Goal: Communication & Community: Answer question/provide support

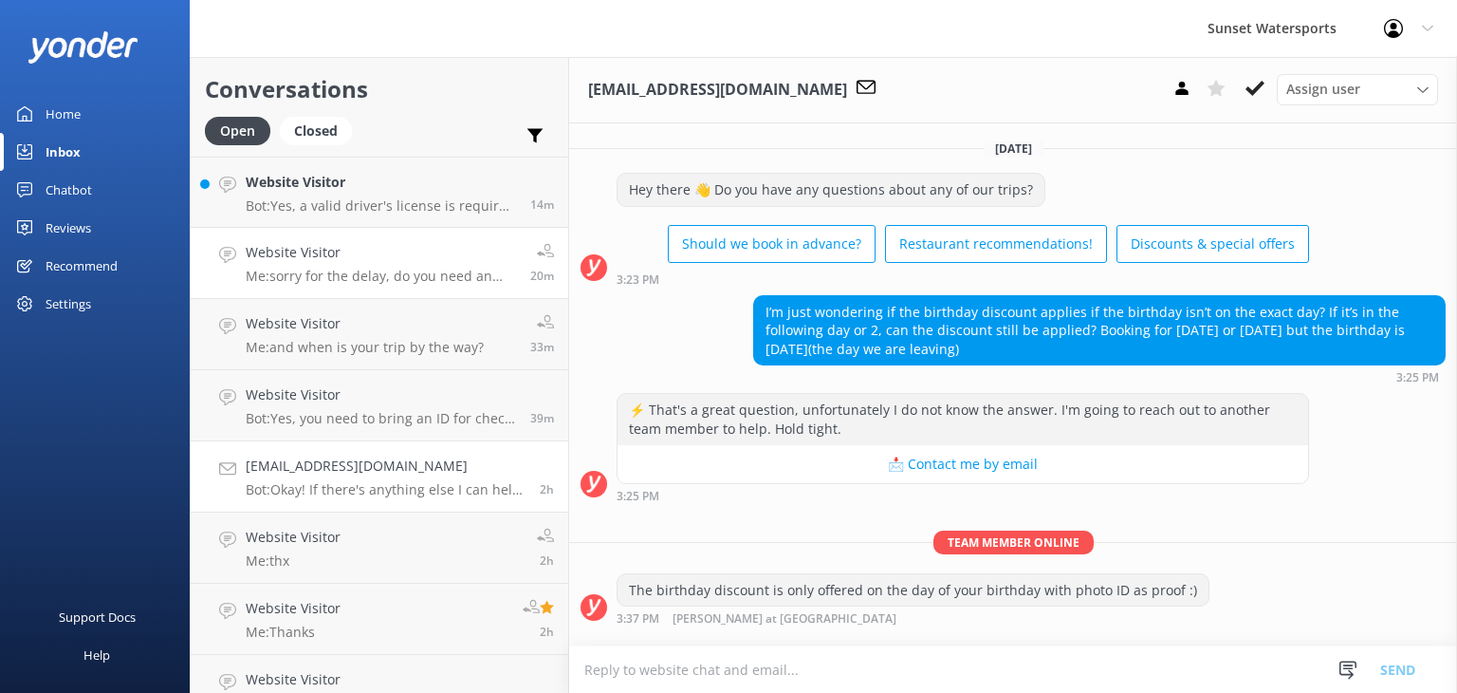
scroll to position [347, 0]
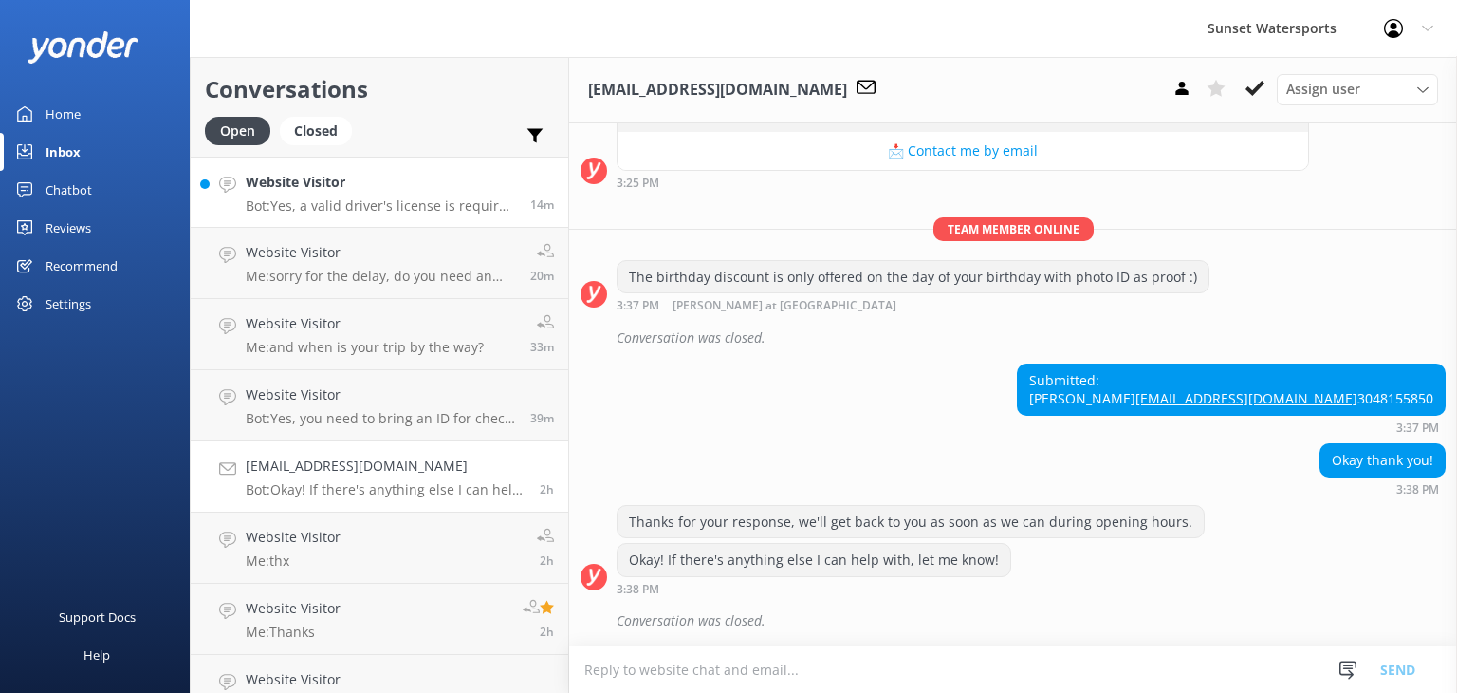
click at [402, 196] on div "Website Visitor Bot: Yes, a valid driver's license is required to operate a jet…" at bounding box center [381, 192] width 270 height 41
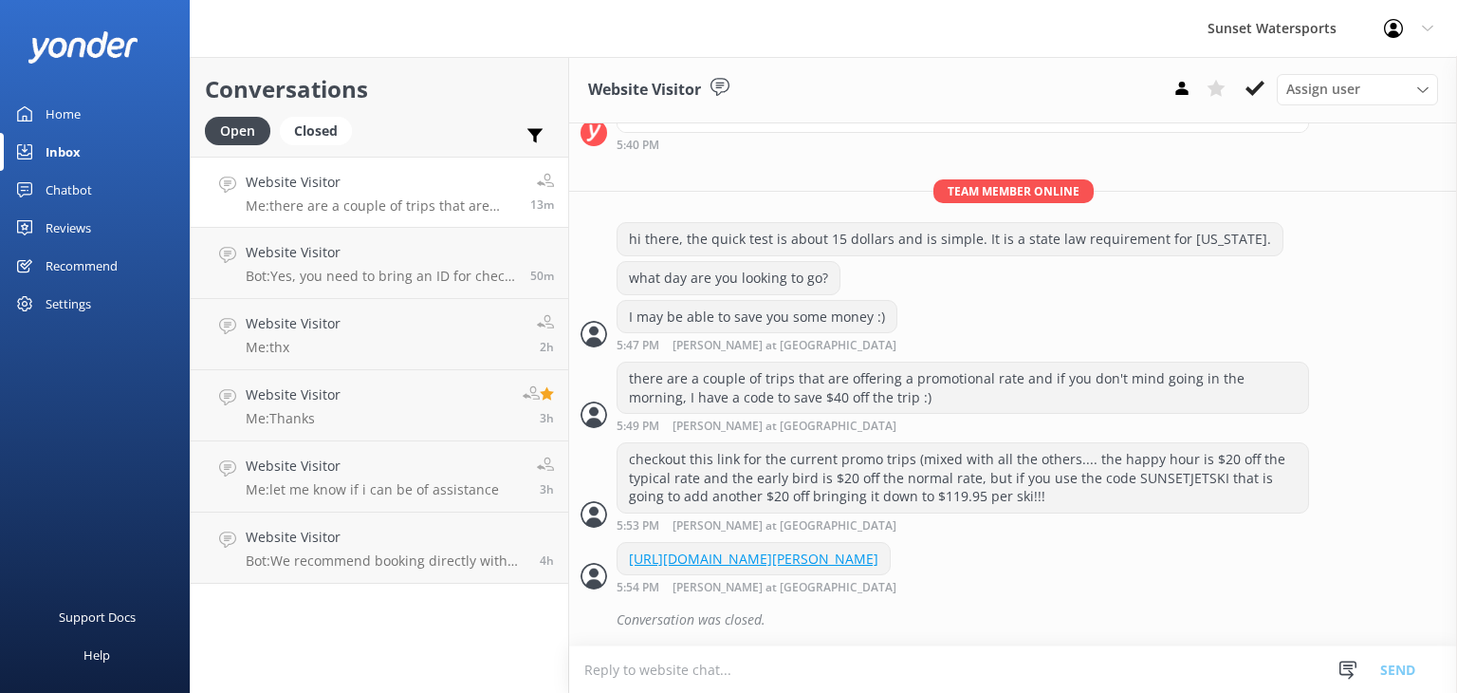
scroll to position [487, 0]
click at [376, 211] on p "Bot: ⚡ That's a great question, unfortunately I do not know the answer. I'm goi…" at bounding box center [384, 205] width 277 height 17
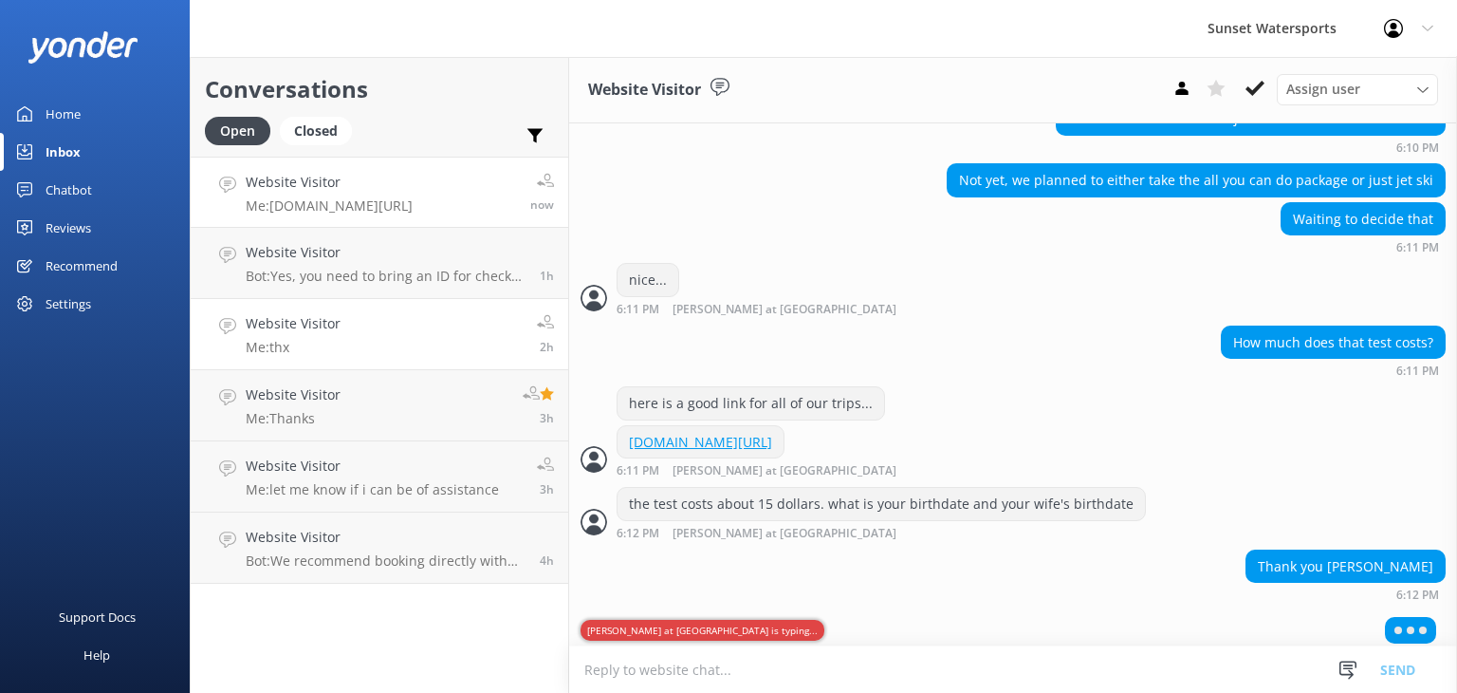
scroll to position [993, 0]
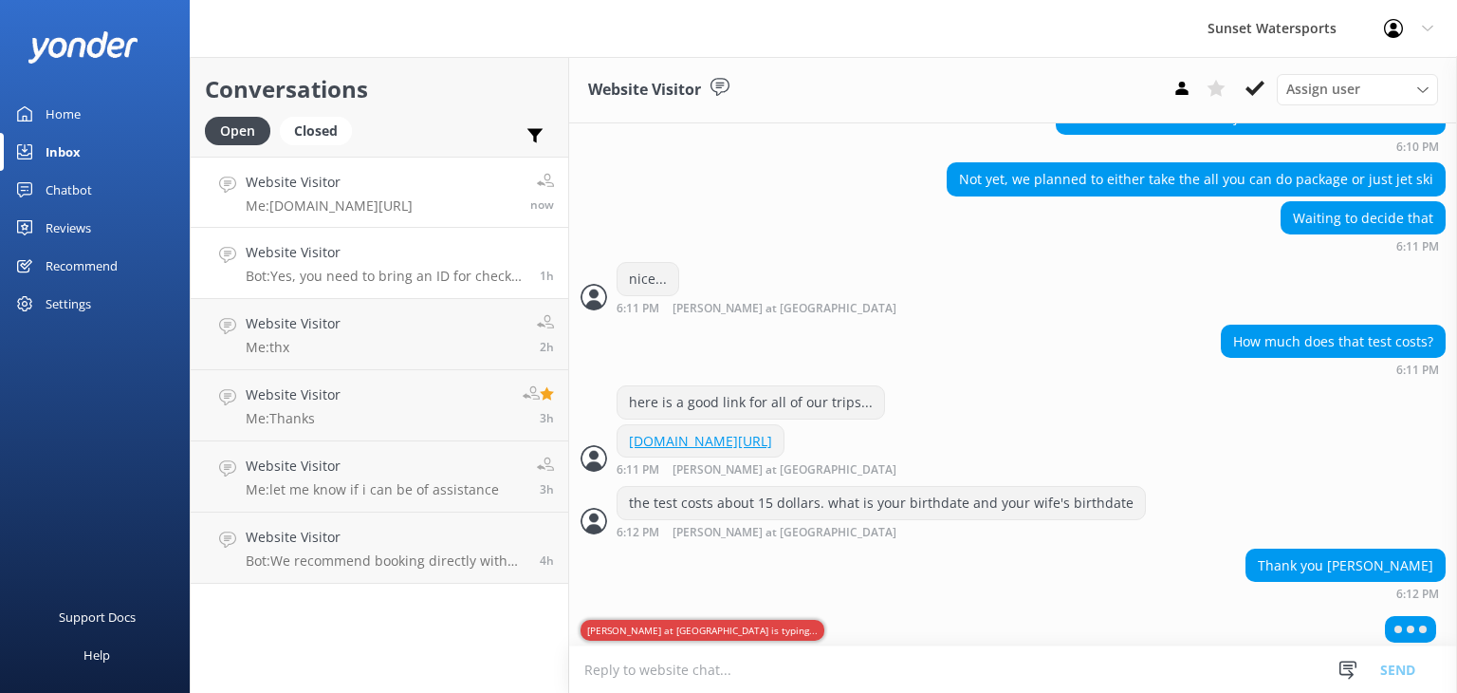
click at [367, 274] on p "Bot: Yes, you need to bring an ID for check-in, and digital IDs are accepted." at bounding box center [386, 276] width 280 height 17
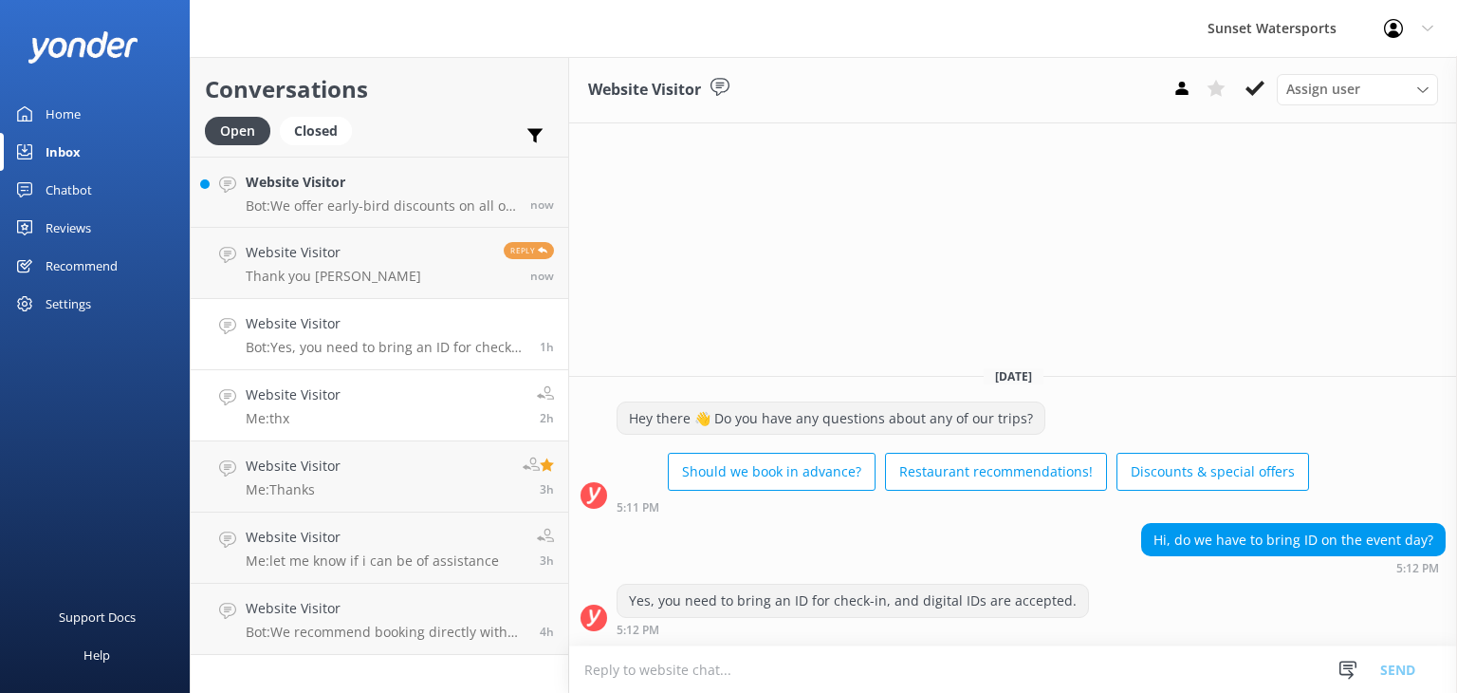
click at [326, 416] on p "Me: thx" at bounding box center [293, 418] width 95 height 17
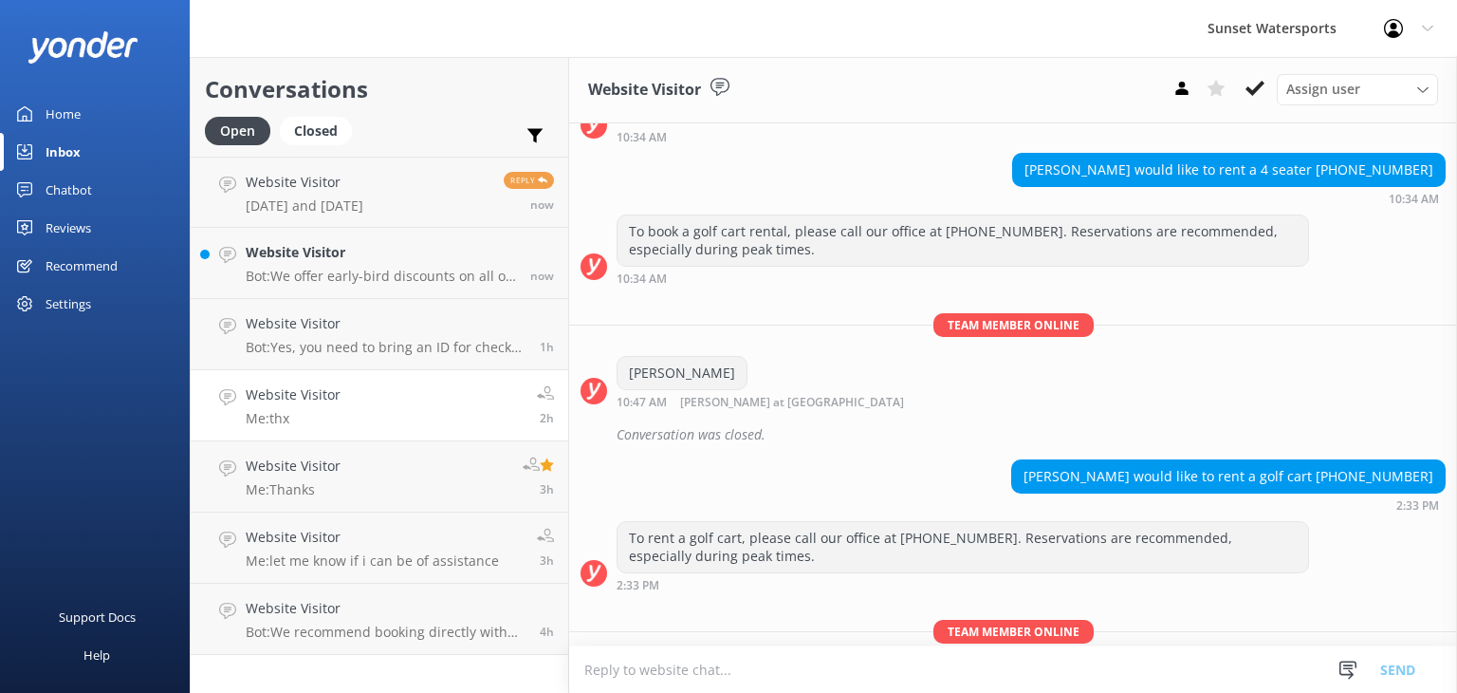
scroll to position [13221, 0]
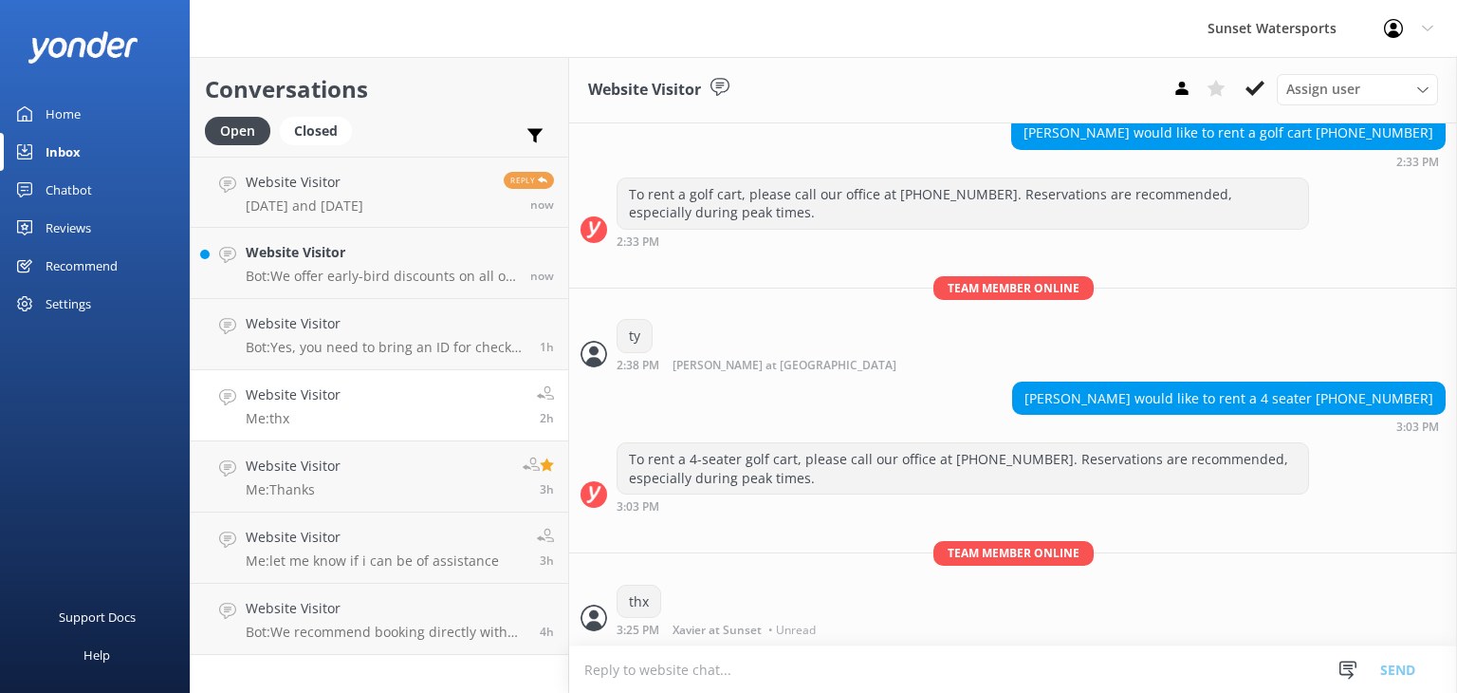
click at [391, 395] on link "Website Visitor Me: thx 2h" at bounding box center [380, 405] width 378 height 71
click at [444, 337] on div "Website Visitor Bot: Yes, you need to bring an ID for check-in, and digital IDs…" at bounding box center [386, 334] width 280 height 42
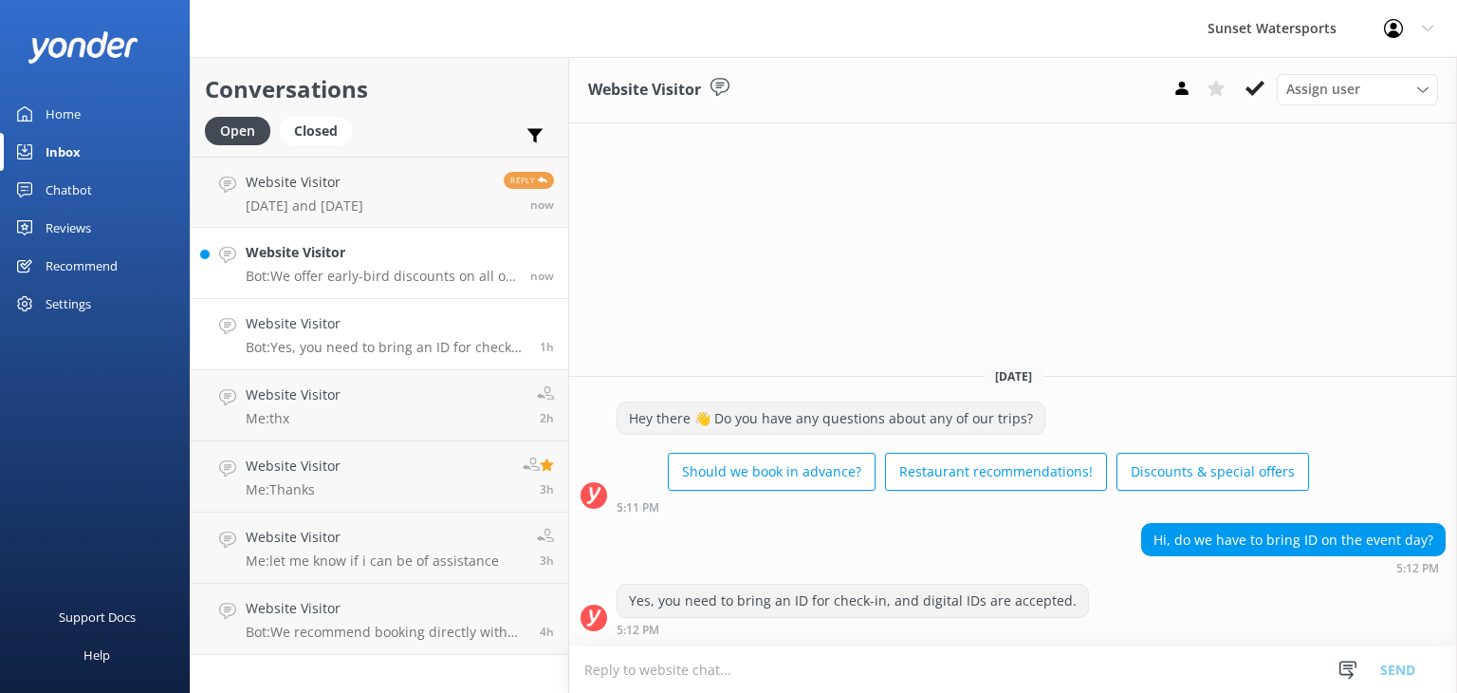
click at [433, 284] on p "Bot: We offer early-bird discounts on all of our morning trips. Booking directl…" at bounding box center [381, 276] width 270 height 17
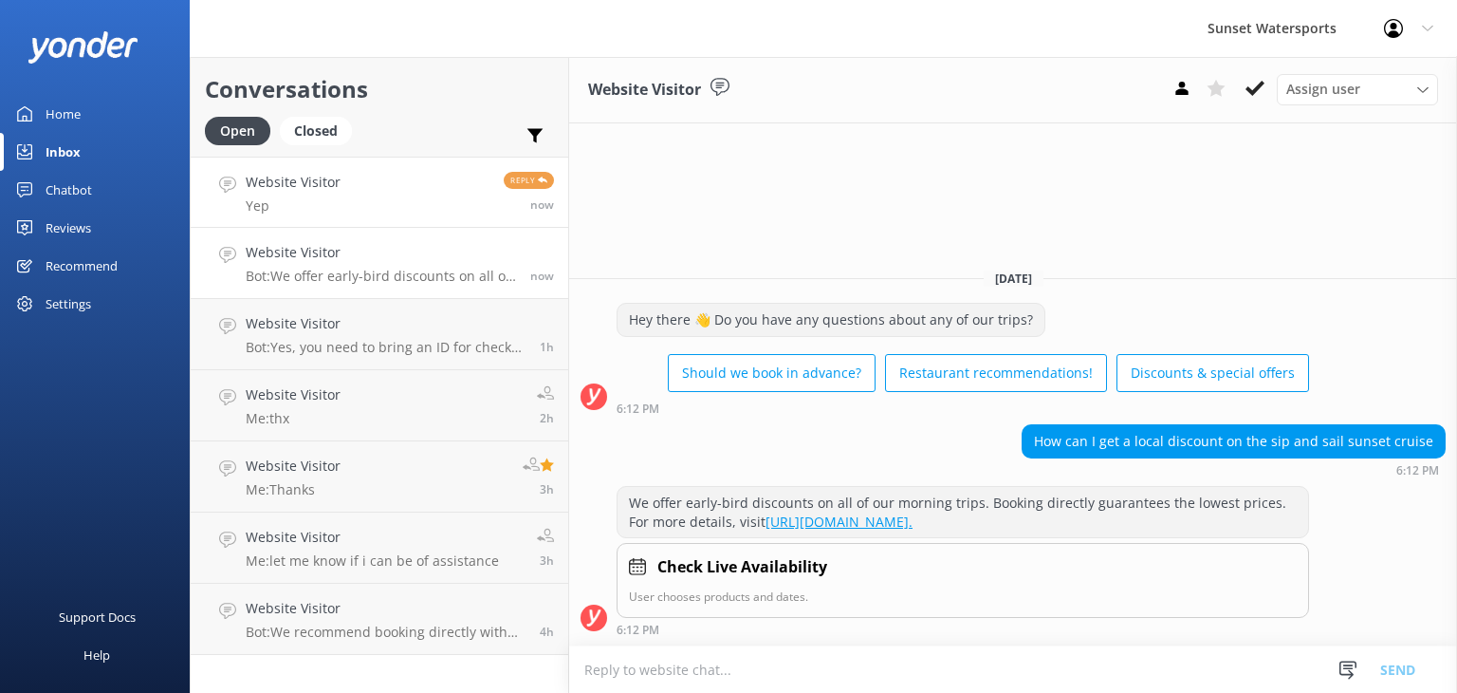
click at [398, 206] on link "Website Visitor Yep Reply now" at bounding box center [380, 192] width 378 height 71
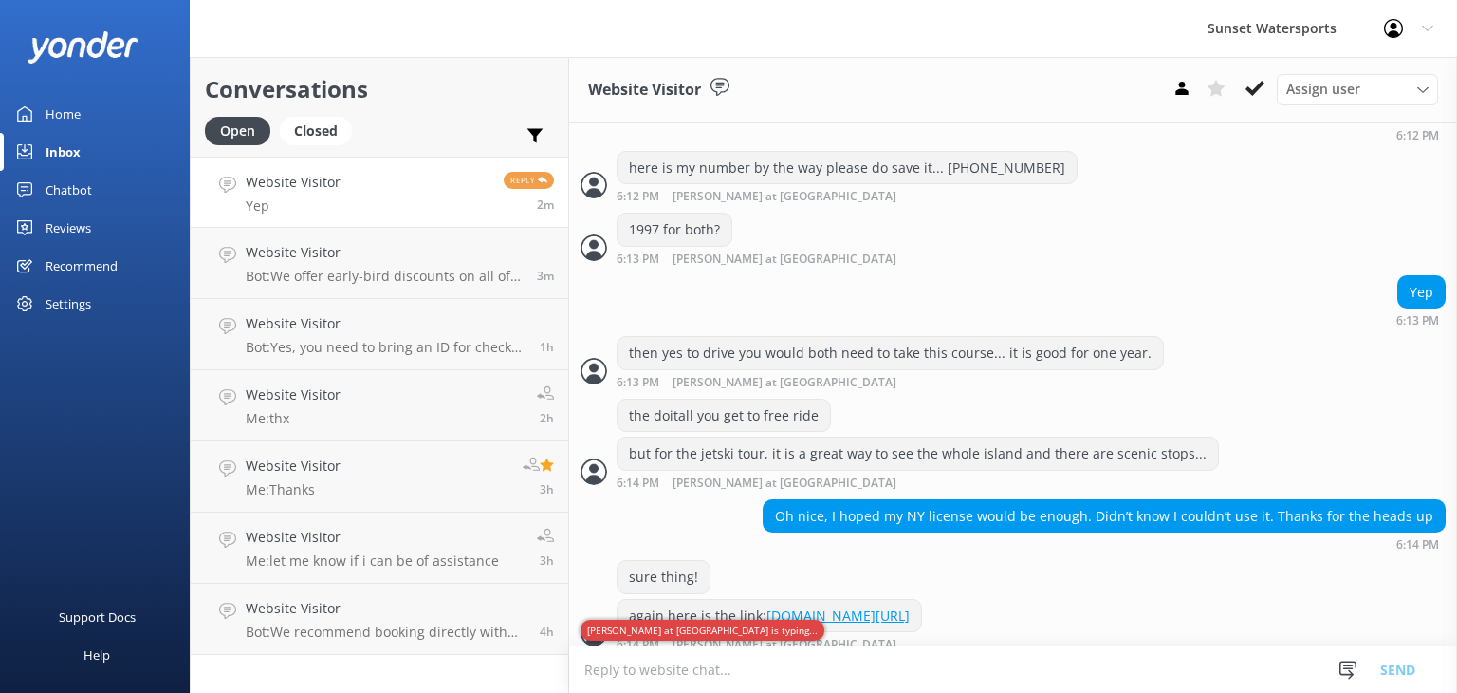
scroll to position [1594, 0]
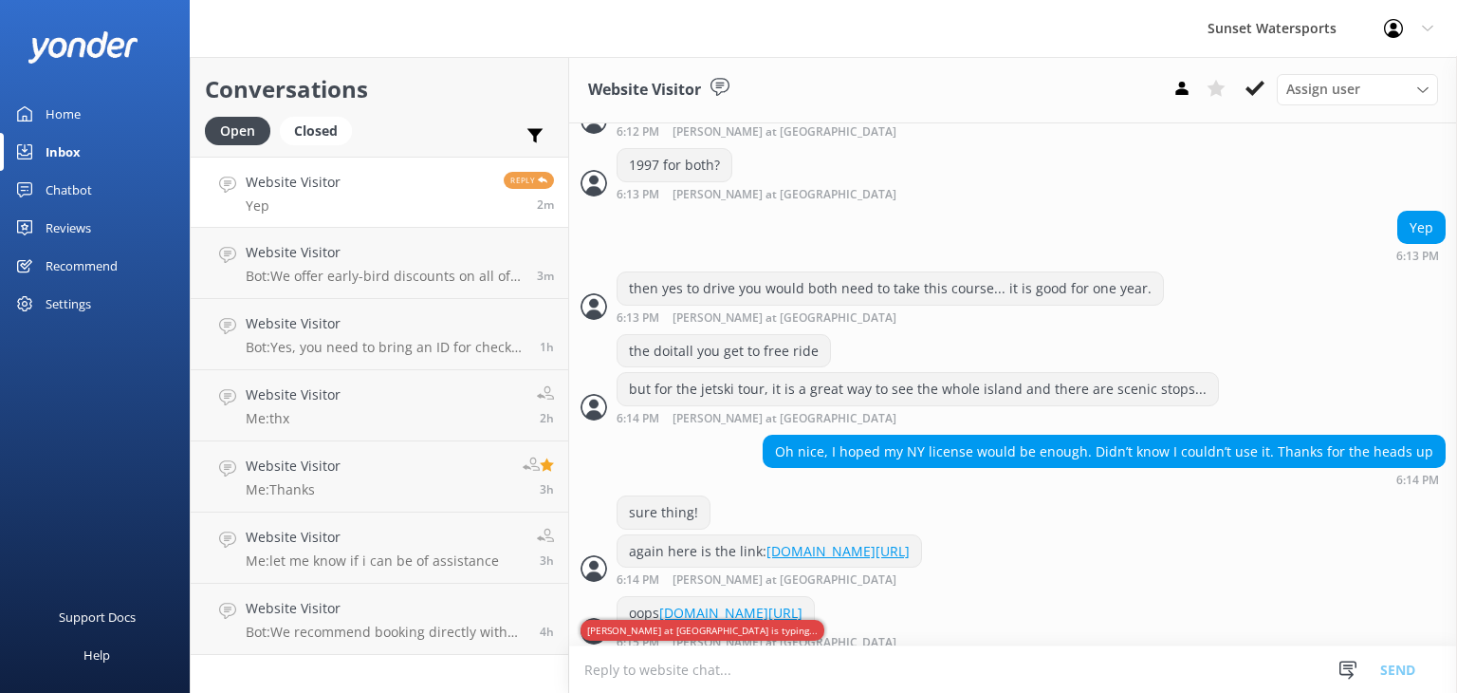
click at [451, 213] on link "Website Visitor Yep Reply 2m" at bounding box center [380, 192] width 378 height 71
click at [345, 200] on link "Website Visitor Yep Reply 2m" at bounding box center [380, 192] width 378 height 71
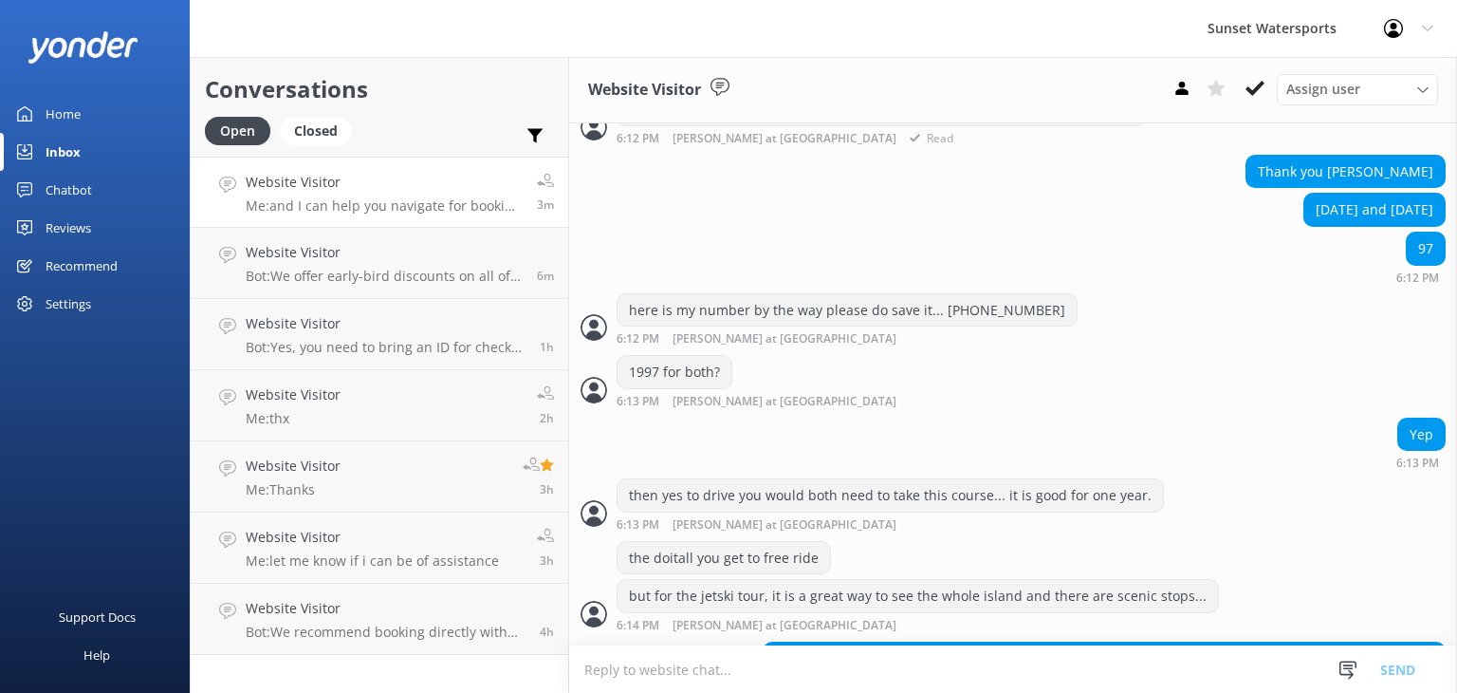
scroll to position [1384, 0]
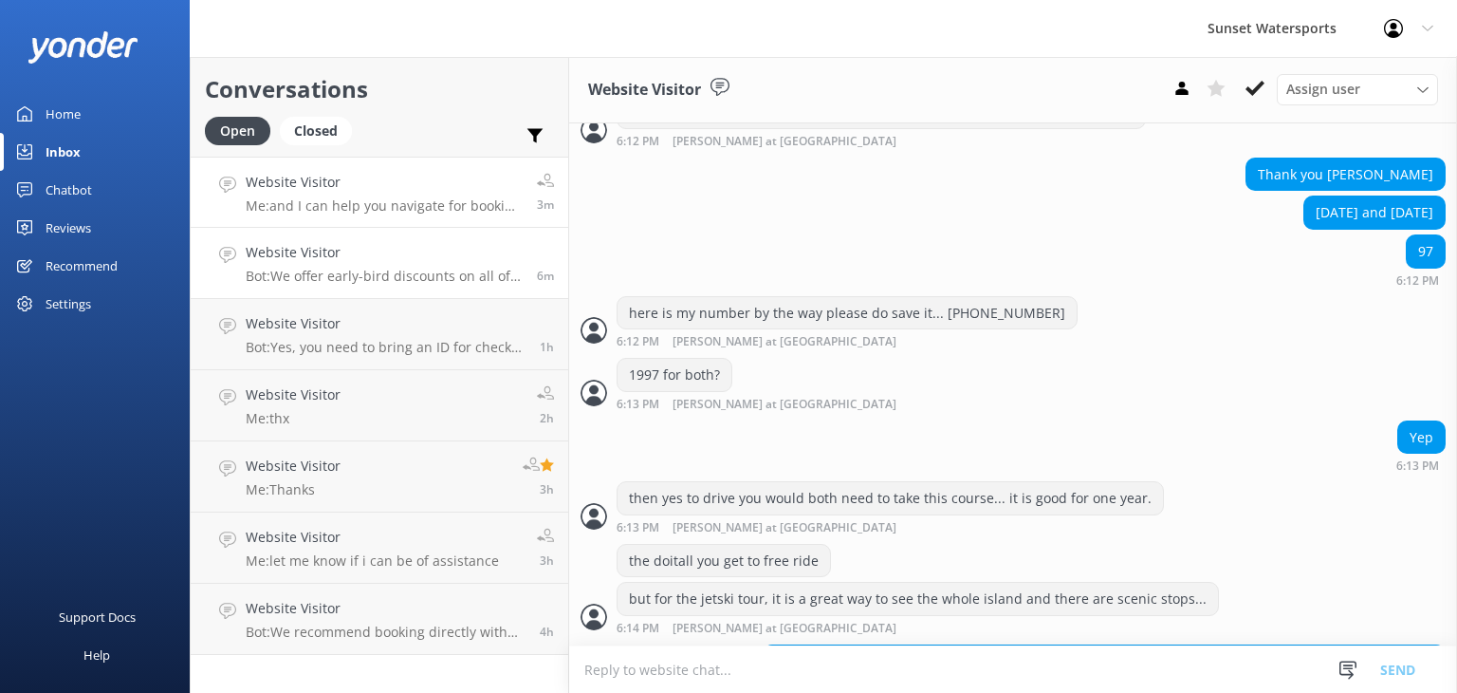
click at [380, 282] on p "Bot: We offer early-bird discounts on all of our morning trips. Booking directl…" at bounding box center [384, 276] width 277 height 17
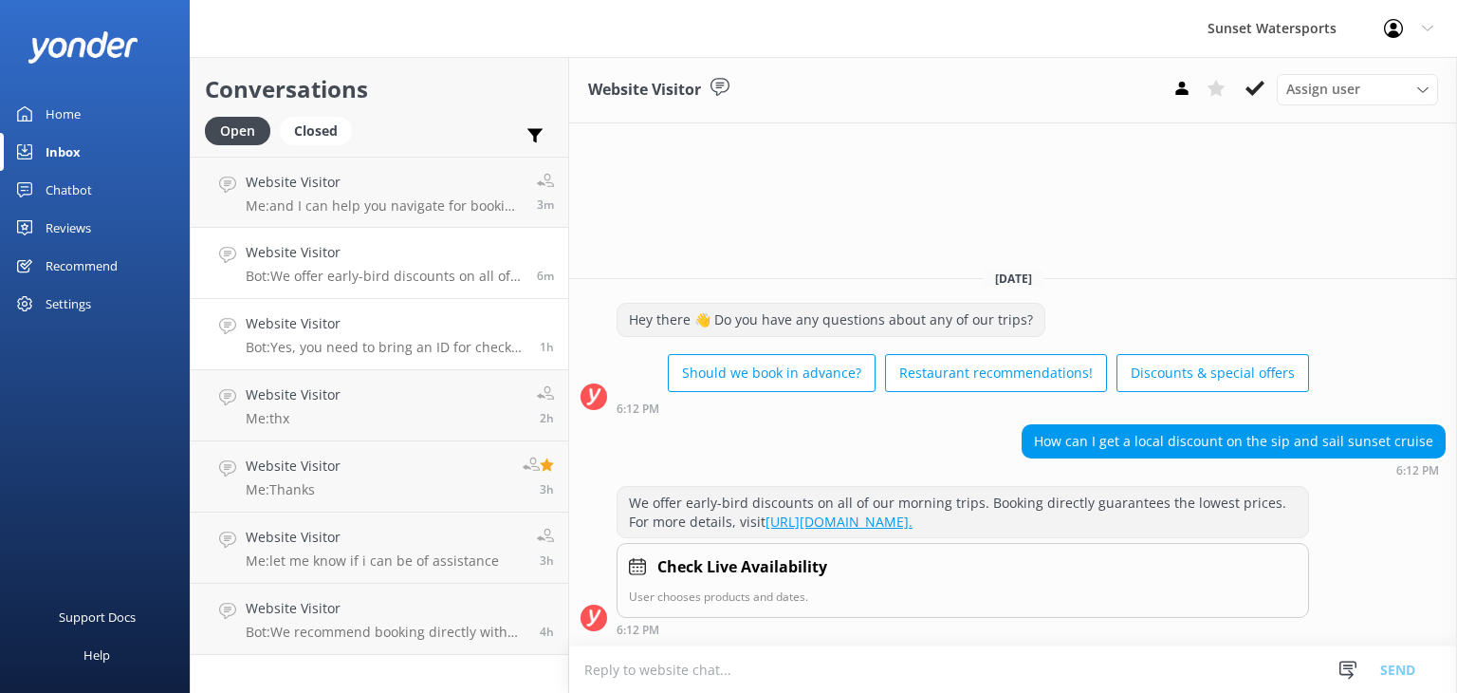
click at [468, 347] on p "Bot: Yes, you need to bring an ID for check-in, and digital IDs are accepted." at bounding box center [386, 347] width 280 height 17
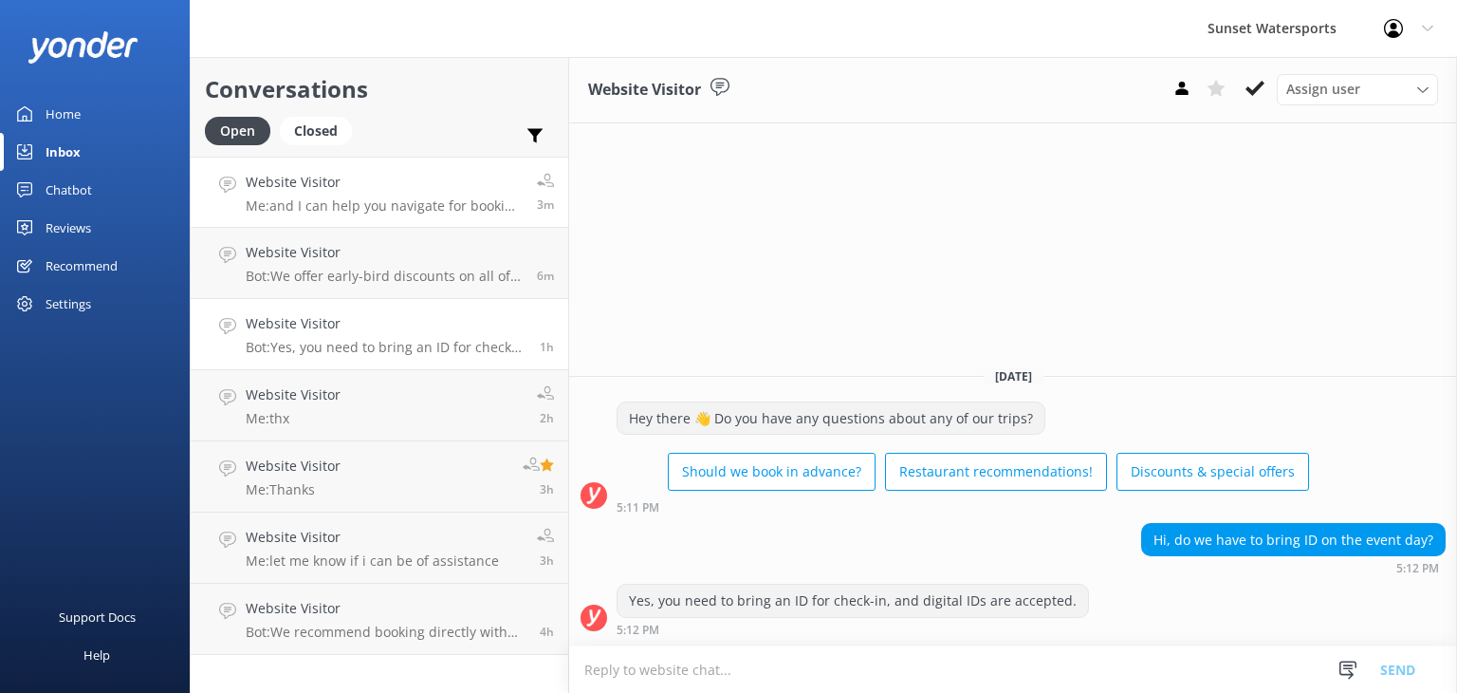
click at [420, 221] on link "Website Visitor Me: and I can help you navigate for booking the first jetski to…" at bounding box center [380, 192] width 378 height 71
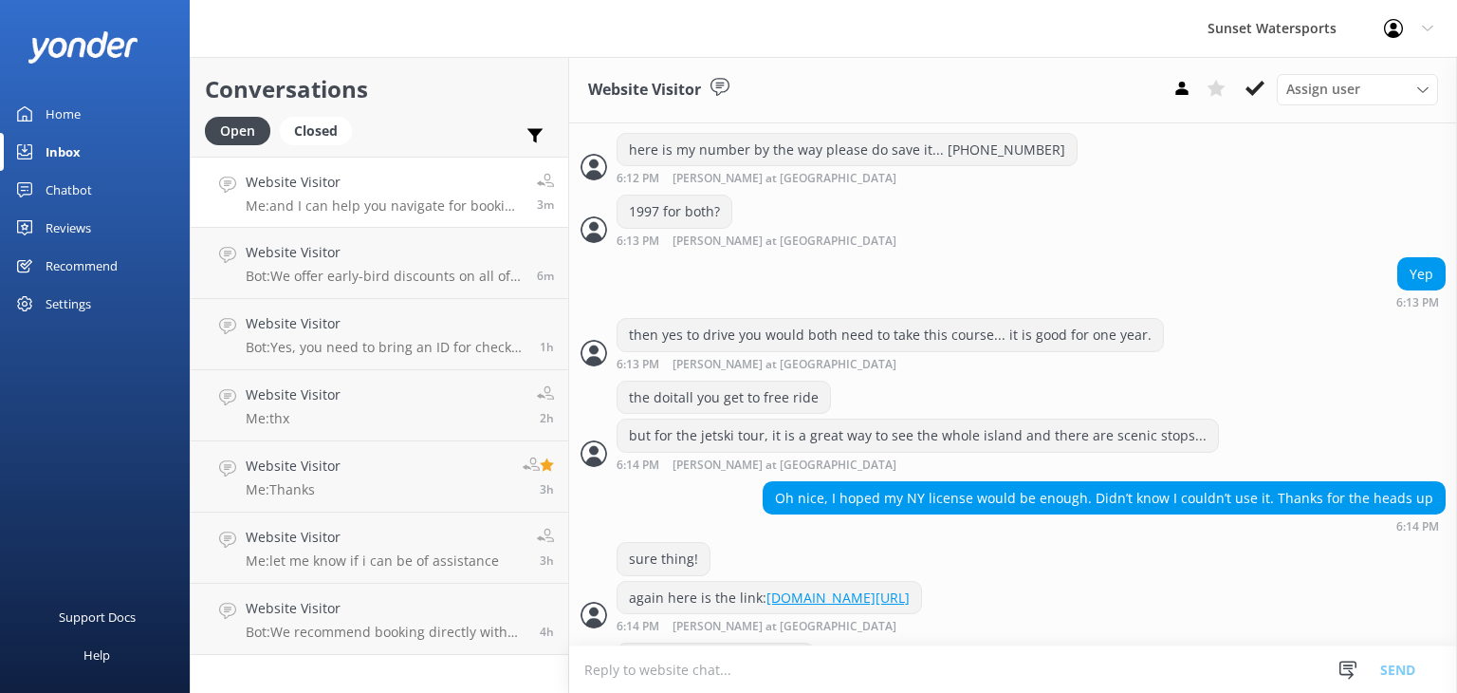
scroll to position [1669, 0]
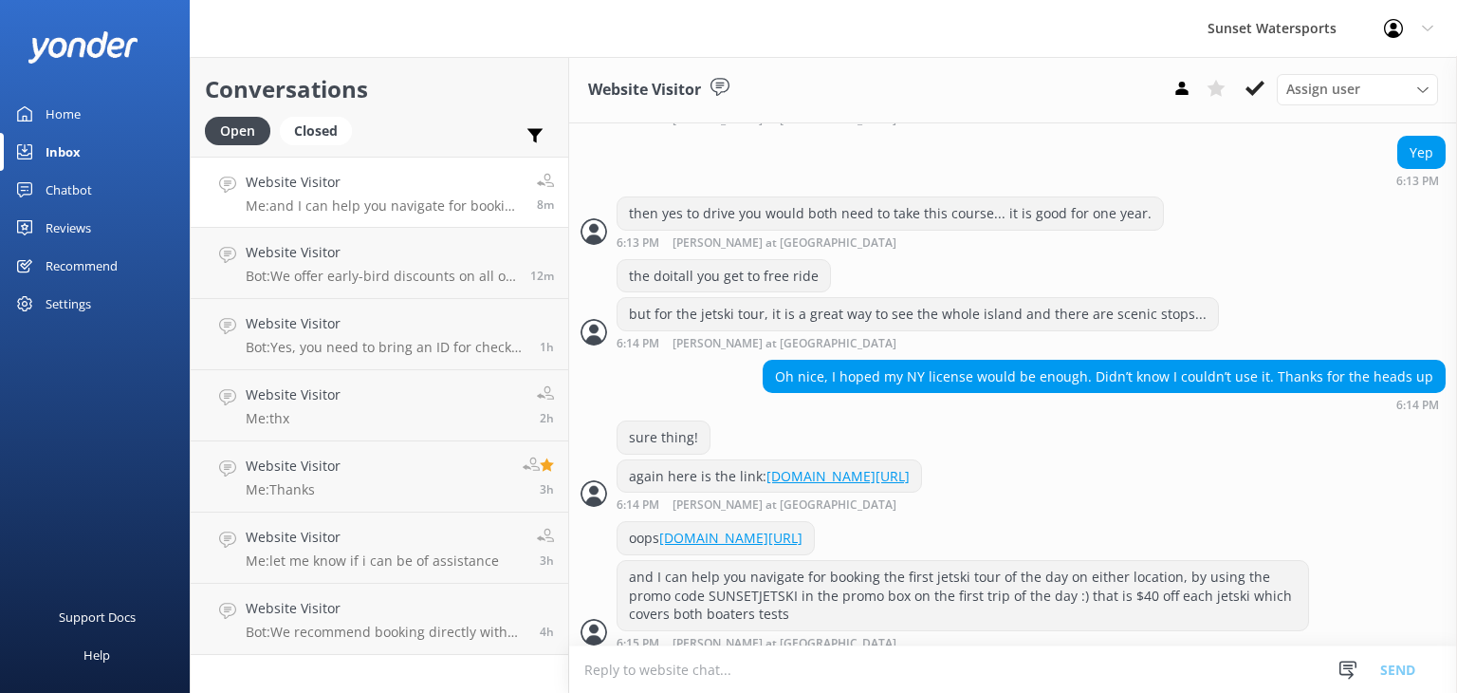
scroll to position [1711, 0]
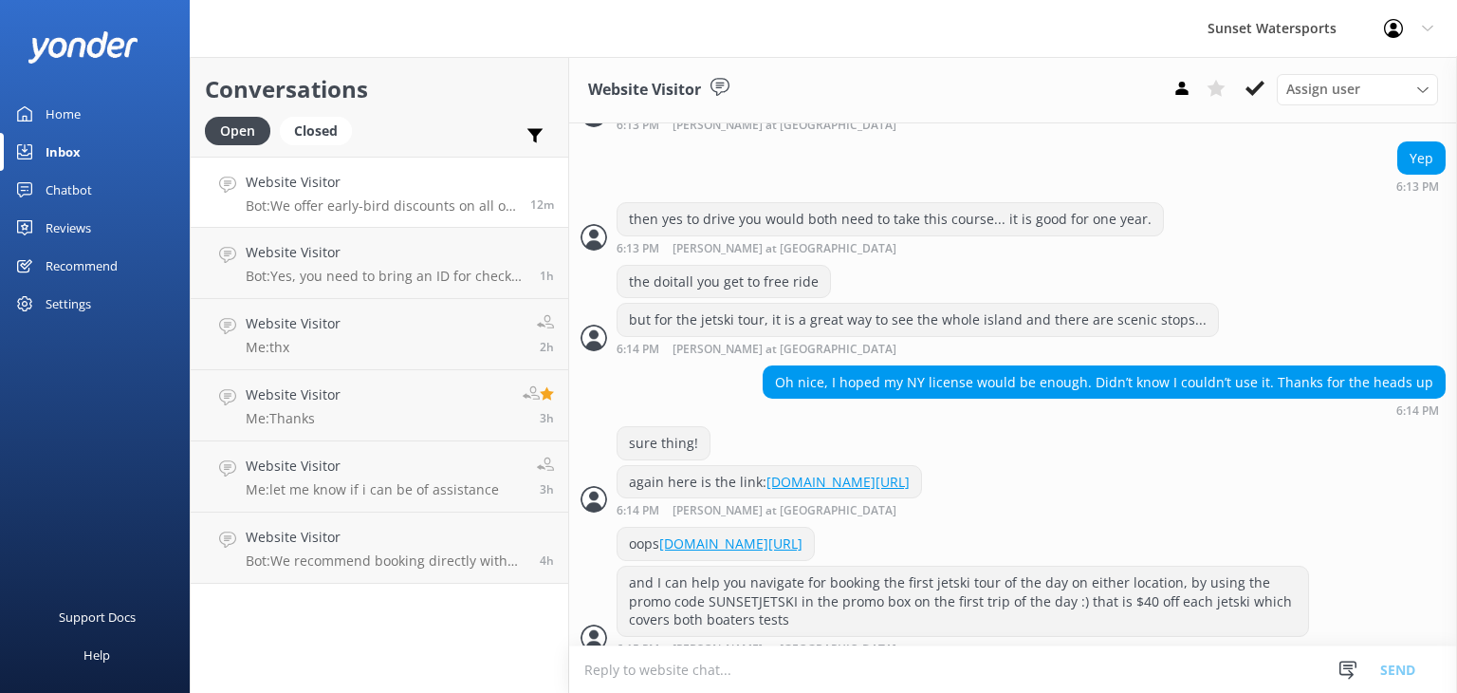
scroll to position [1711, 0]
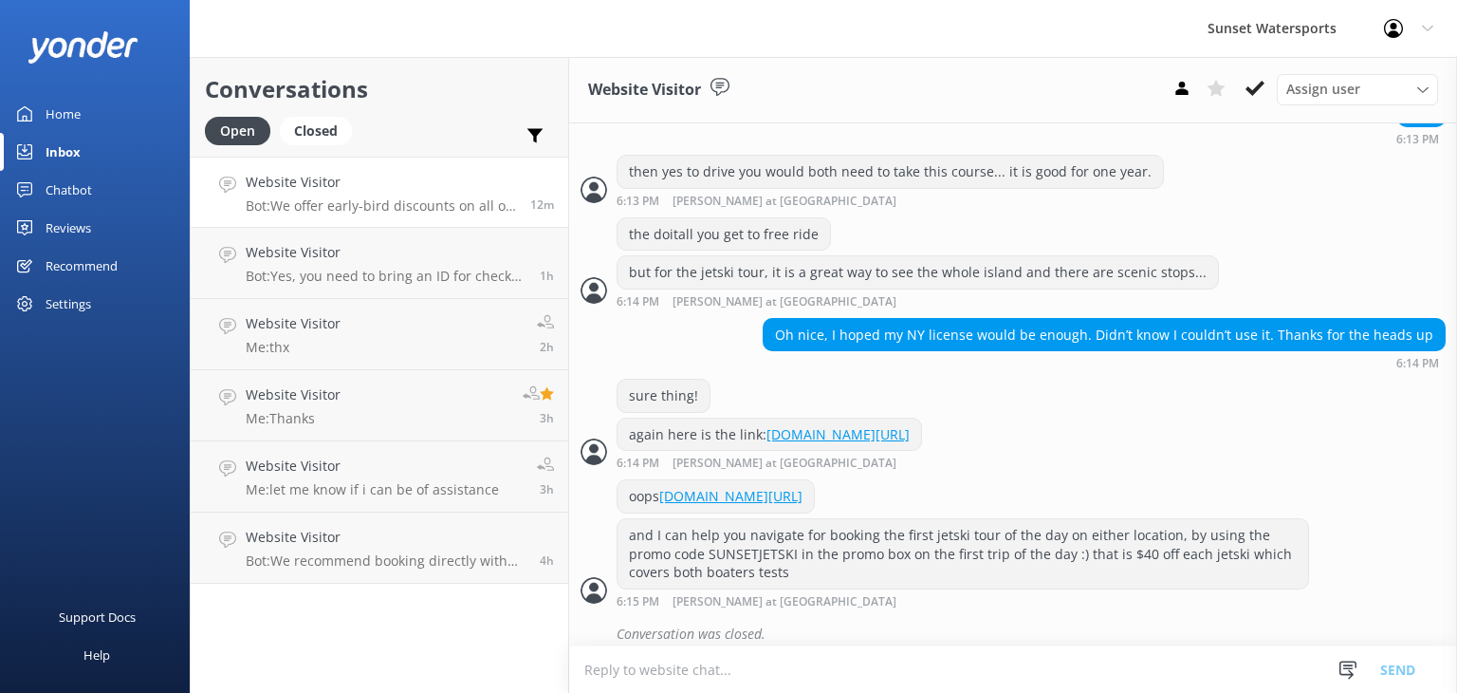
click at [420, 221] on link "Website Visitor Bot: We offer early-bird discounts on all of our morning trips.…" at bounding box center [380, 192] width 378 height 71
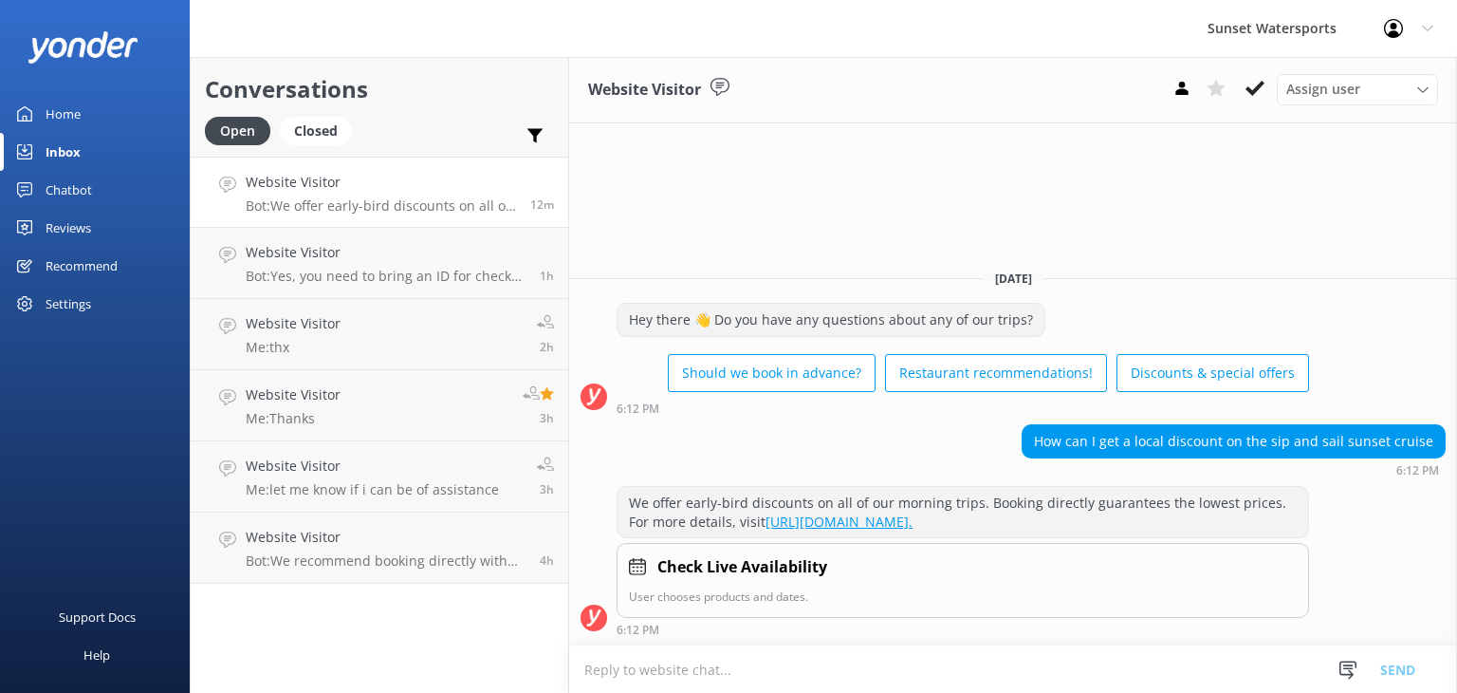
click at [483, 190] on h4 "Website Visitor" at bounding box center [381, 182] width 270 height 21
click at [474, 198] on p "Bot: We offer early-bird discounts on all of our morning trips. Booking directl…" at bounding box center [381, 205] width 270 height 17
click at [379, 268] on p "Bot: Yes, you need to bring an ID for check-in, and digital IDs are accepted." at bounding box center [386, 276] width 280 height 17
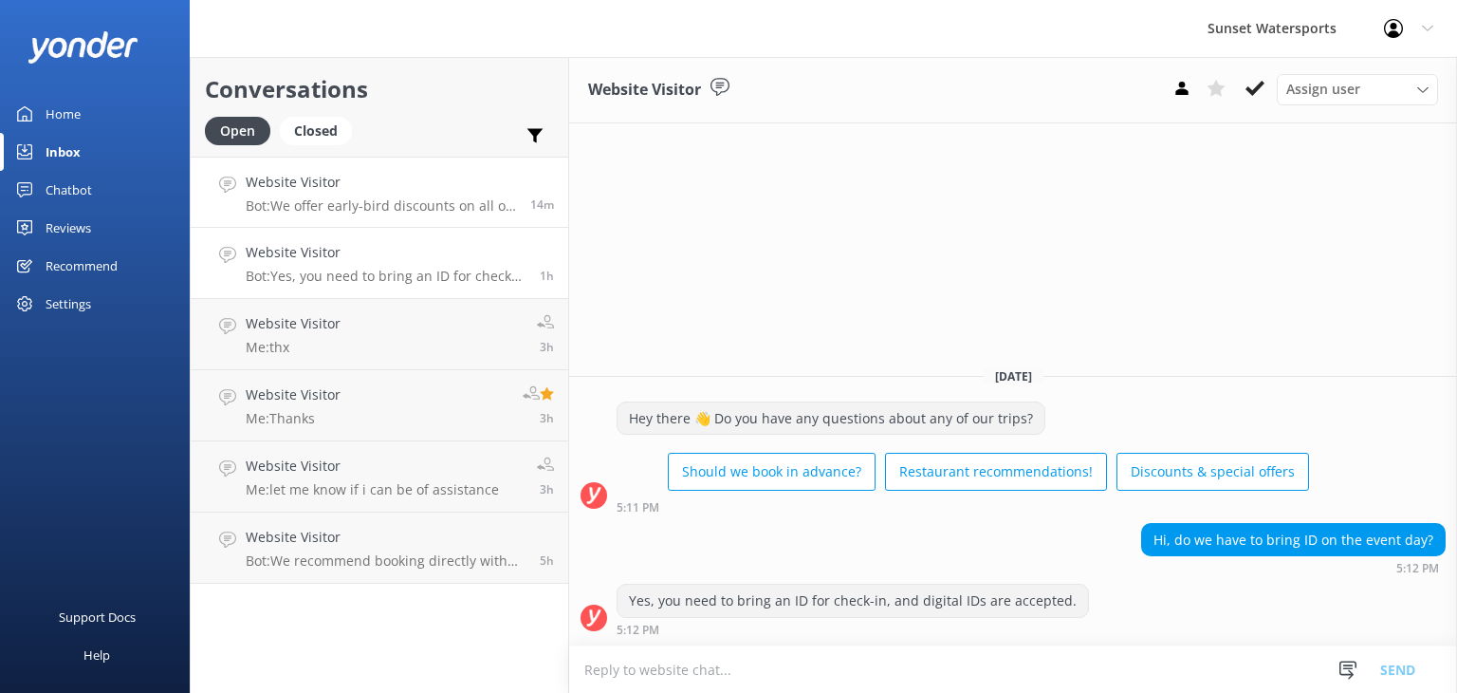
click at [325, 195] on div "Website Visitor Bot: We offer early-bird discounts on all of our morning trips.…" at bounding box center [381, 192] width 270 height 41
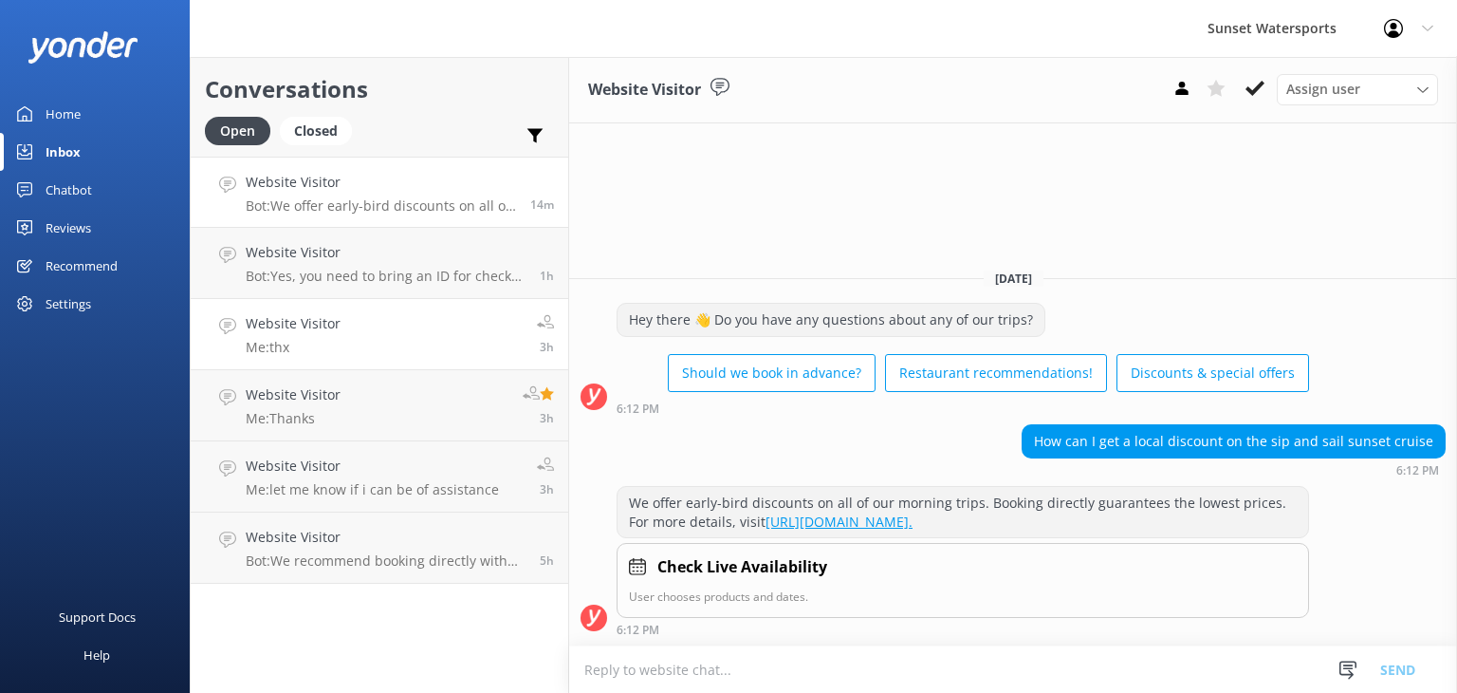
click at [364, 323] on link "Website Visitor Me: thx 3h" at bounding box center [380, 334] width 378 height 71
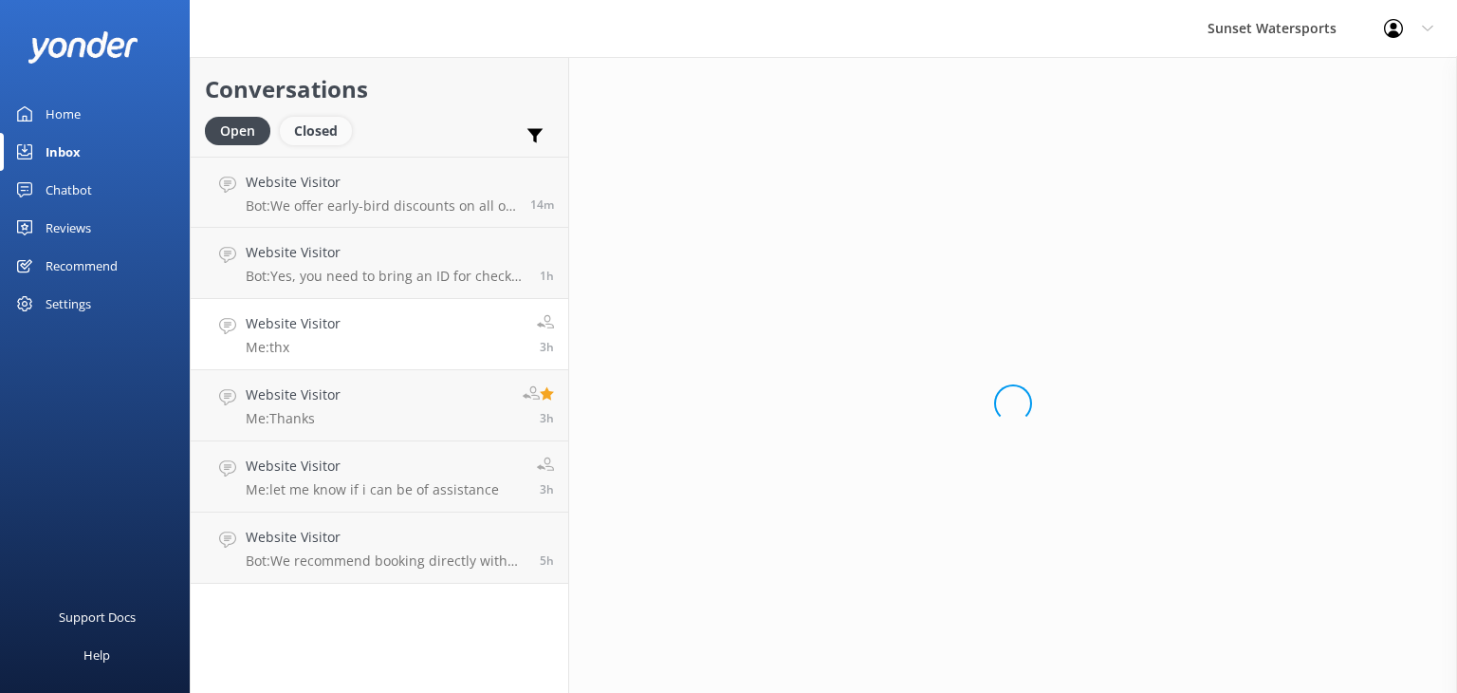
click at [315, 137] on div "Closed" at bounding box center [316, 131] width 72 height 28
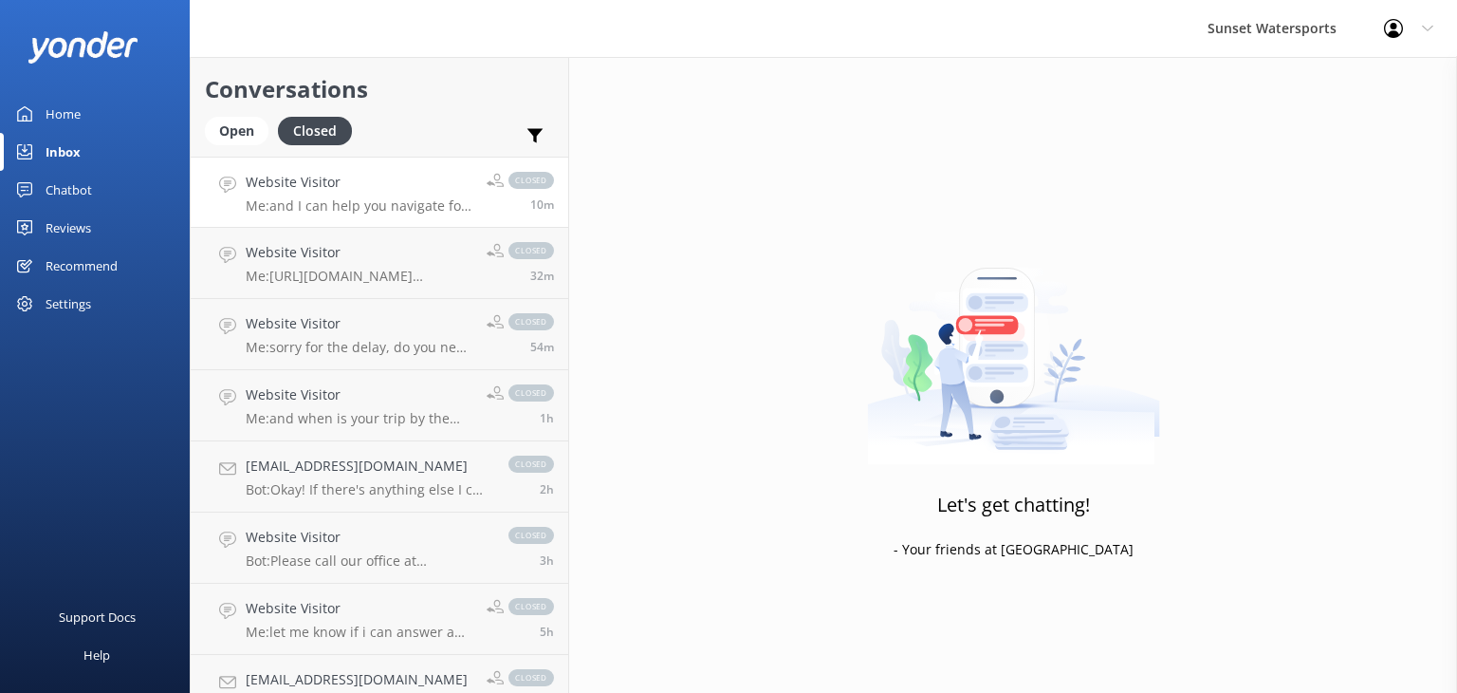
click at [428, 209] on p "Me: and I can help you navigate for booking the first jetski tour of the day on…" at bounding box center [359, 205] width 227 height 17
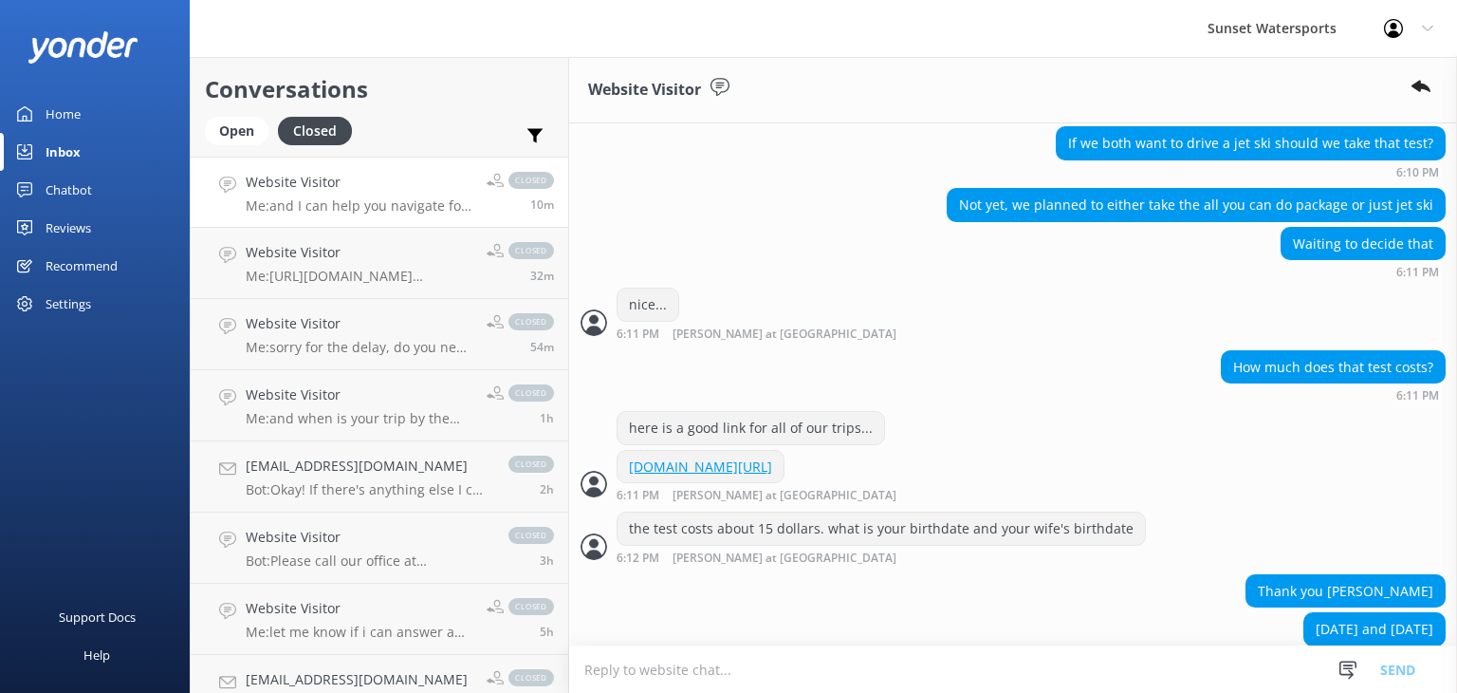
scroll to position [952, 0]
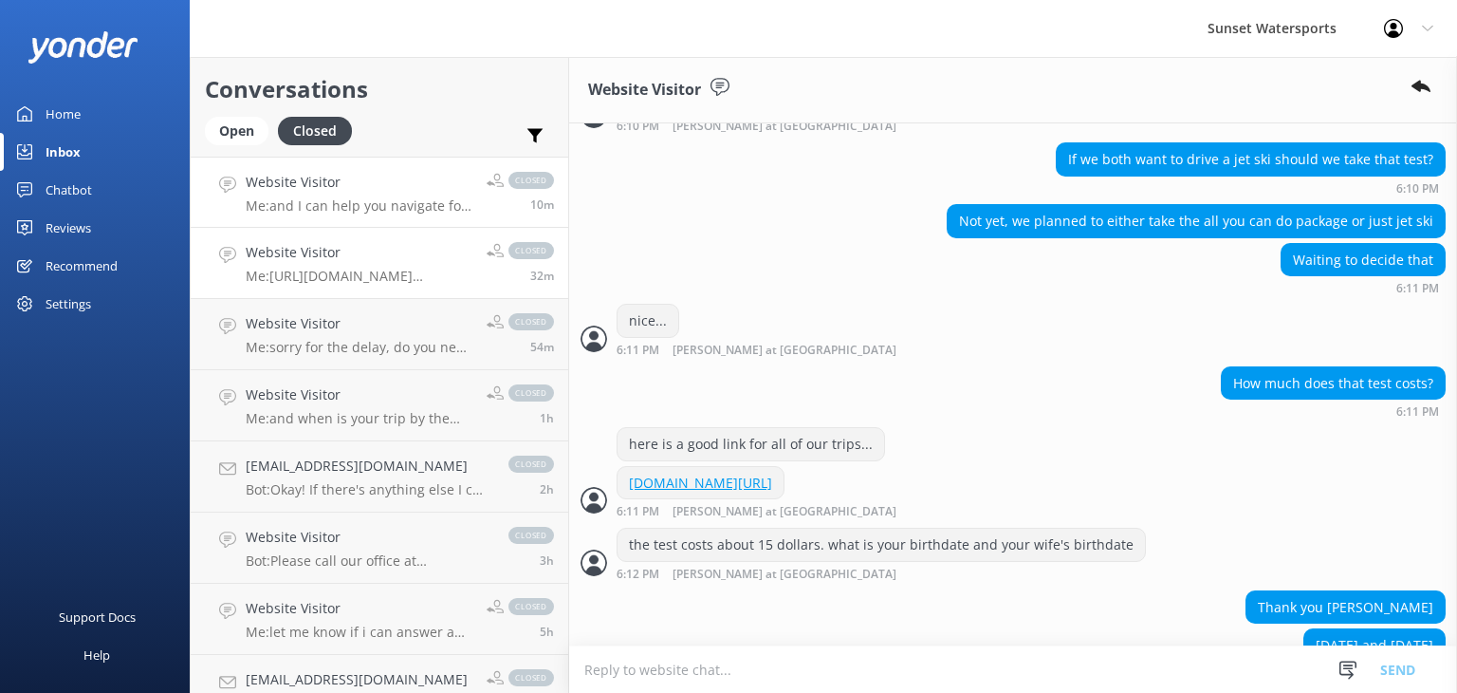
click at [374, 281] on p "Me: https://fareharbor.com/embeds/book/sunsetwatersportskeywest/items/?flow=634…" at bounding box center [359, 276] width 227 height 17
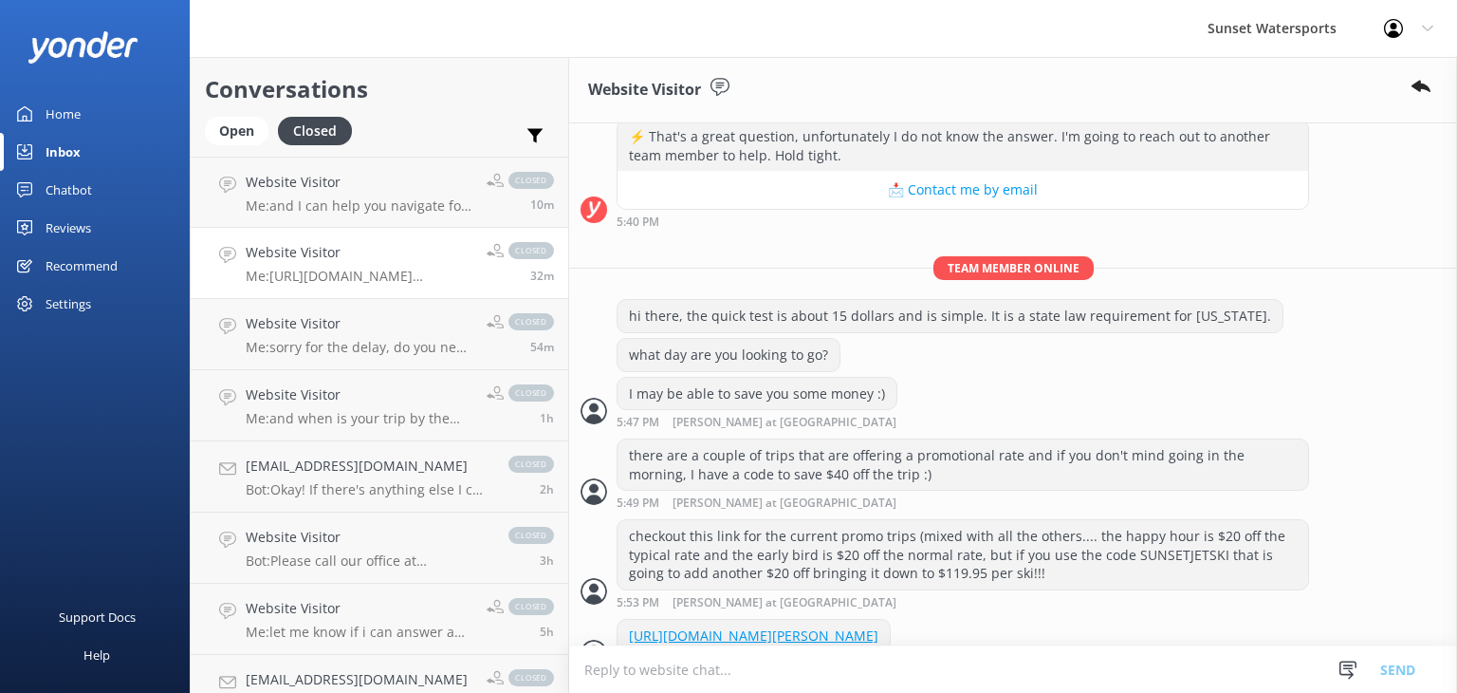
scroll to position [487, 0]
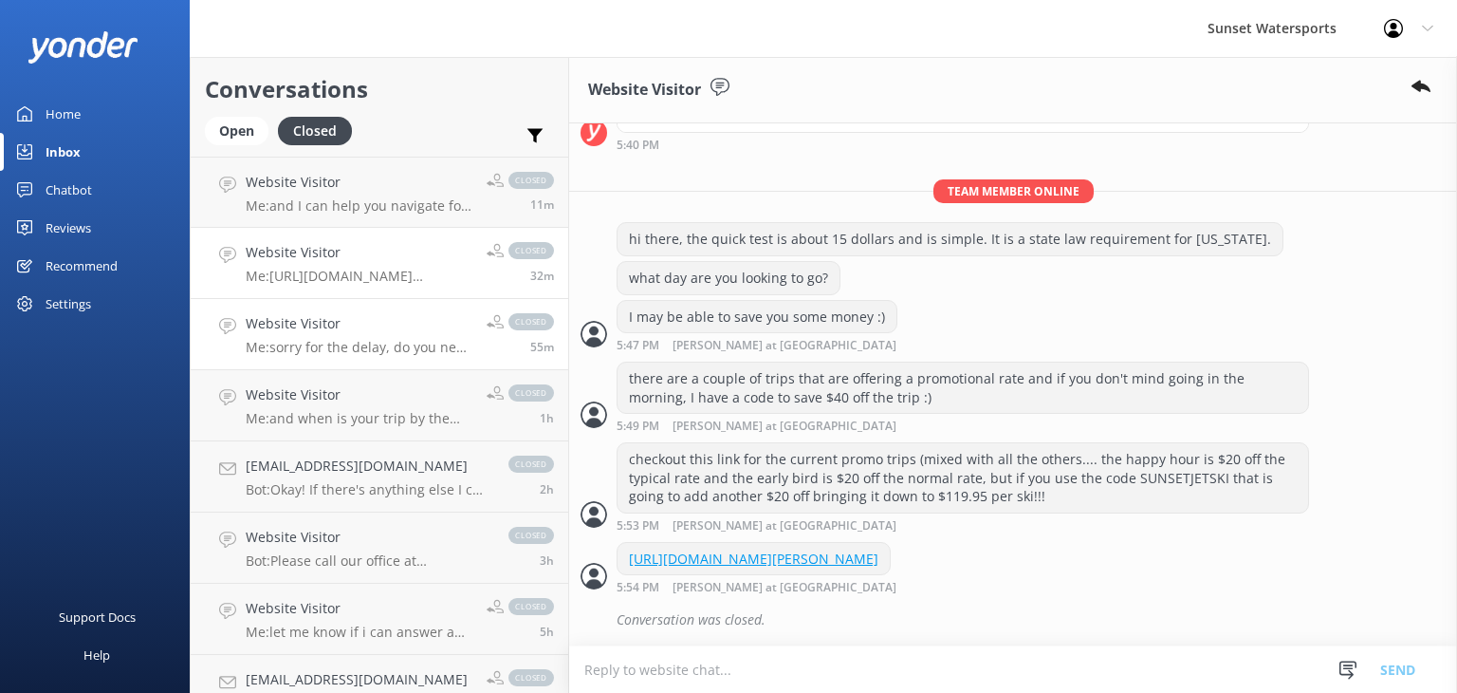
click at [347, 339] on p "Me: sorry for the delay, do you need an agent?" at bounding box center [359, 347] width 227 height 17
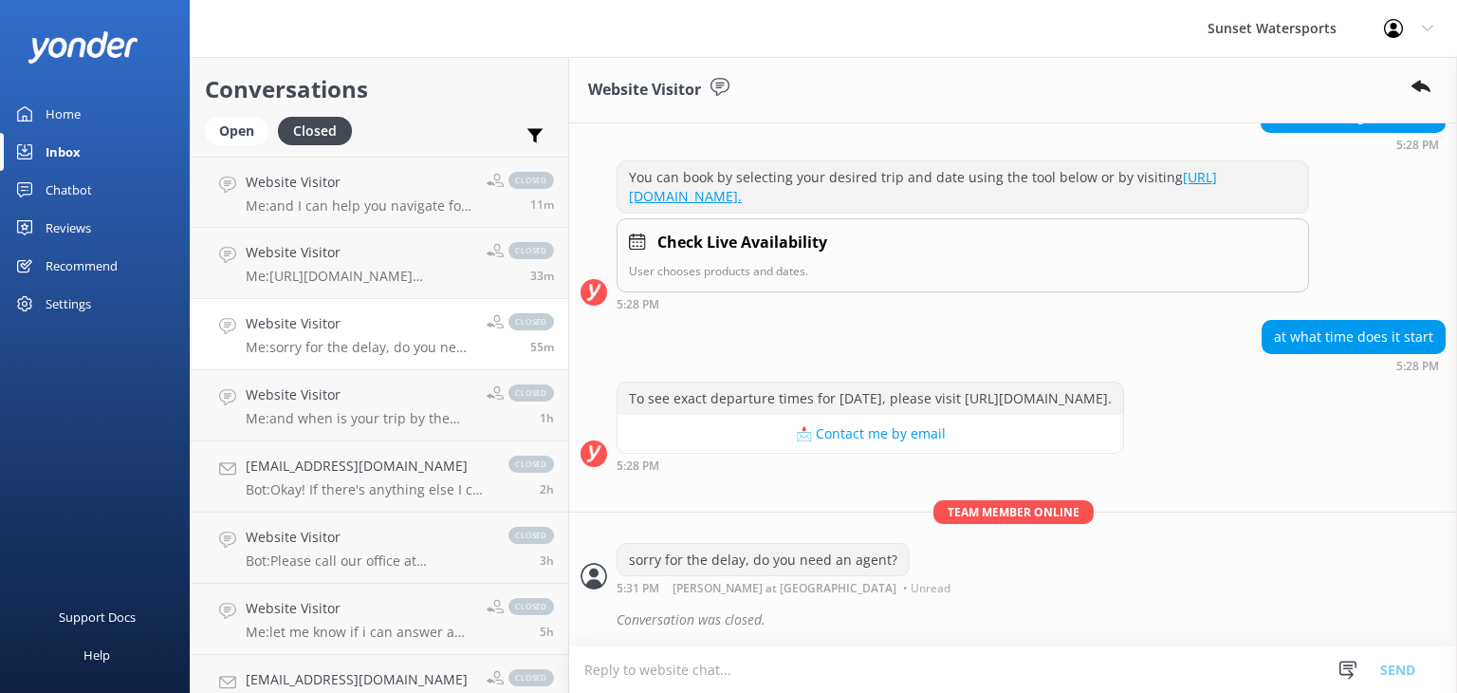
scroll to position [1058, 0]
click at [329, 412] on p "Me: and when is your trip by the way?" at bounding box center [359, 418] width 227 height 17
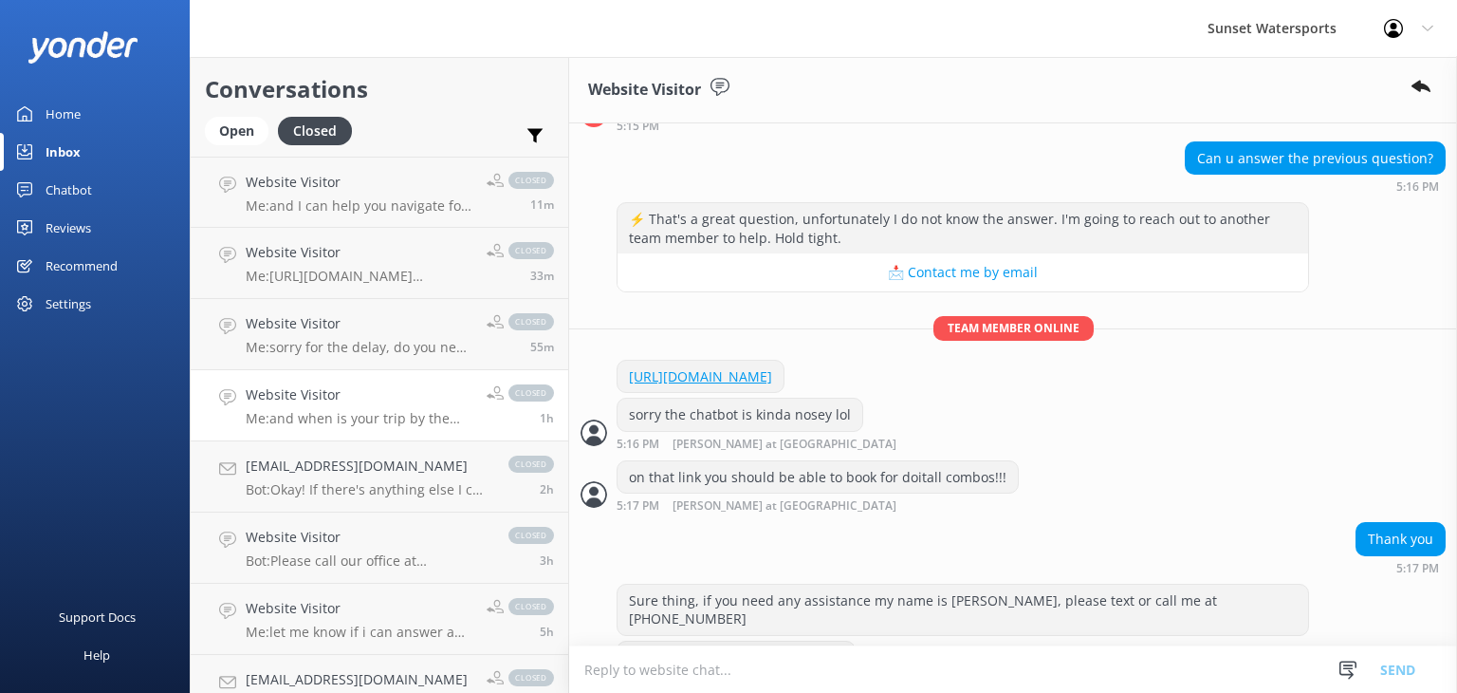
scroll to position [977, 0]
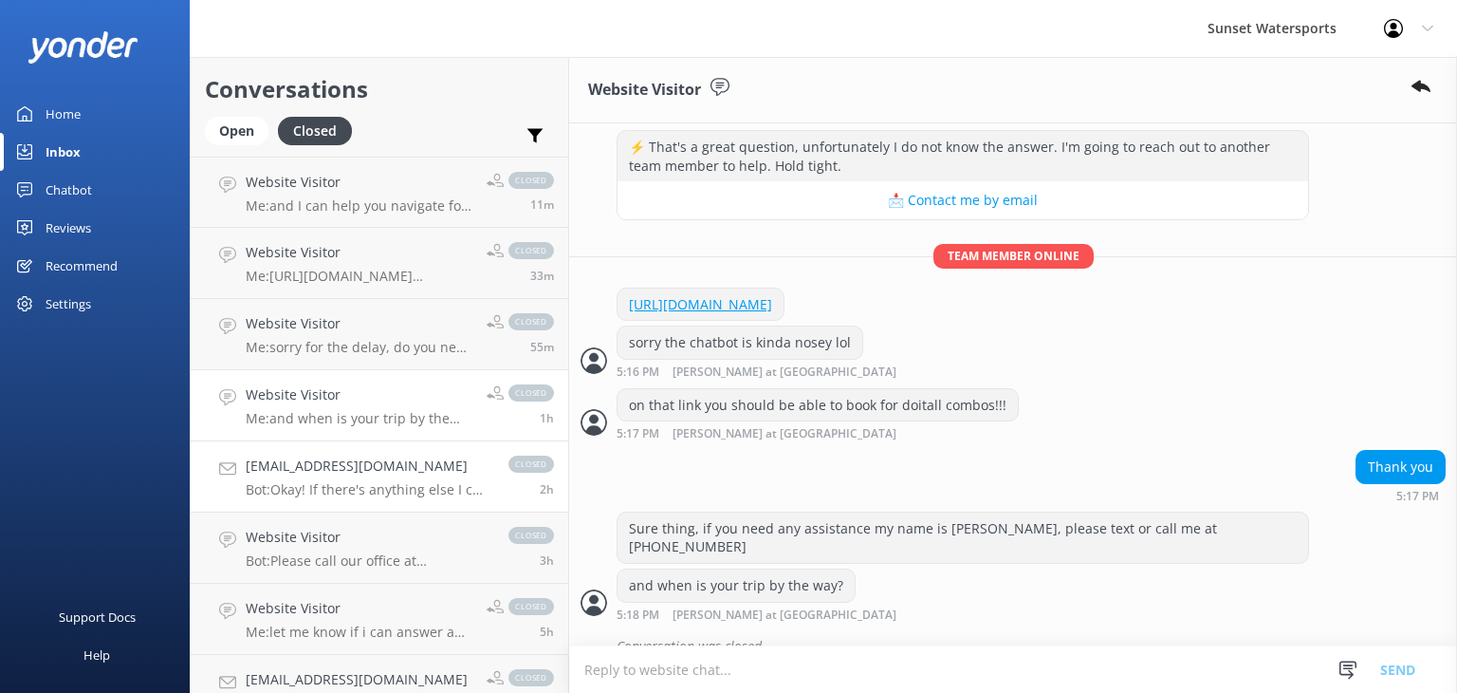
click at [312, 479] on div "Kaylaciara23@gmail.com Bot: Okay! If there's anything else I can help with, let…" at bounding box center [368, 476] width 244 height 42
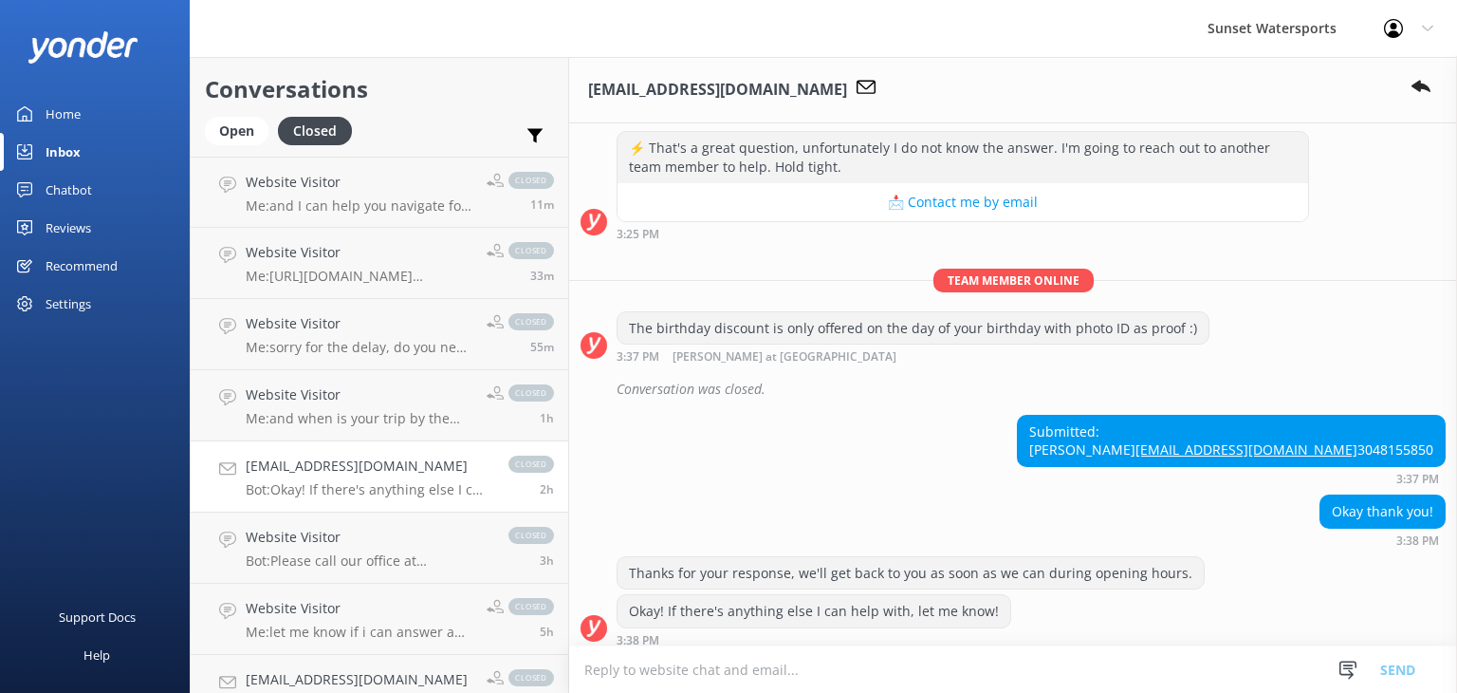
scroll to position [347, 0]
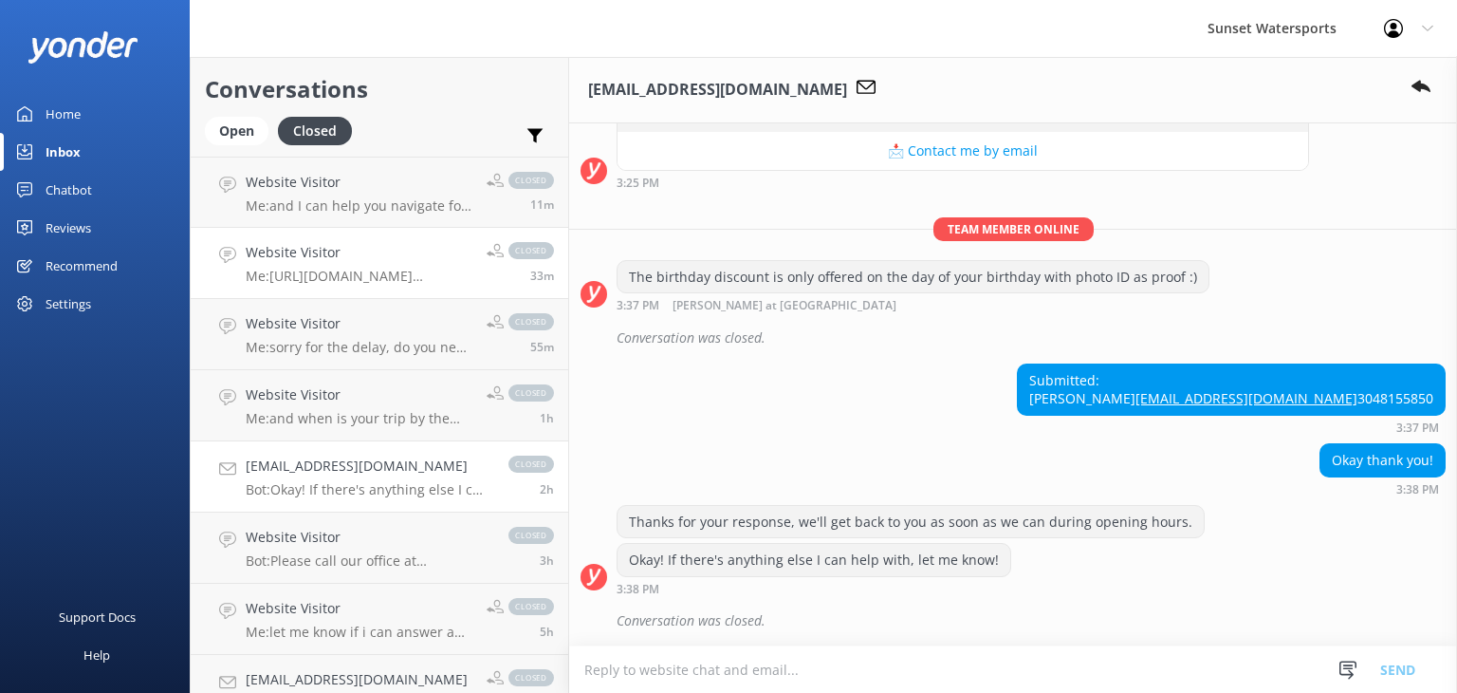
click at [395, 252] on h4 "Website Visitor" at bounding box center [359, 252] width 227 height 21
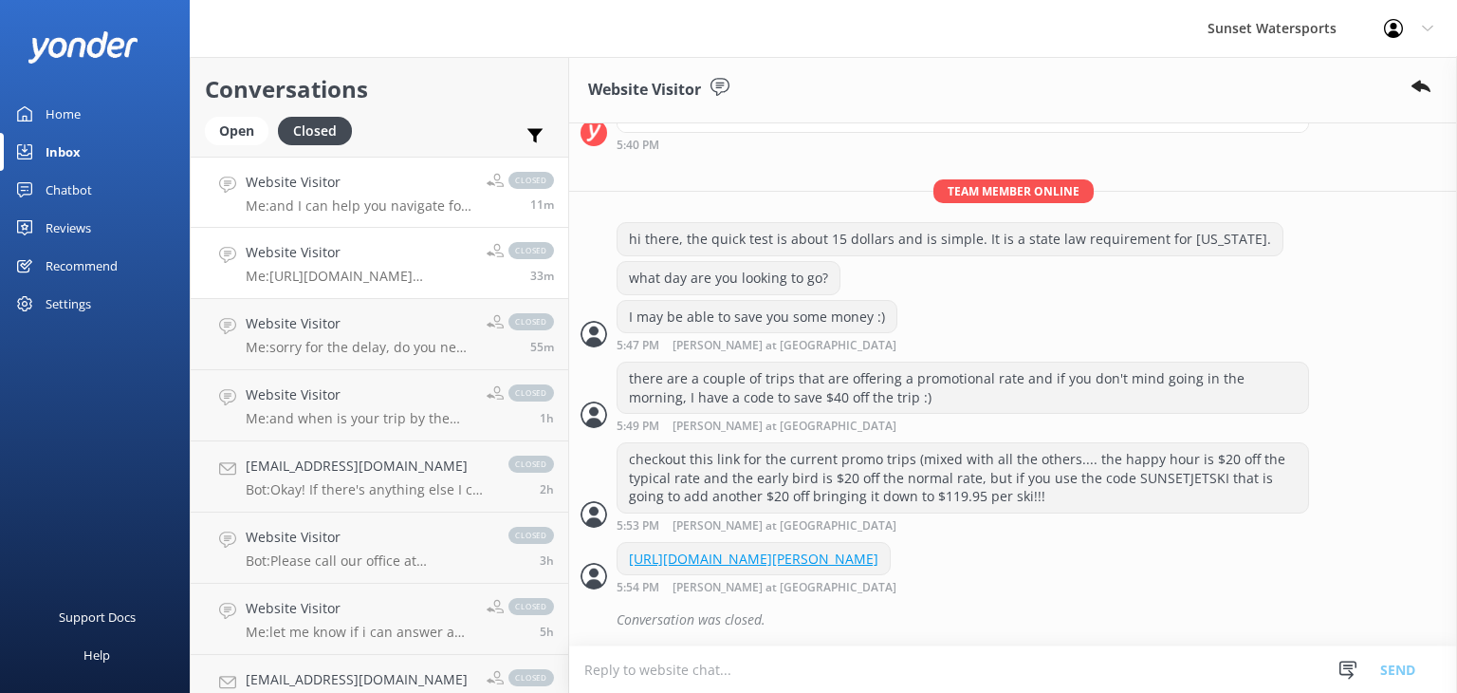
scroll to position [487, 0]
click at [403, 211] on p "Me: and I can help you navigate for booking the first jetski tour of the day on…" at bounding box center [359, 205] width 227 height 17
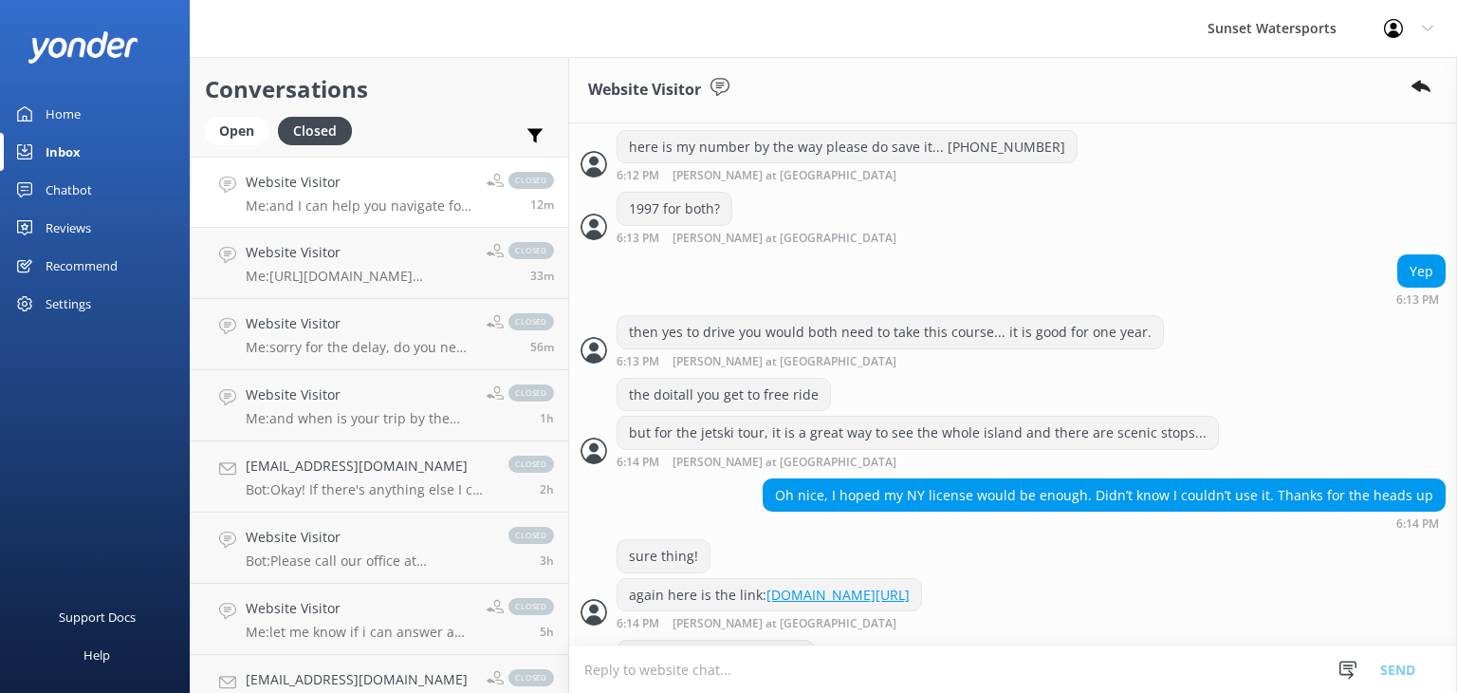
scroll to position [1711, 0]
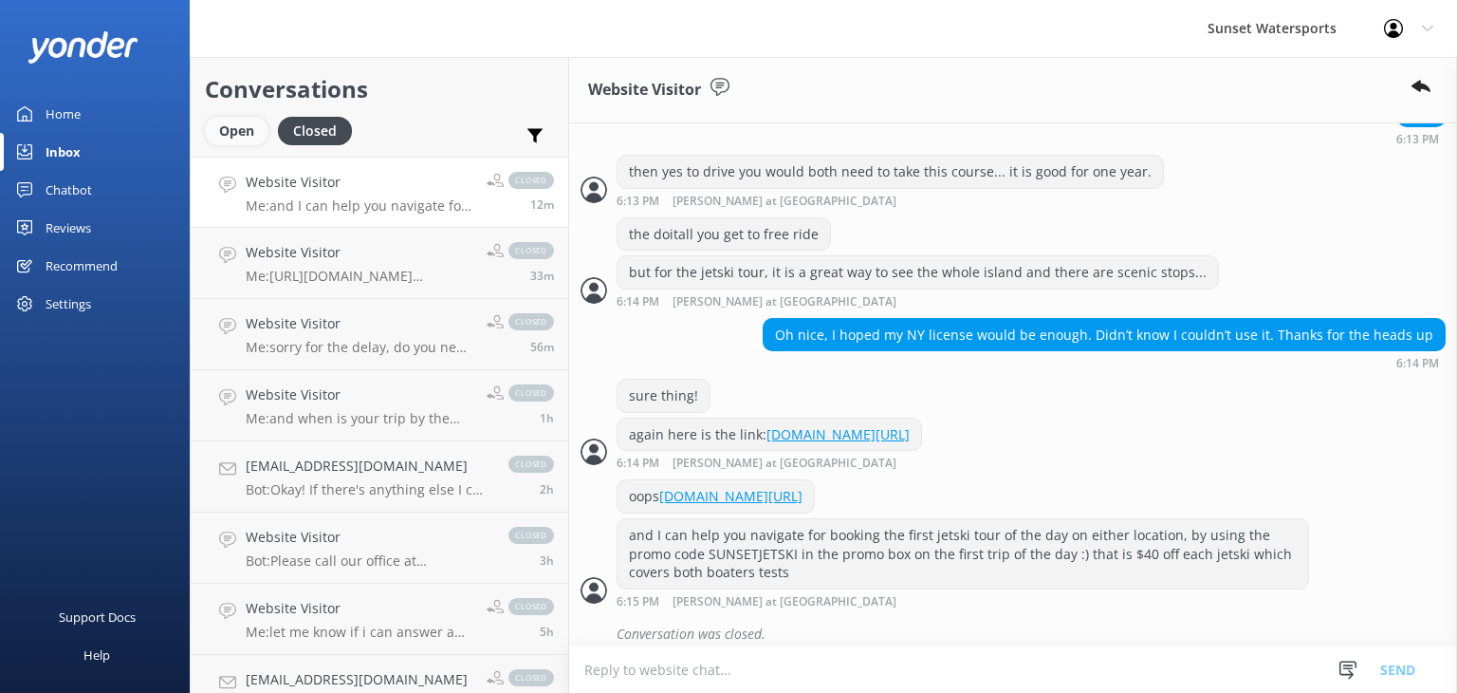
click at [221, 137] on div "Open" at bounding box center [237, 131] width 64 height 28
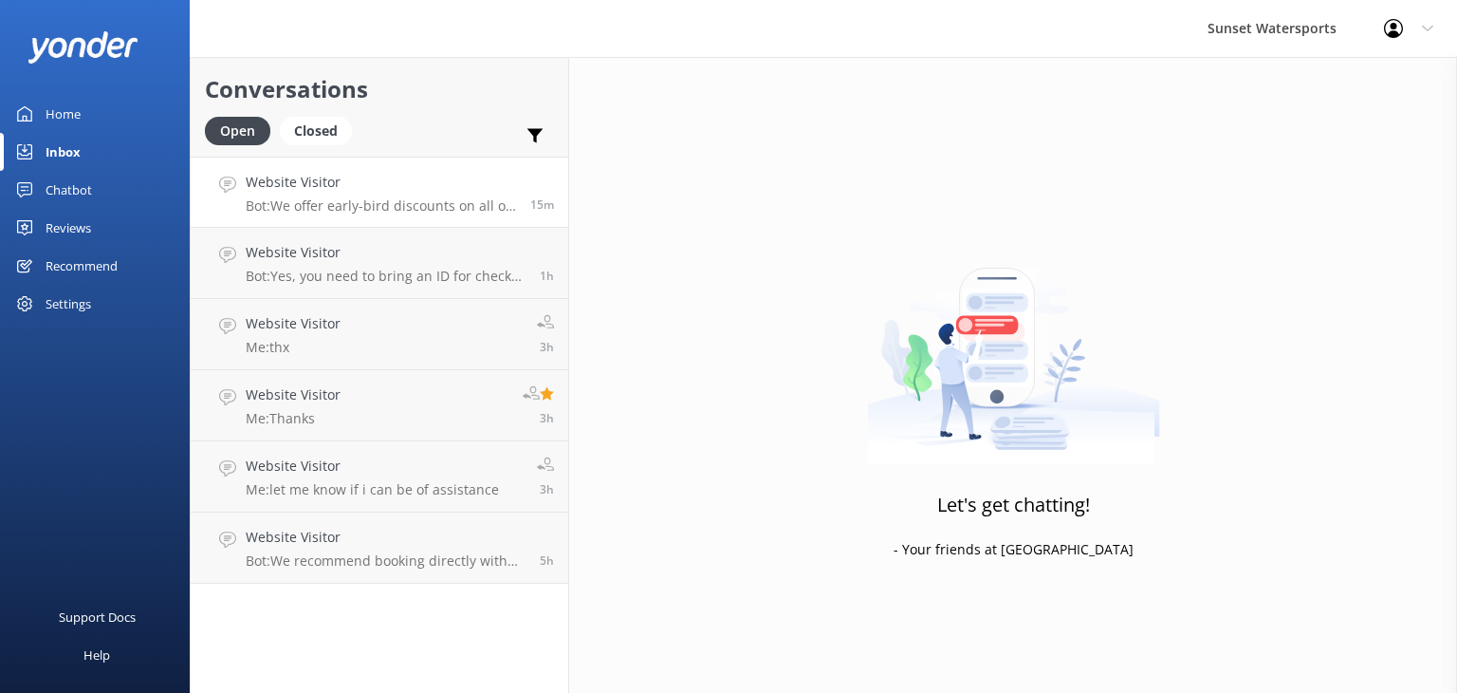
click at [398, 201] on p "Bot: We offer early-bird discounts on all of our morning trips. Booking directl…" at bounding box center [381, 205] width 270 height 17
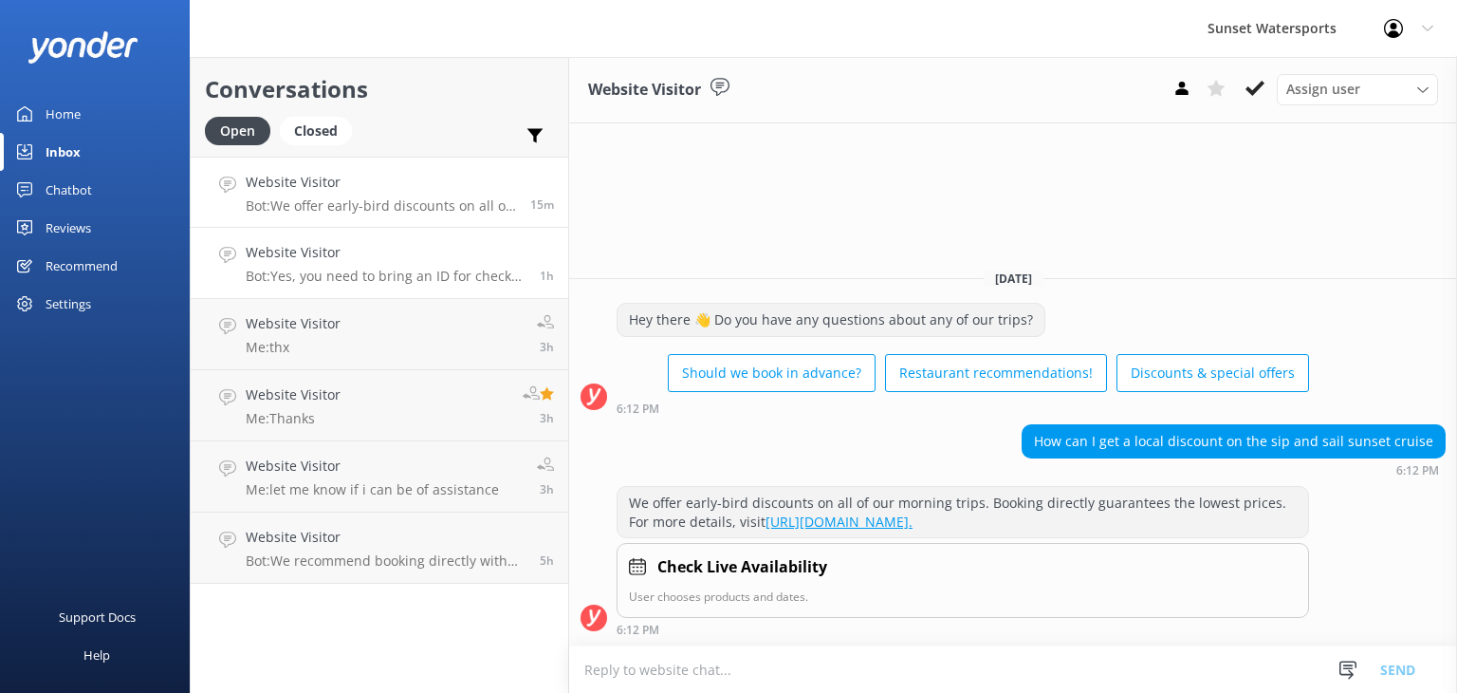
click at [364, 275] on p "Bot: Yes, you need to bring an ID for check-in, and digital IDs are accepted." at bounding box center [386, 276] width 280 height 17
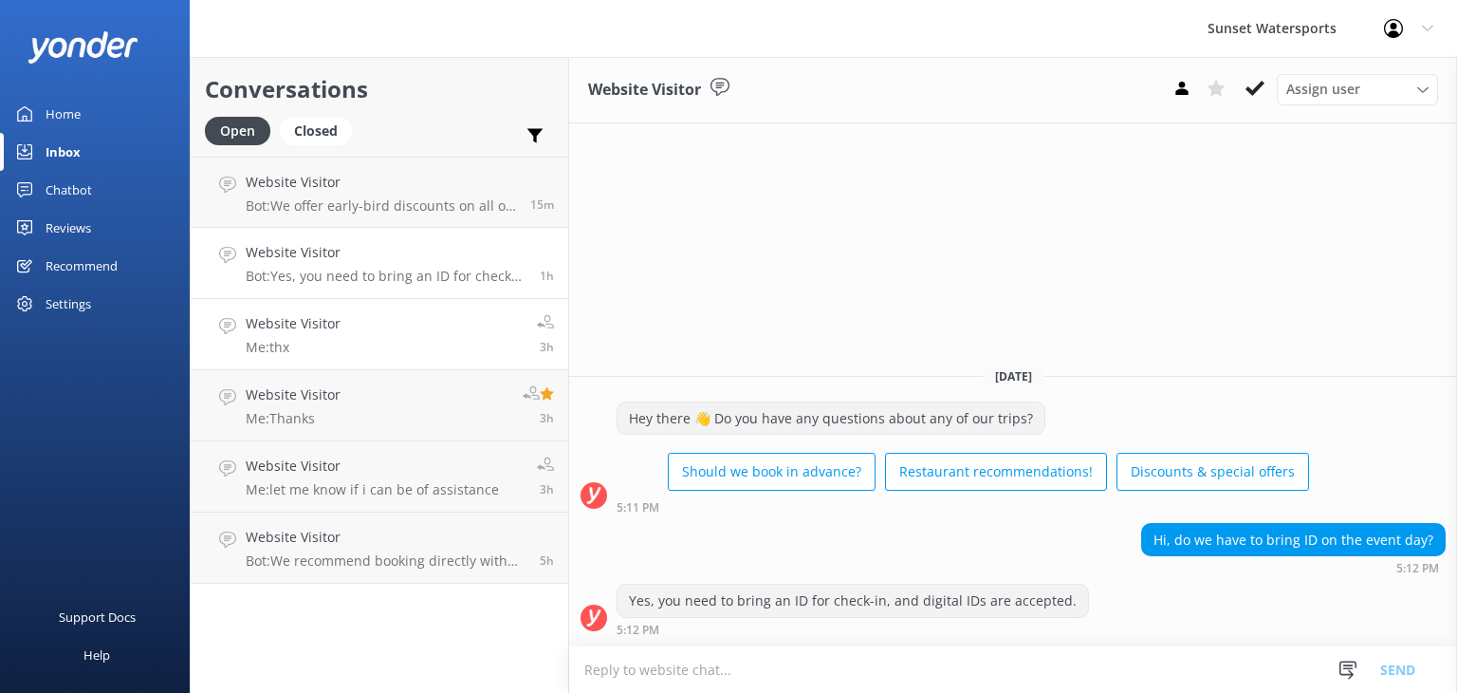
click at [304, 342] on p "Me: thx" at bounding box center [293, 347] width 95 height 17
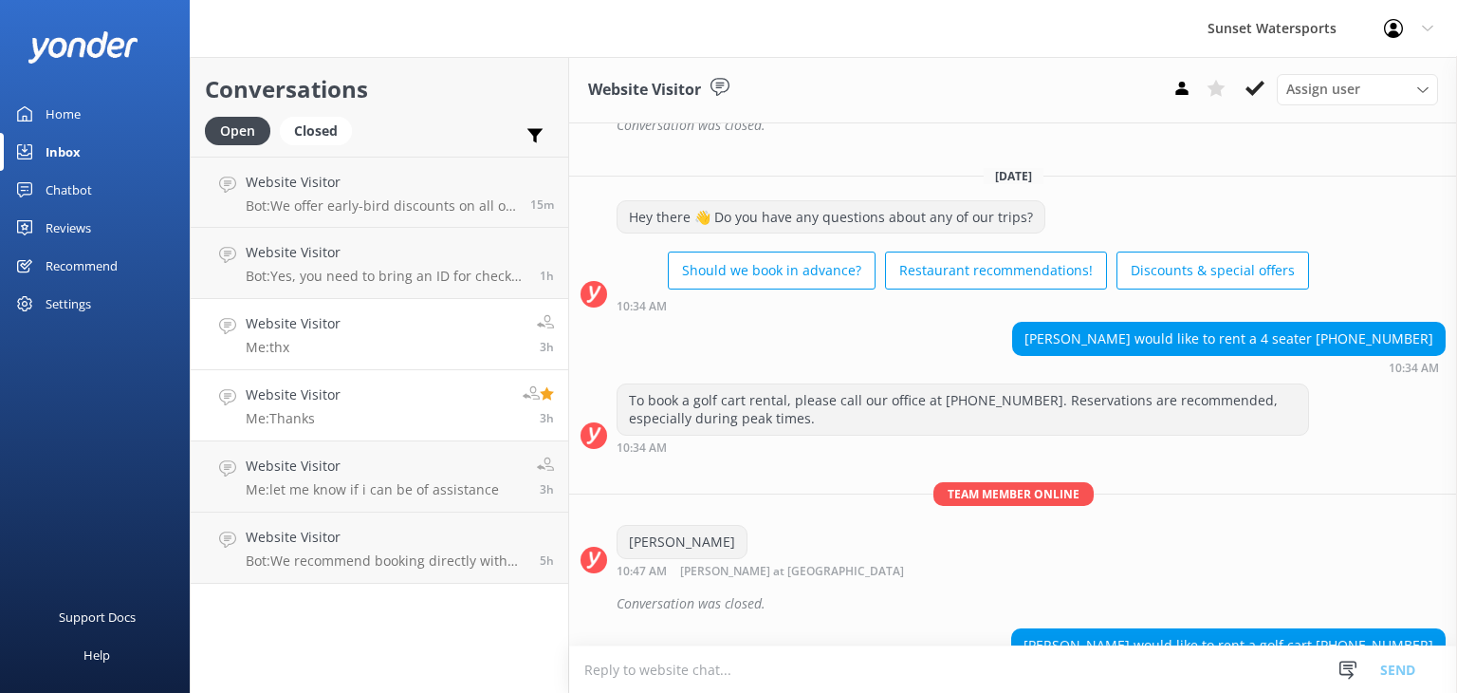
scroll to position [13221, 0]
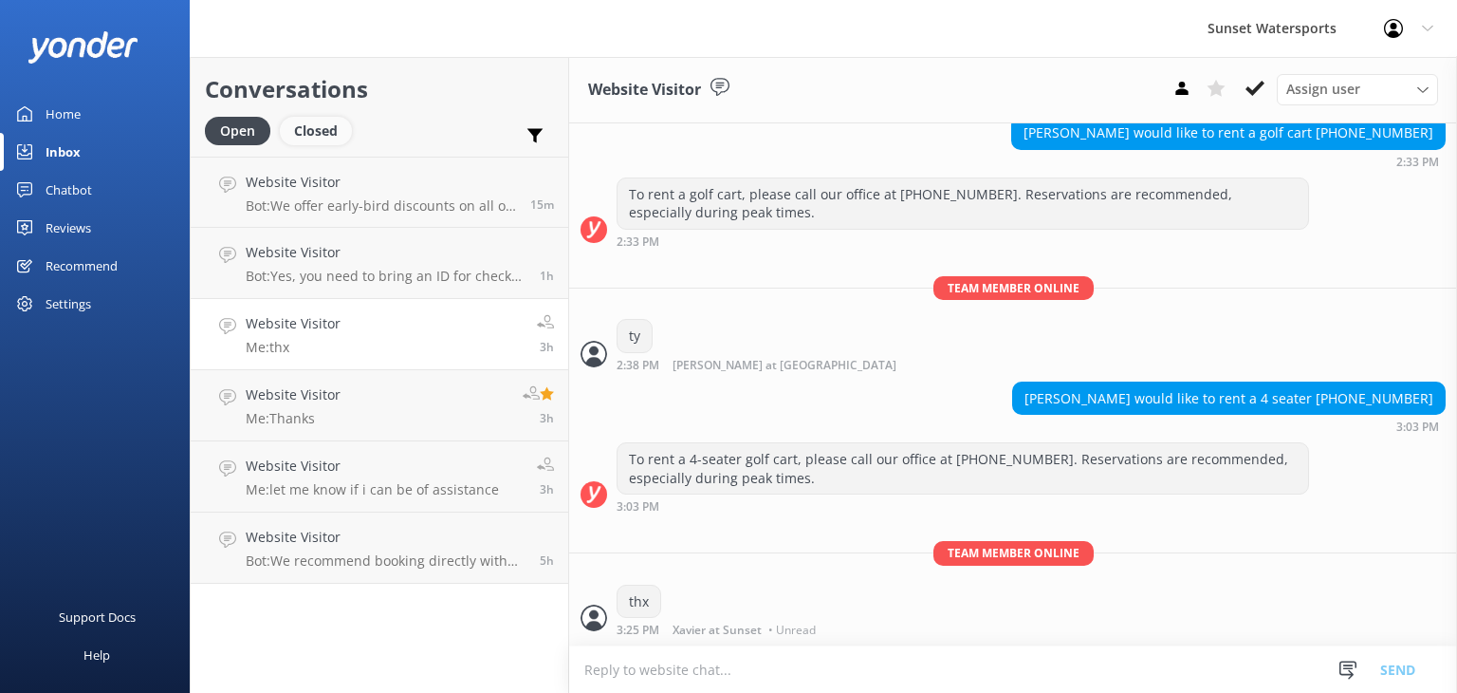
click at [303, 138] on div "Closed" at bounding box center [316, 131] width 72 height 28
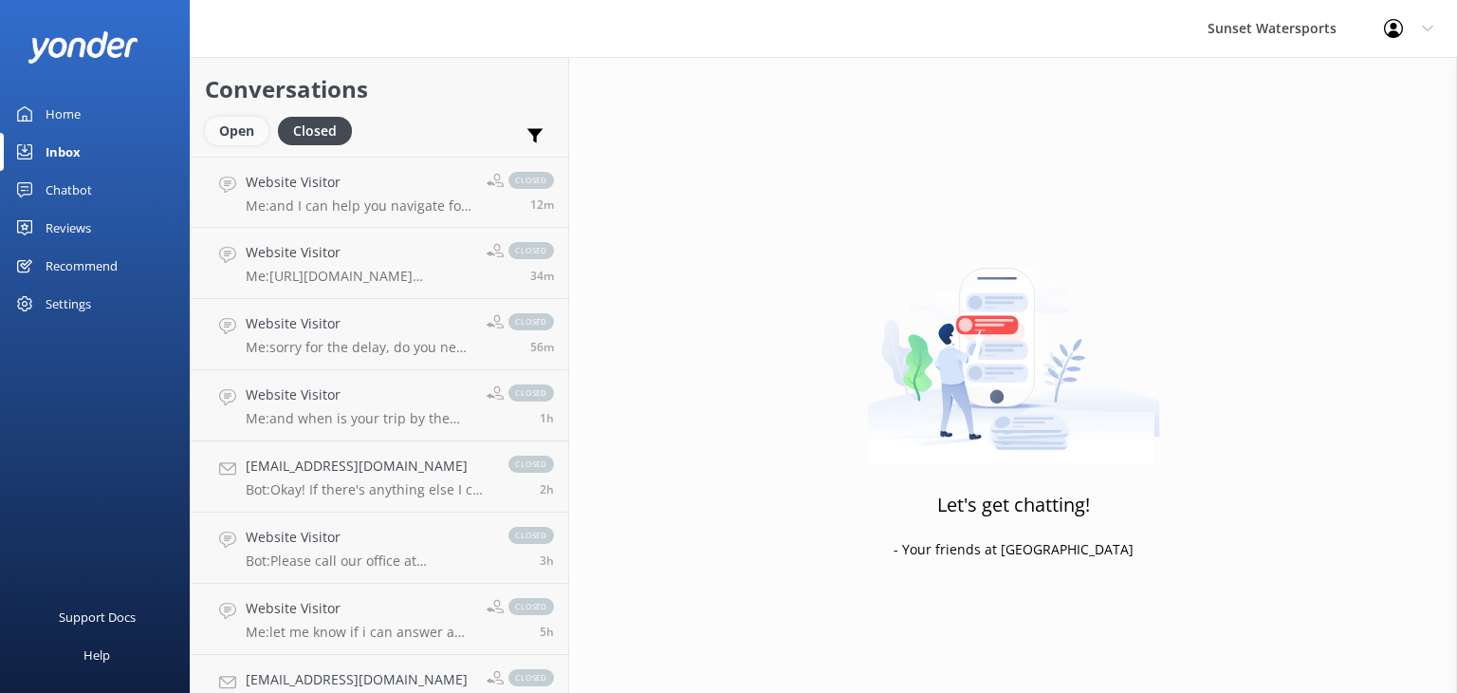
click at [227, 131] on div "Open" at bounding box center [237, 131] width 64 height 28
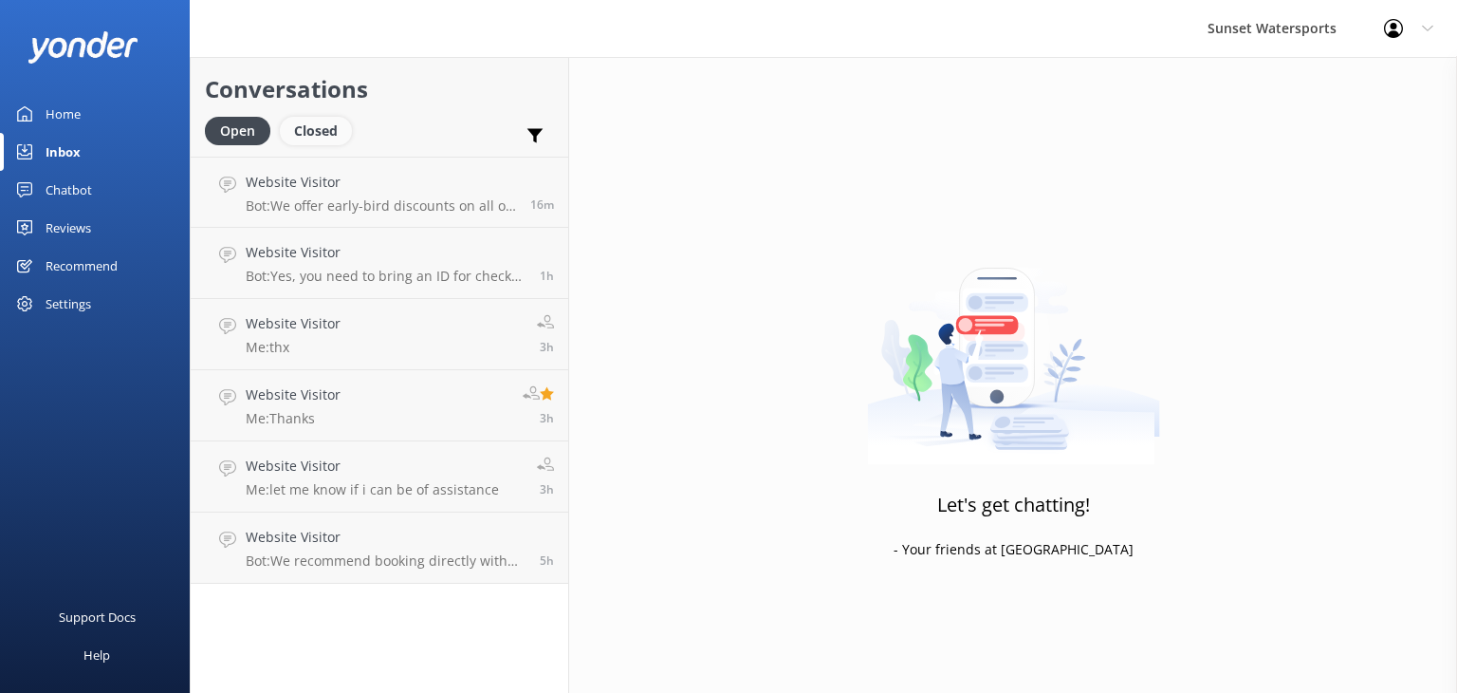
click at [308, 142] on div "Closed" at bounding box center [316, 131] width 72 height 28
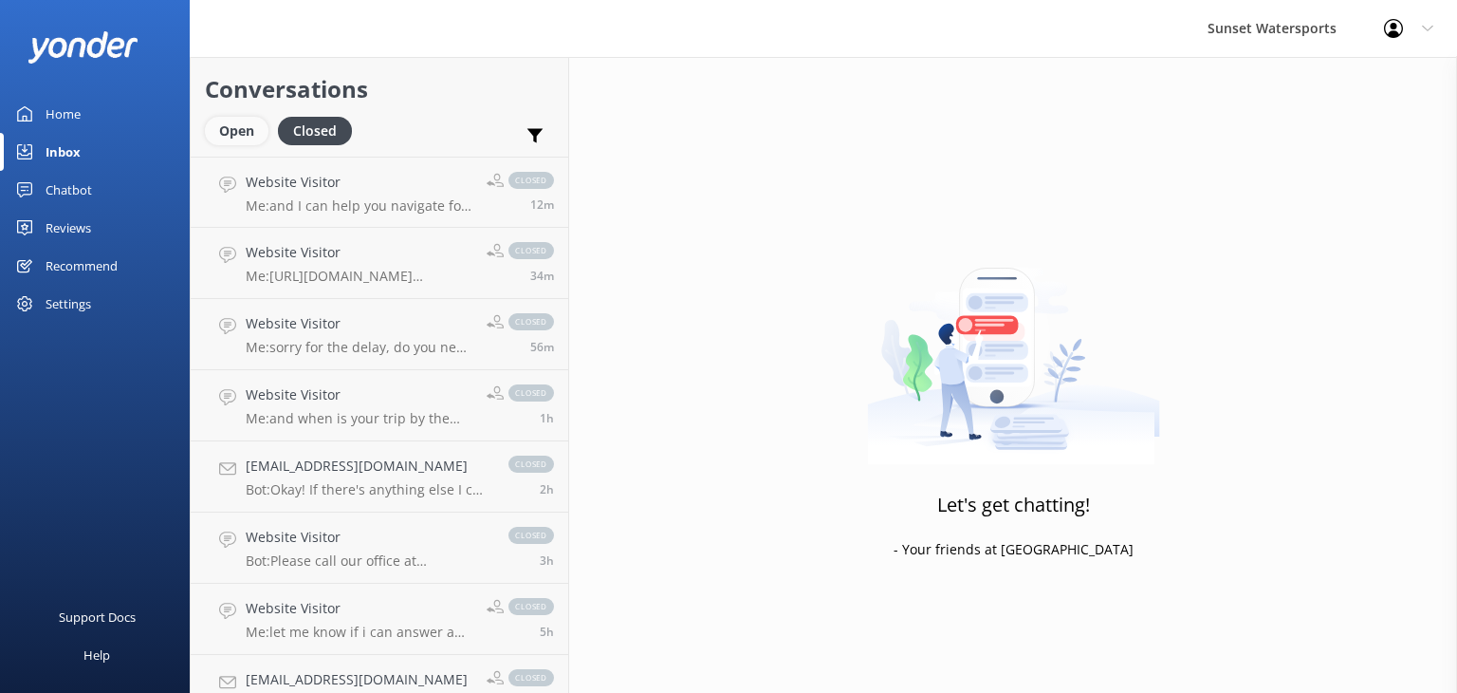
click at [243, 130] on div "Open" at bounding box center [237, 131] width 64 height 28
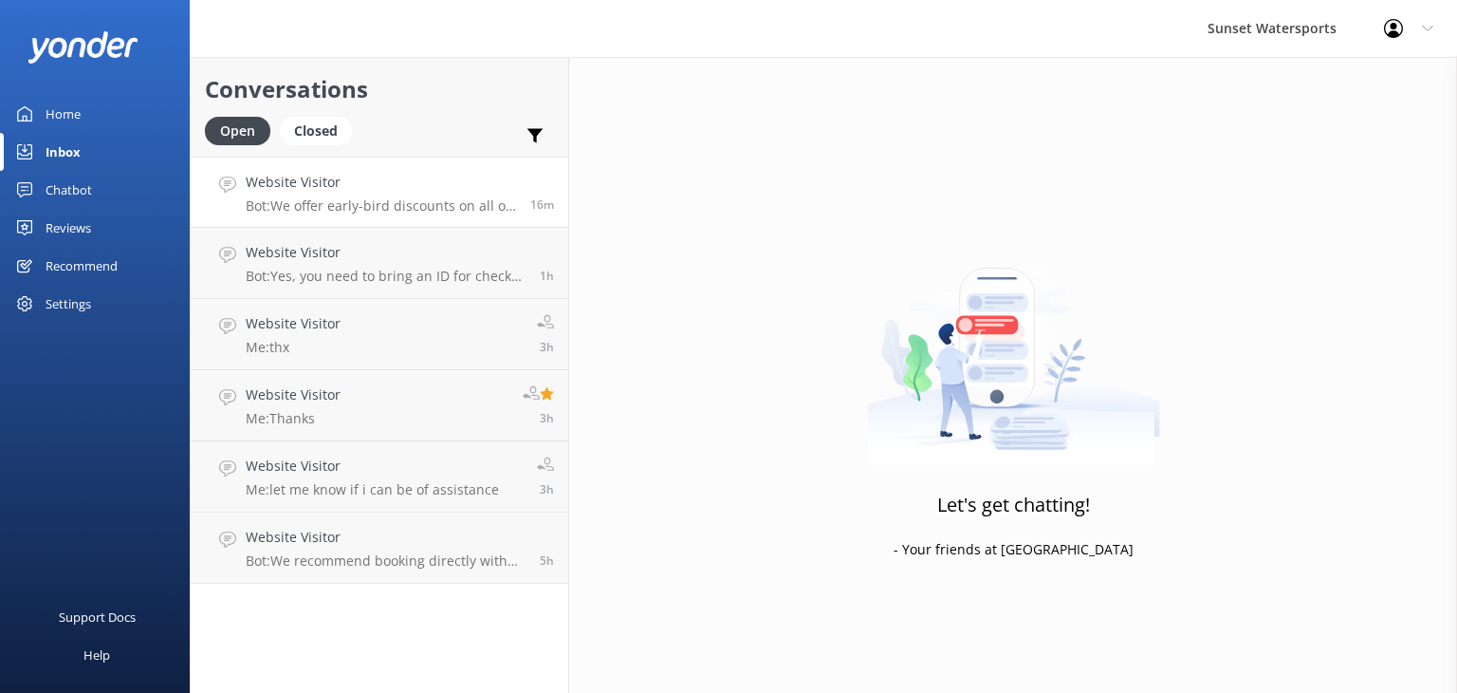
click at [448, 202] on p "Bot: We offer early-bird discounts on all of our morning trips. Booking directl…" at bounding box center [381, 205] width 270 height 17
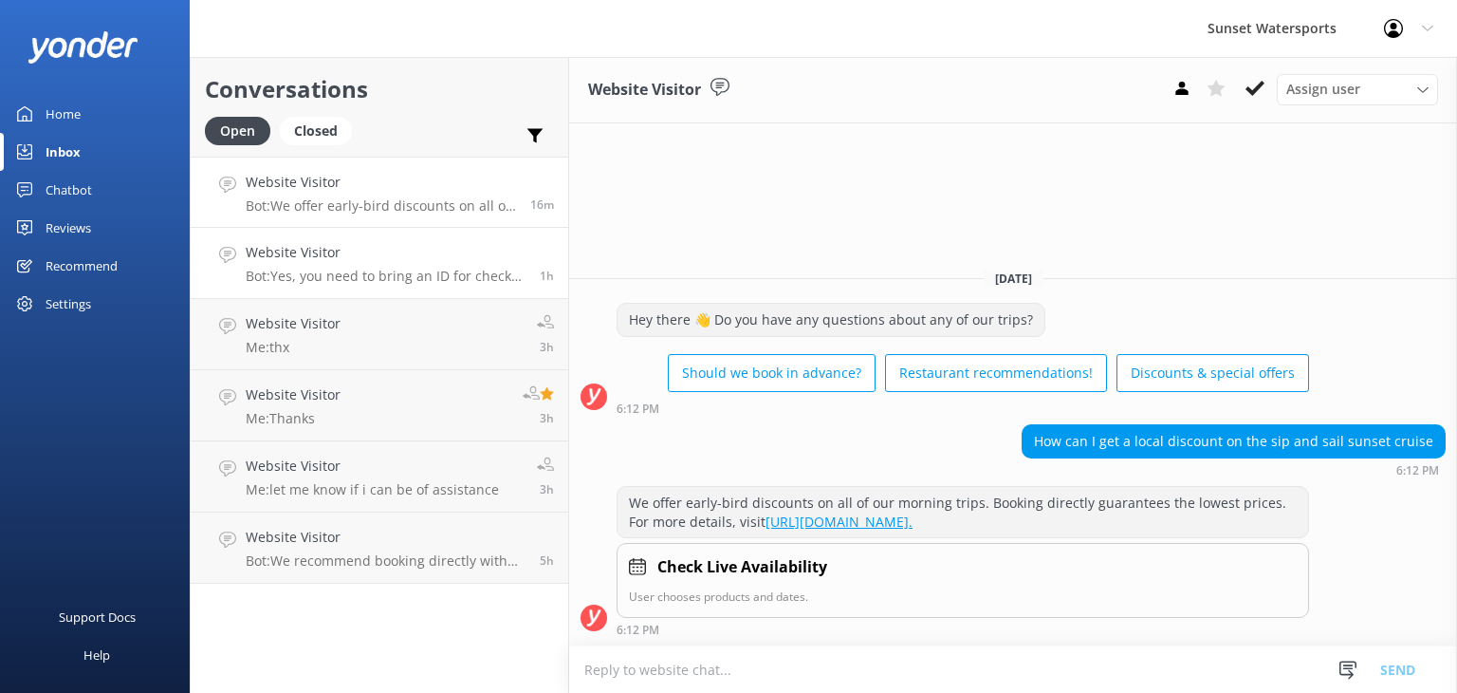
click at [339, 276] on p "Bot: Yes, you need to bring an ID for check-in, and digital IDs are accepted." at bounding box center [386, 276] width 280 height 17
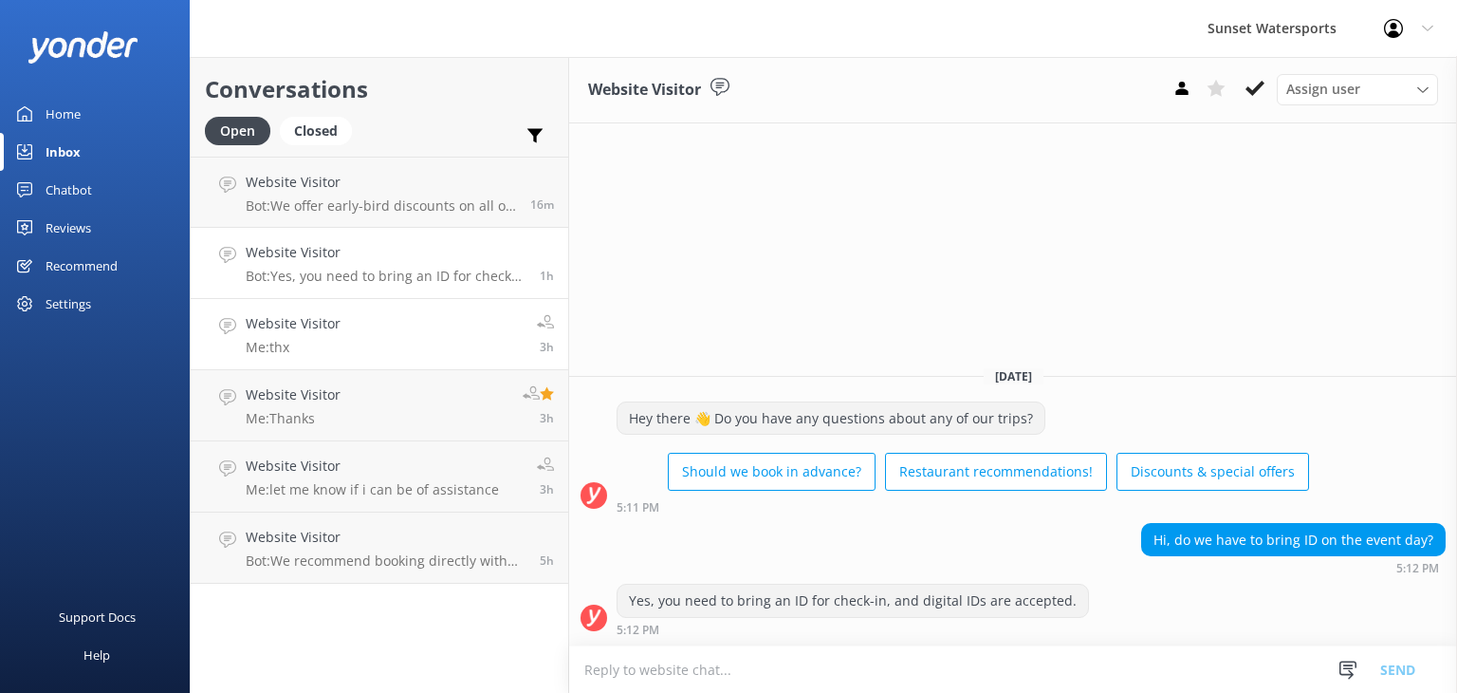
click at [375, 342] on link "Website Visitor Me: thx 3h" at bounding box center [380, 334] width 378 height 71
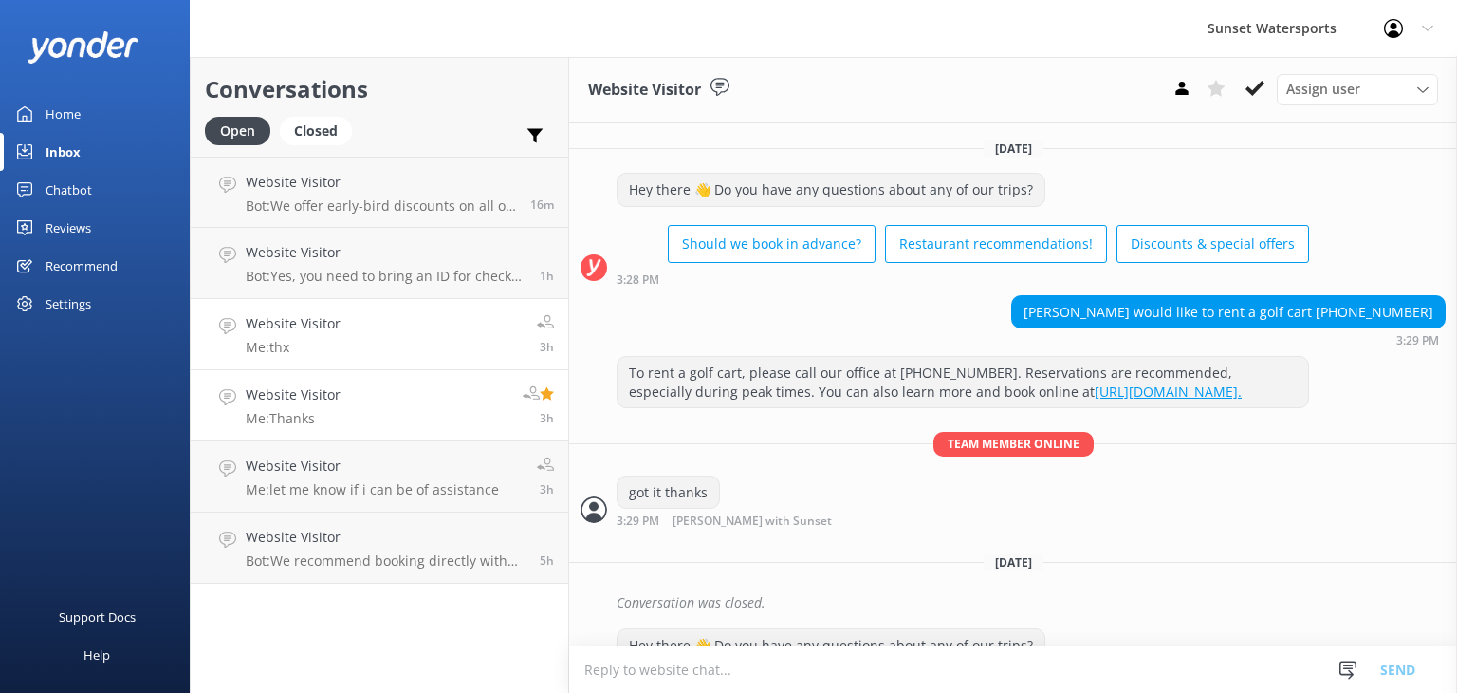
click at [313, 393] on h4 "Website Visitor" at bounding box center [293, 394] width 95 height 21
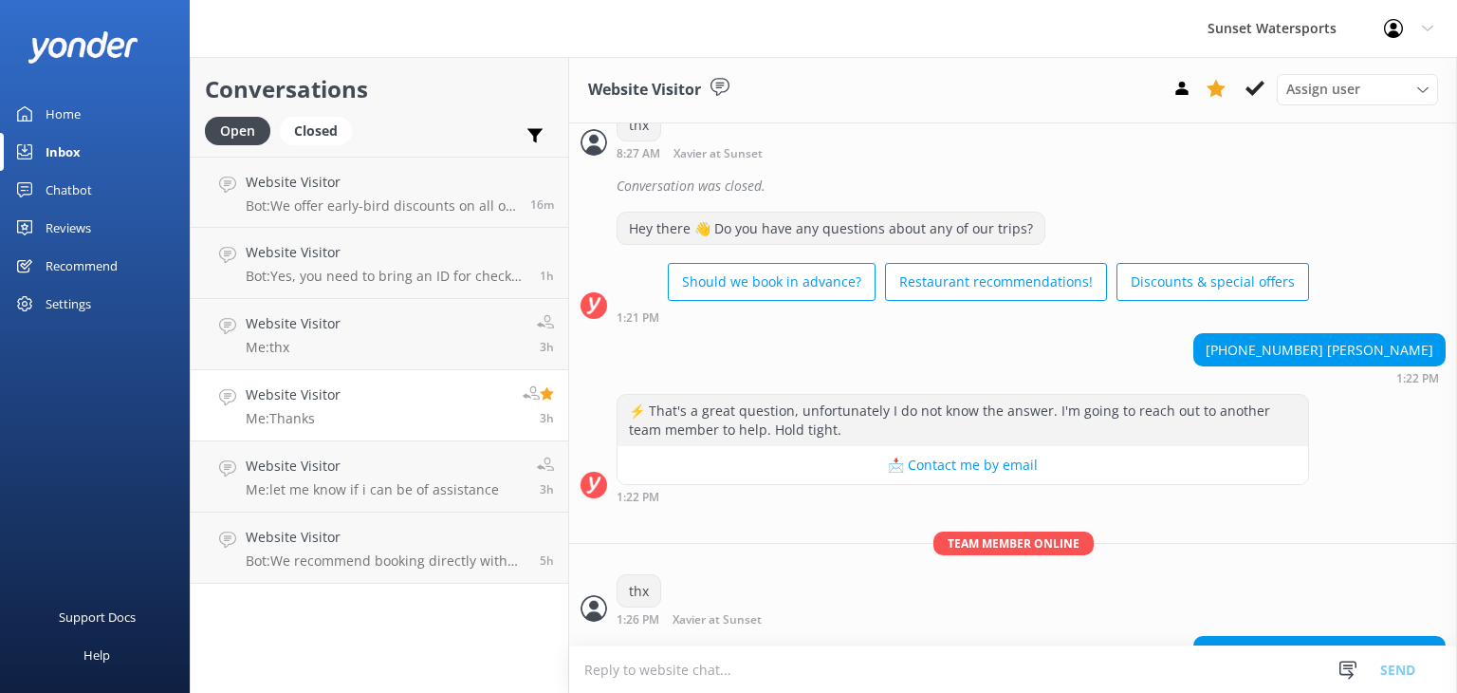
scroll to position [2827, 0]
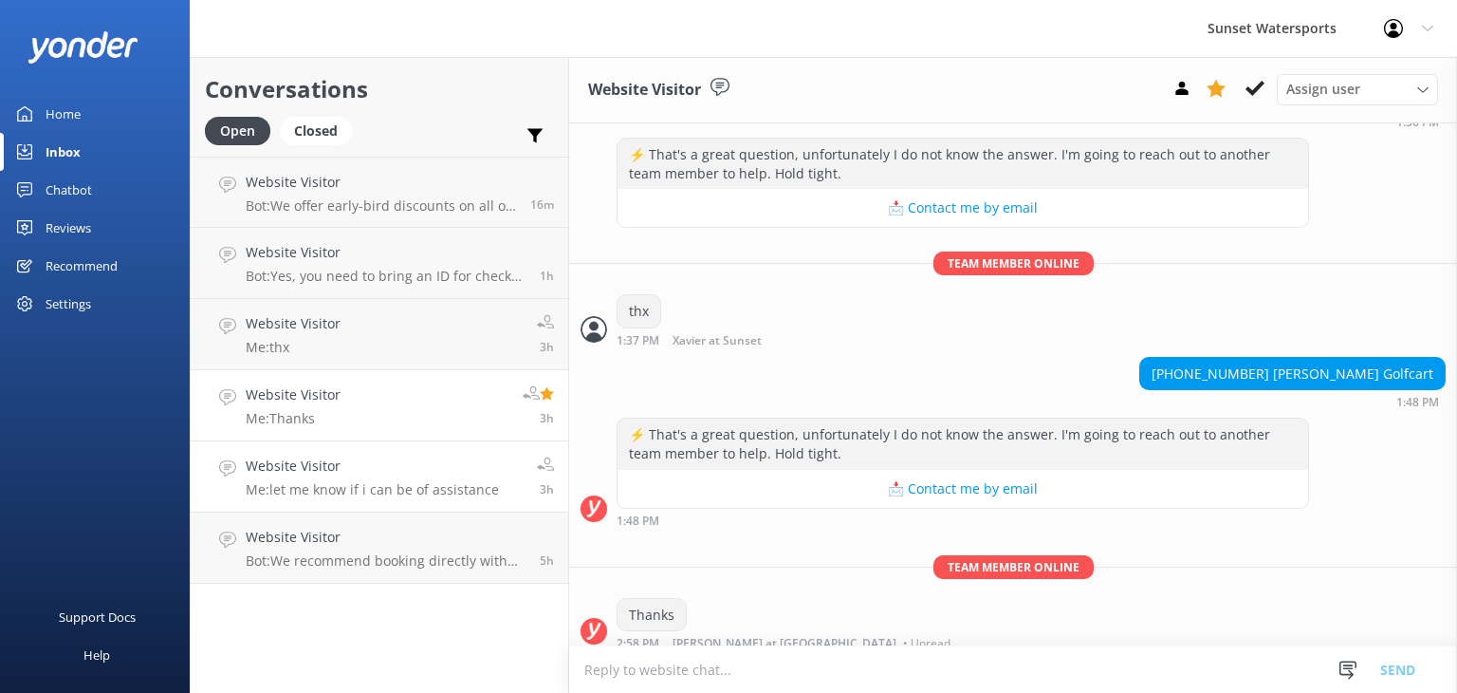
click at [399, 472] on h4 "Website Visitor" at bounding box center [372, 465] width 253 height 21
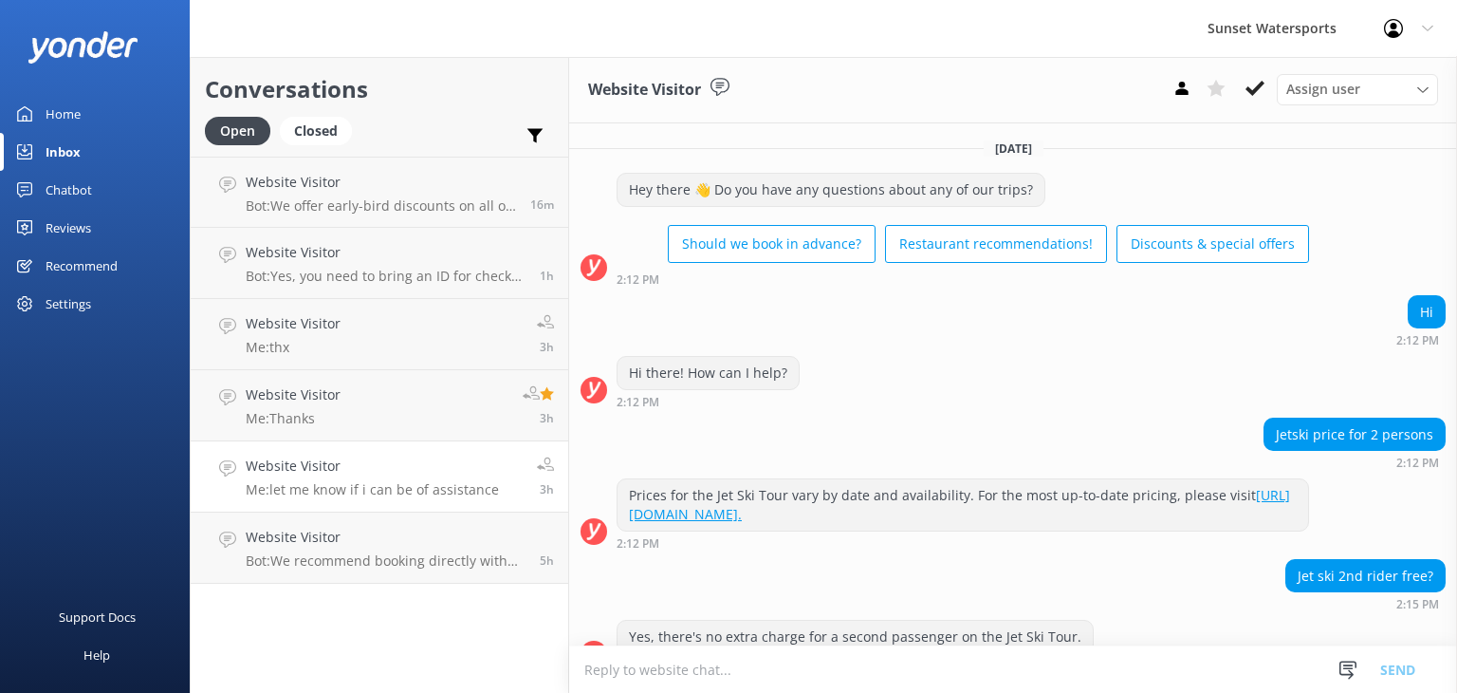
scroll to position [156, 0]
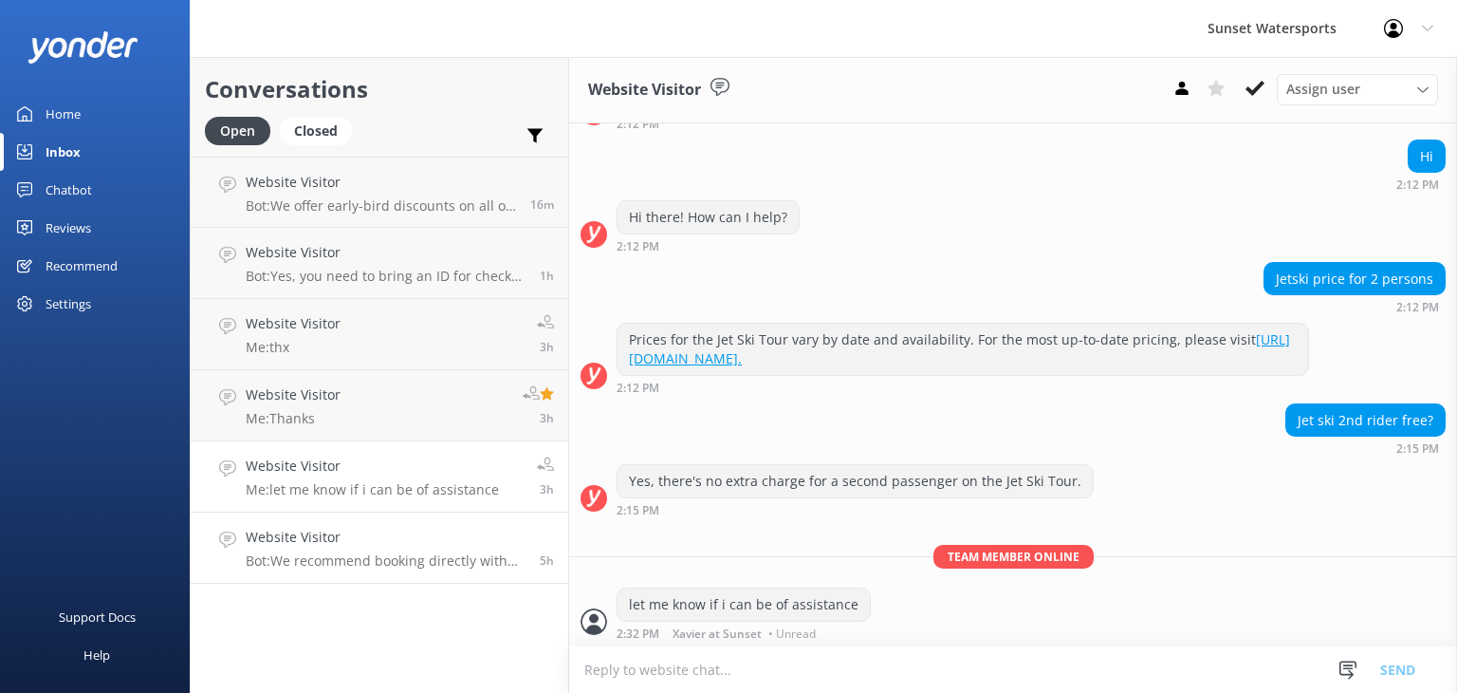
click at [363, 556] on p "Bot: We recommend booking directly with us for the best prices, as third-party …" at bounding box center [386, 560] width 280 height 17
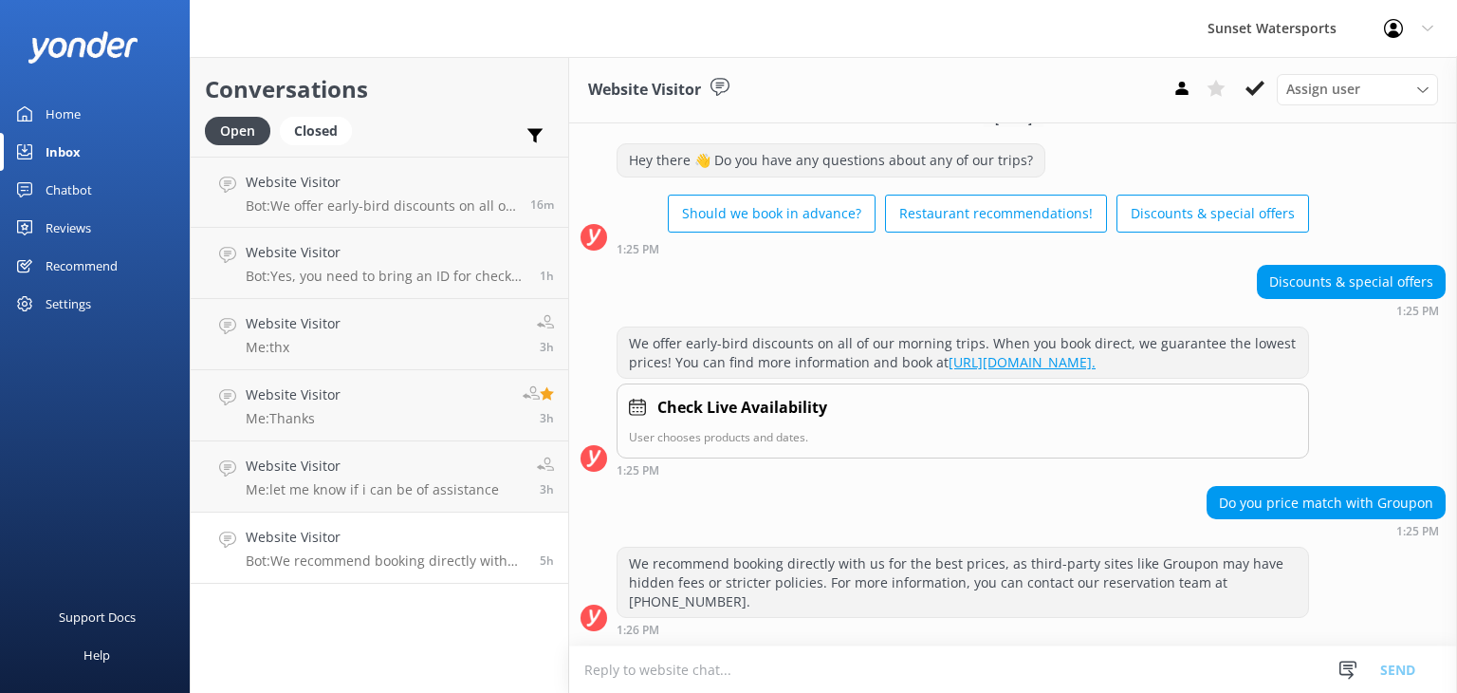
scroll to position [496, 0]
click at [324, 132] on div "Closed" at bounding box center [316, 131] width 72 height 28
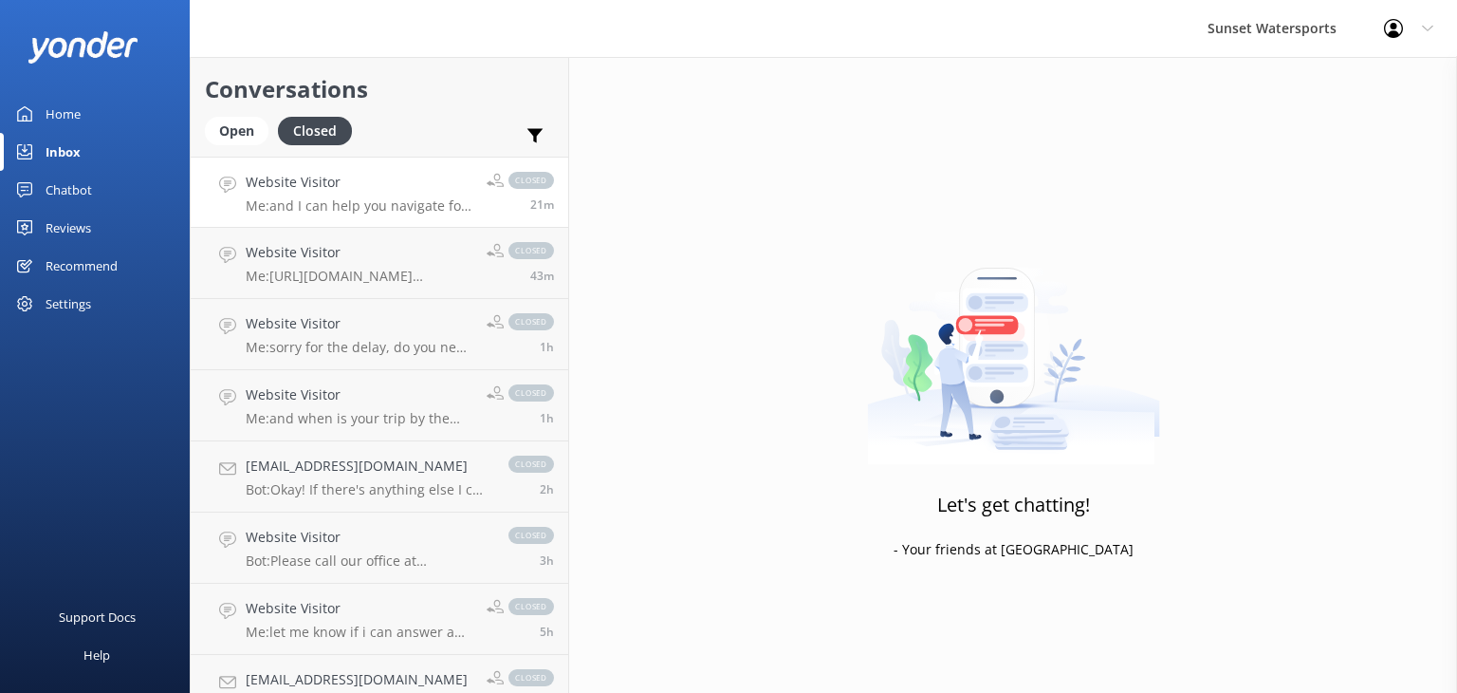
click at [315, 192] on h4 "Website Visitor" at bounding box center [359, 182] width 227 height 21
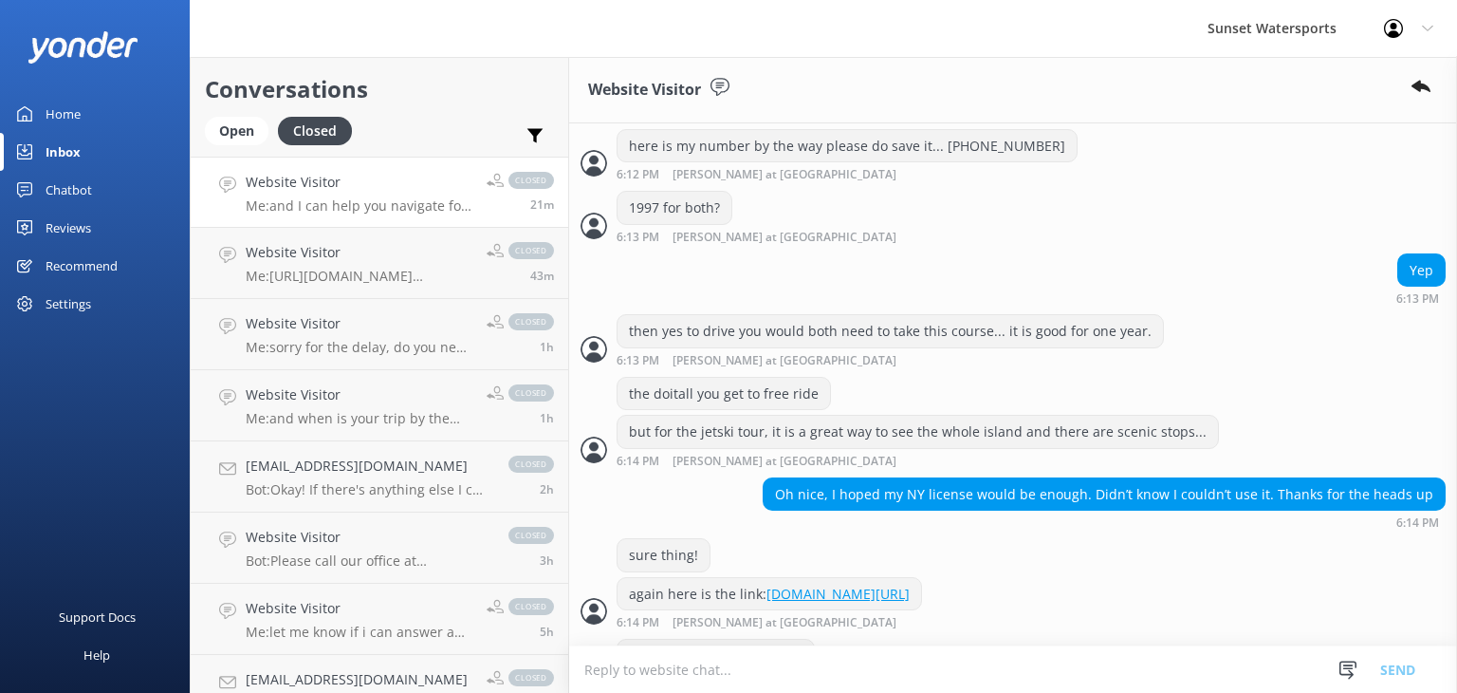
scroll to position [1711, 0]
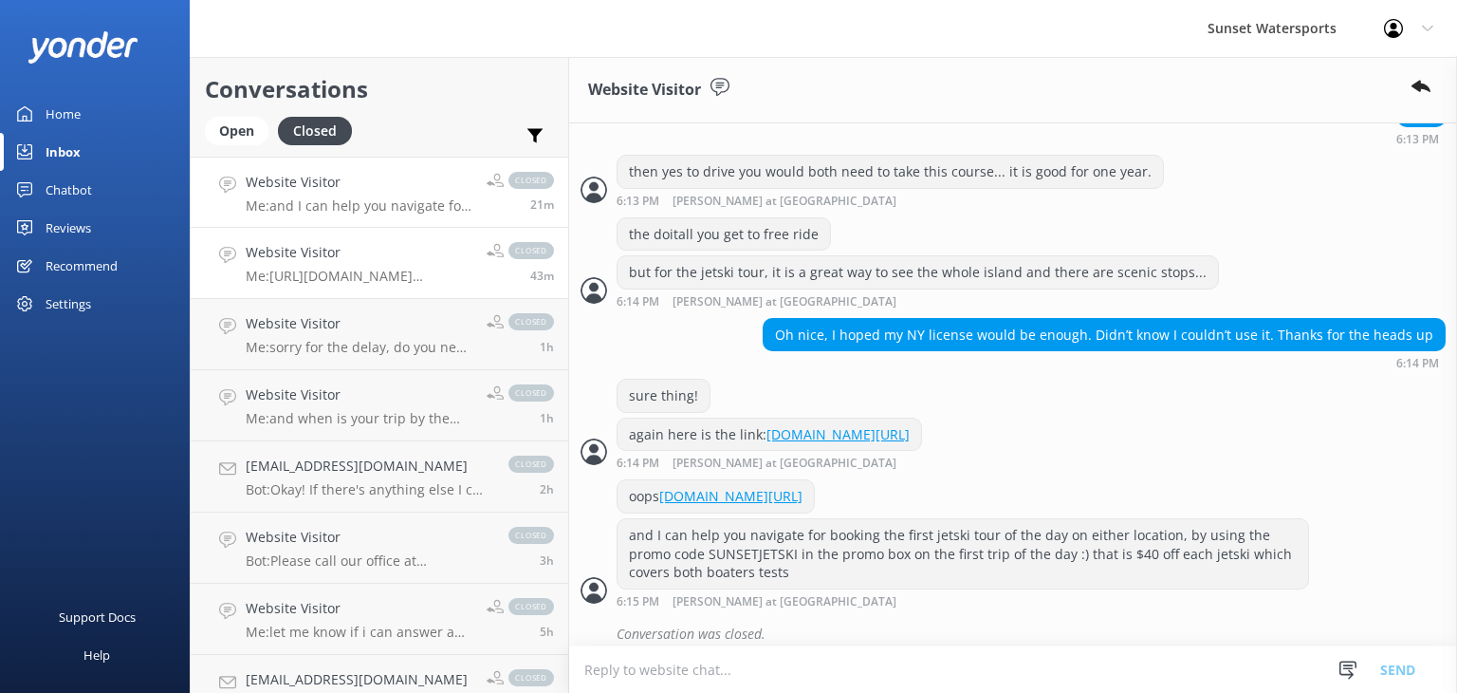
click at [472, 277] on div "closed 43m" at bounding box center [513, 263] width 82 height 42
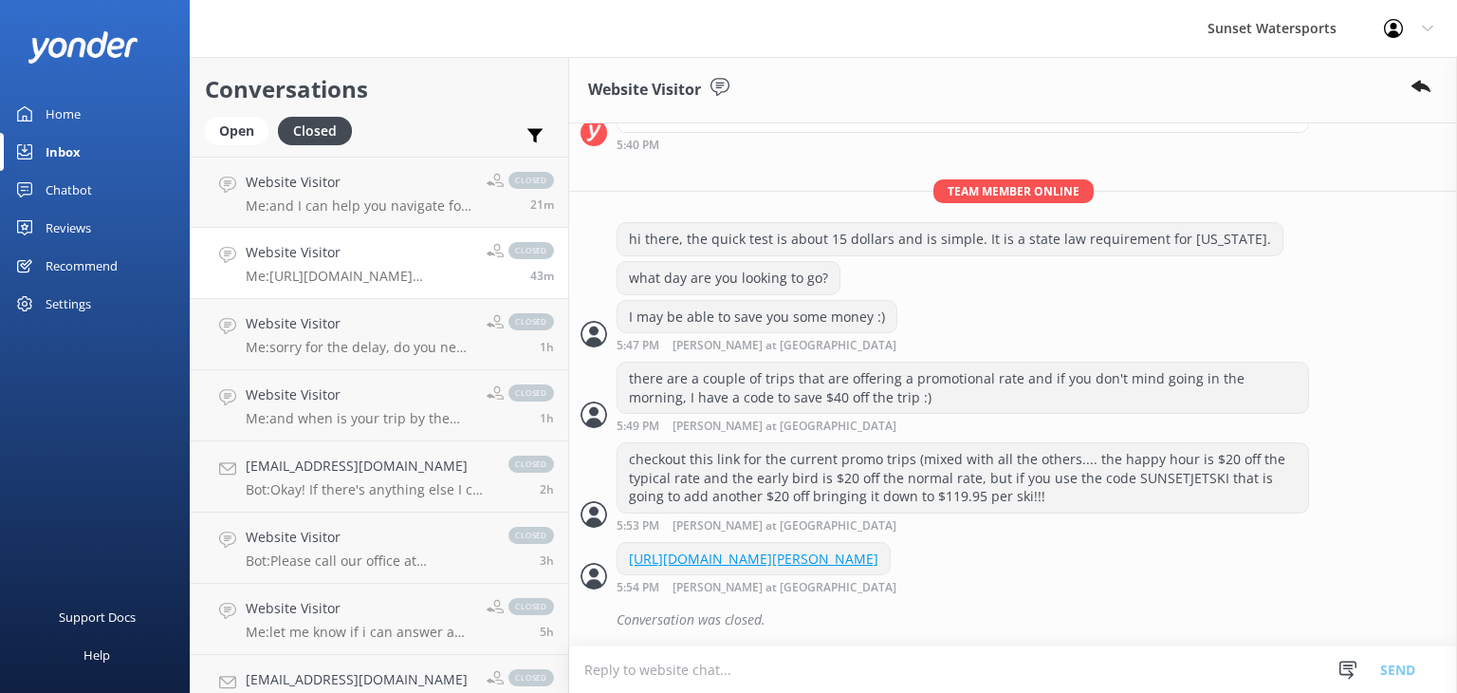
scroll to position [487, 0]
click at [249, 138] on div "Open" at bounding box center [237, 131] width 64 height 28
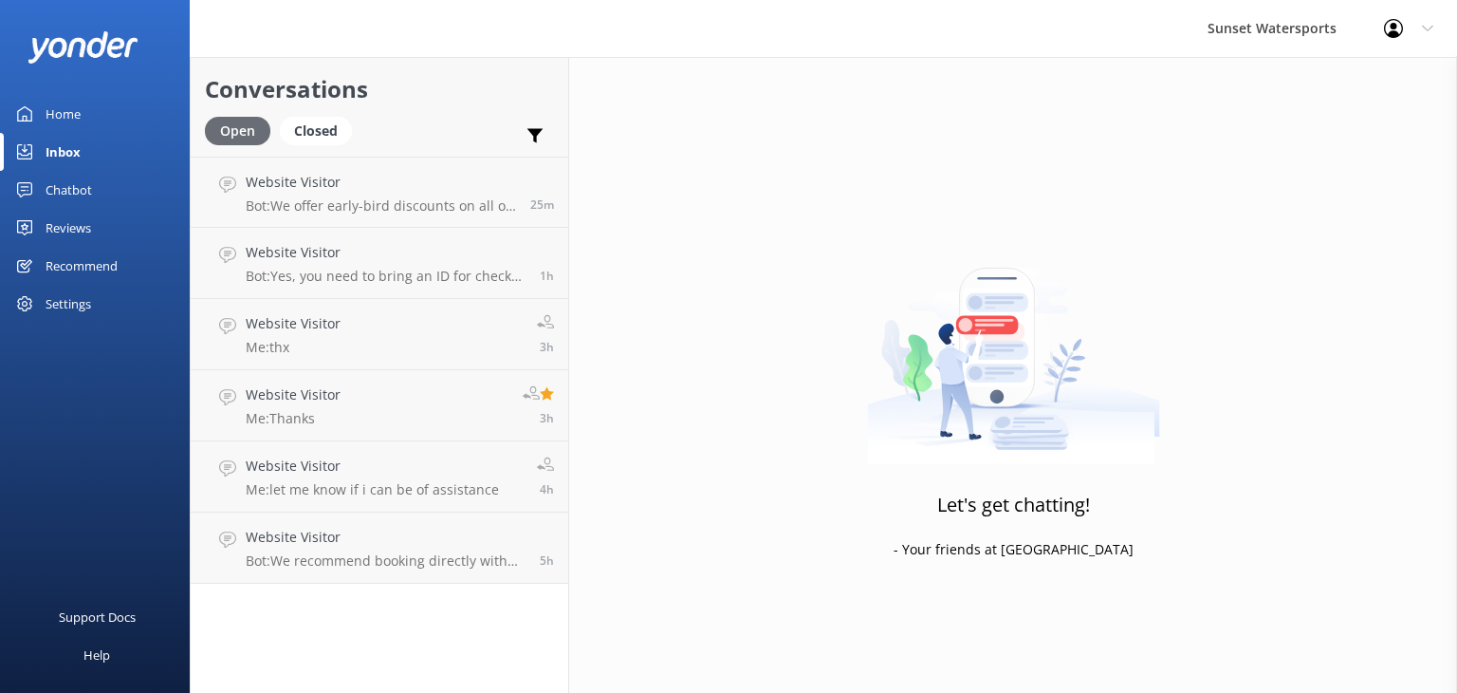
click at [214, 127] on div "Open" at bounding box center [237, 131] width 65 height 28
click at [413, 215] on link "Website Visitor Bot: We offer early-bird discounts on all of our morning trips.…" at bounding box center [380, 192] width 378 height 71
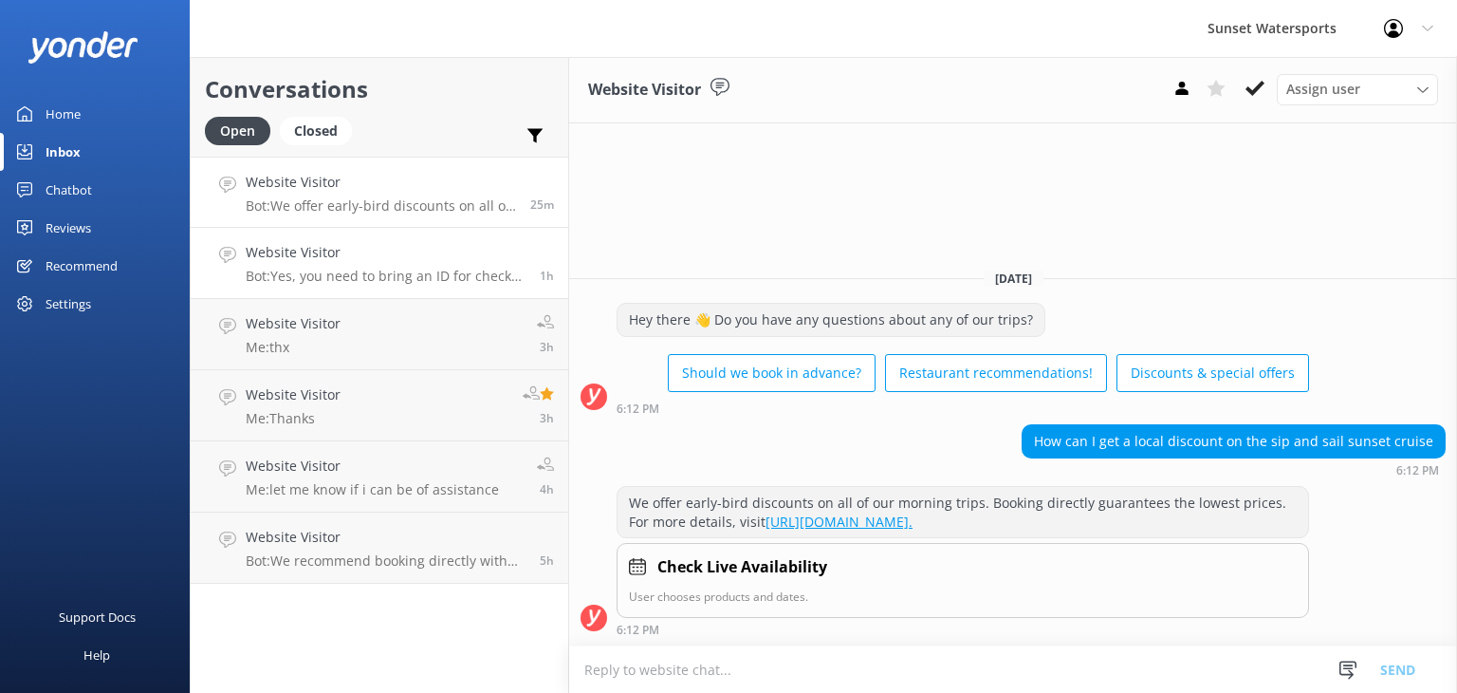
click at [338, 275] on p "Bot: Yes, you need to bring an ID for check-in, and digital IDs are accepted." at bounding box center [386, 276] width 280 height 17
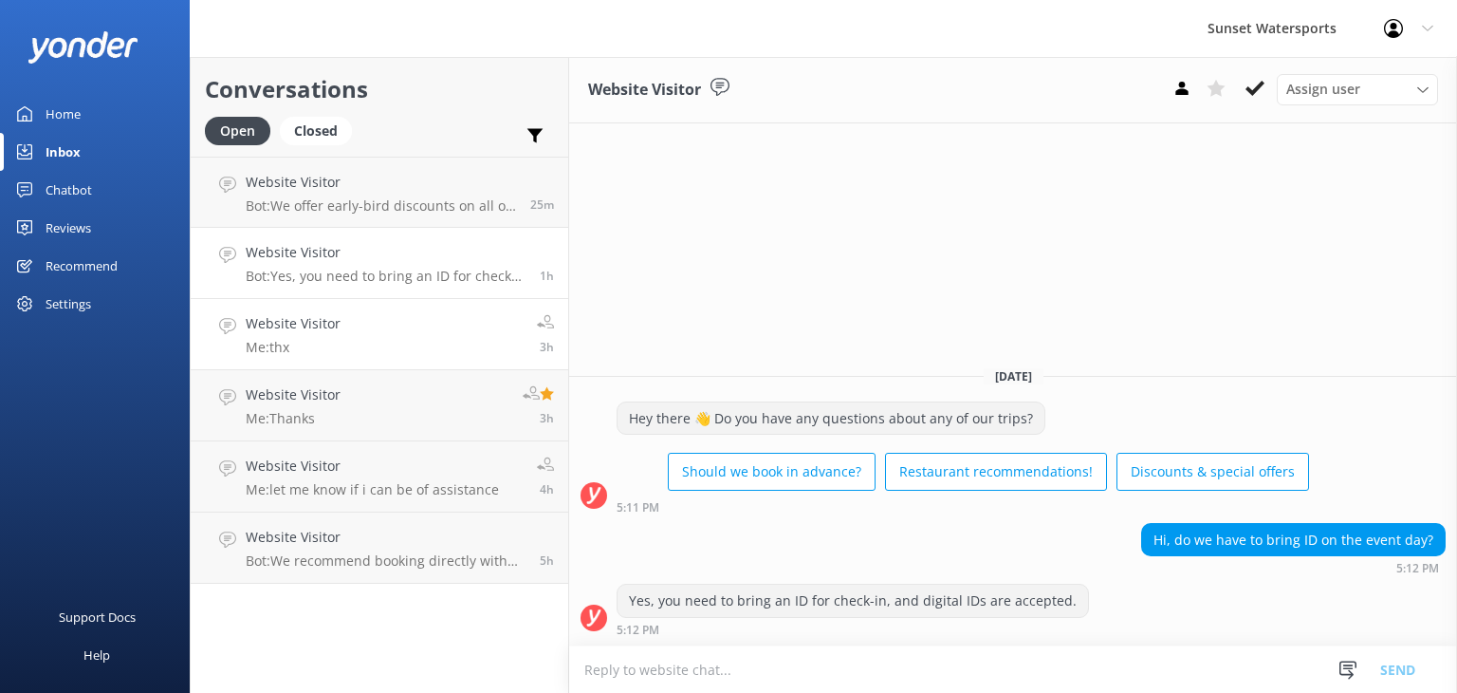
click at [344, 356] on link "Website Visitor Me: thx 3h" at bounding box center [380, 334] width 378 height 71
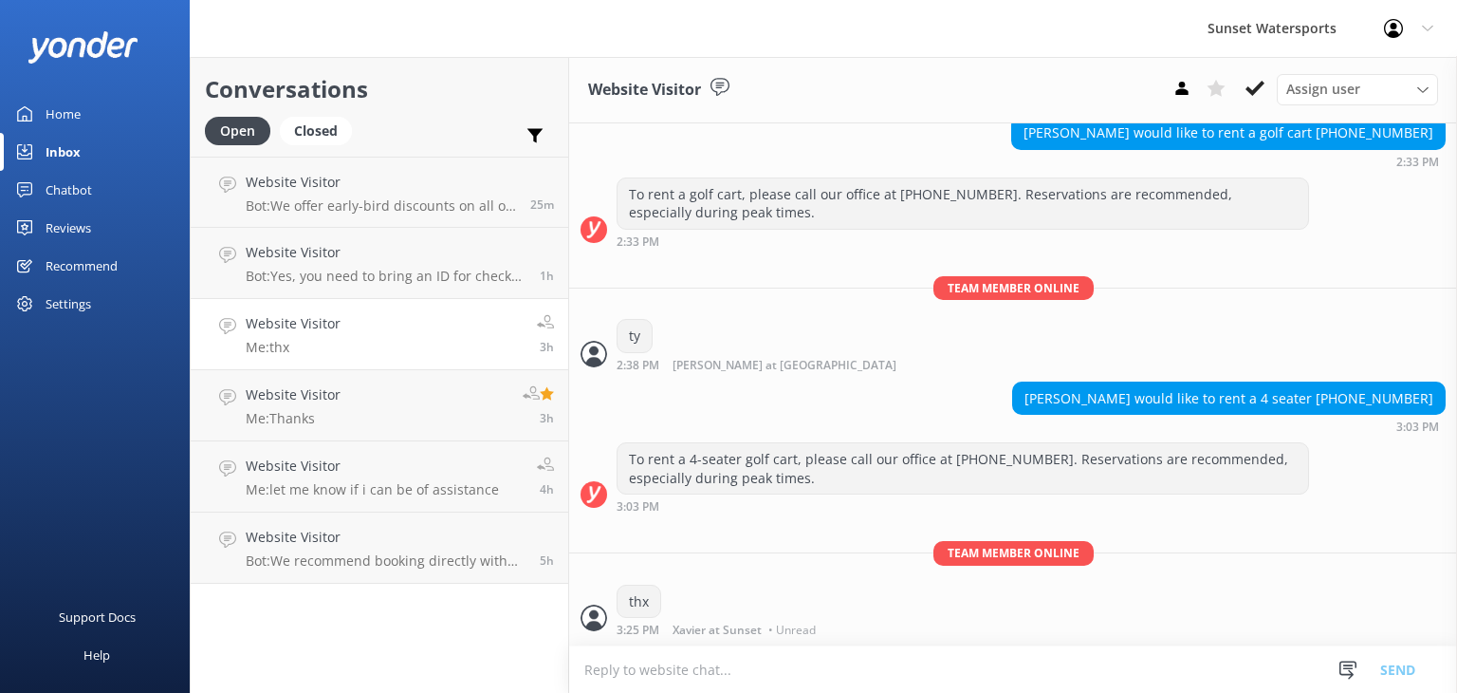
scroll to position [13221, 0]
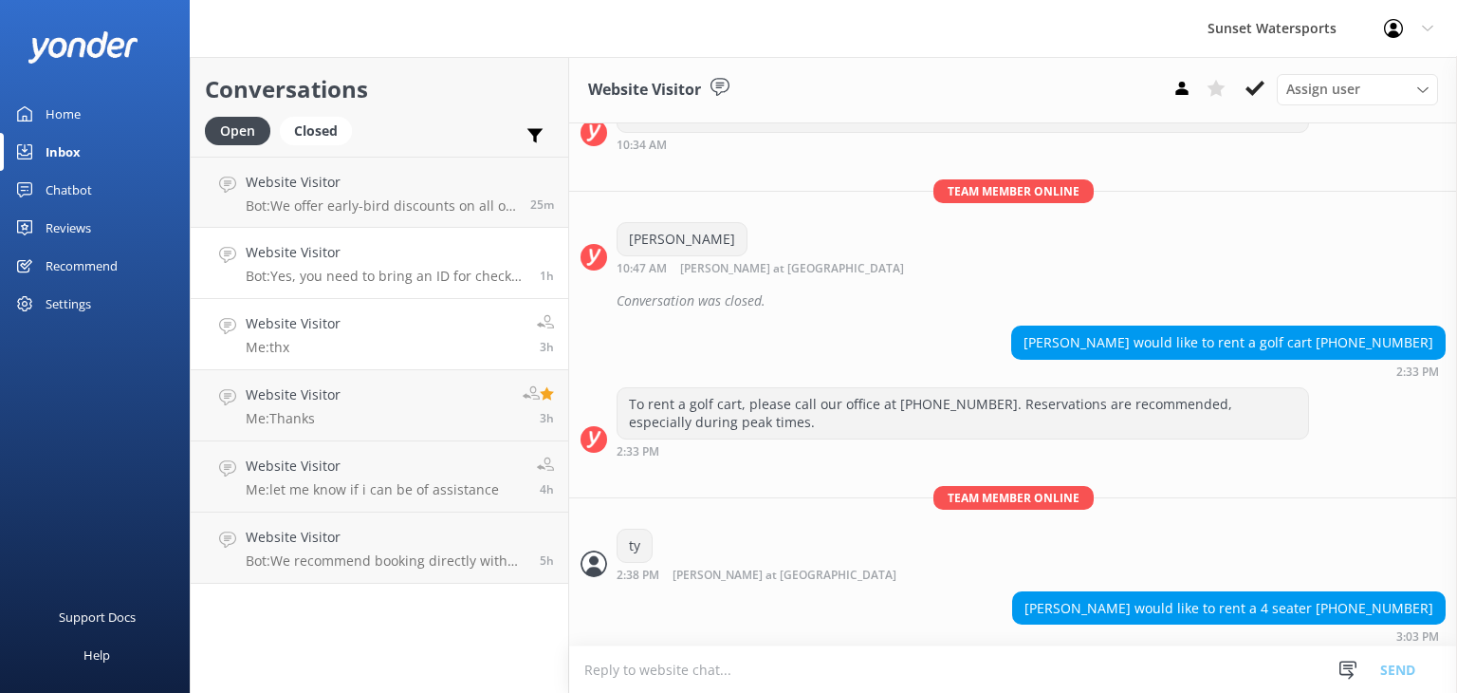
scroll to position [13221, 0]
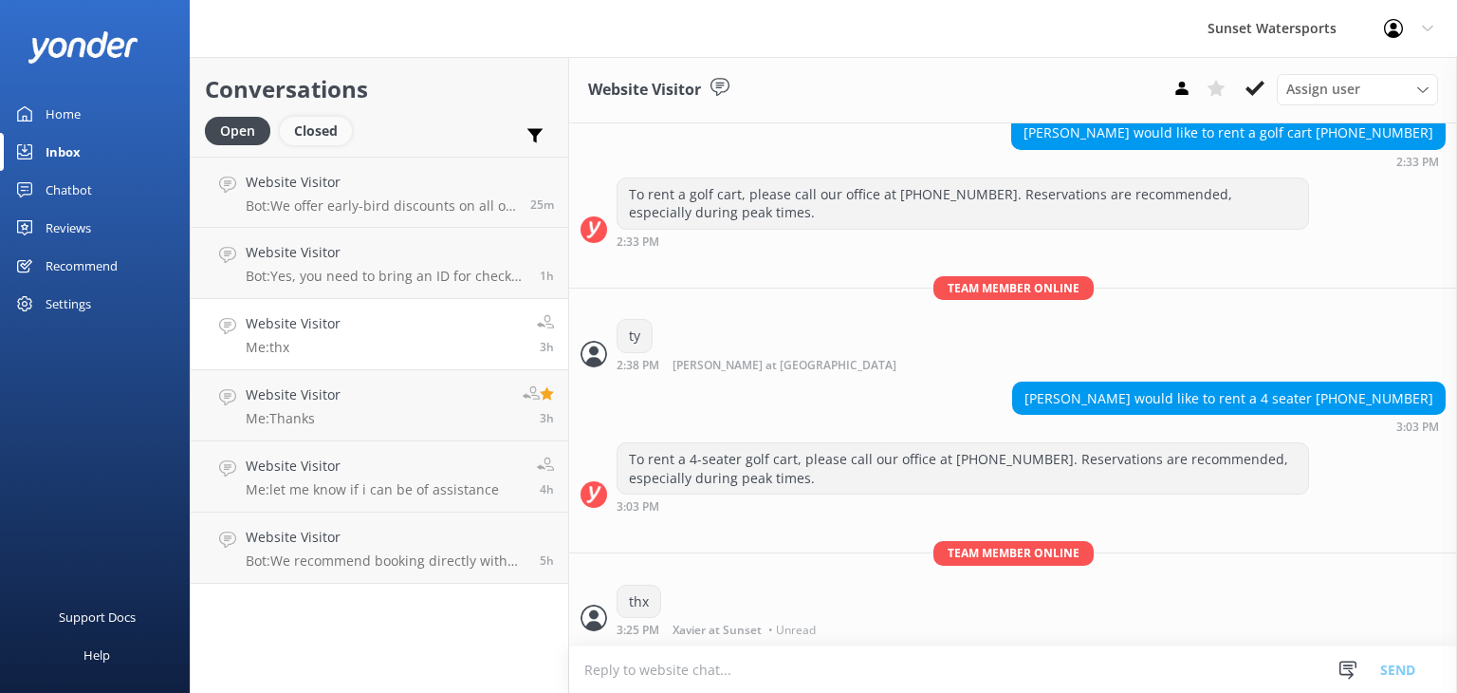
click at [325, 134] on div "Closed" at bounding box center [316, 131] width 72 height 28
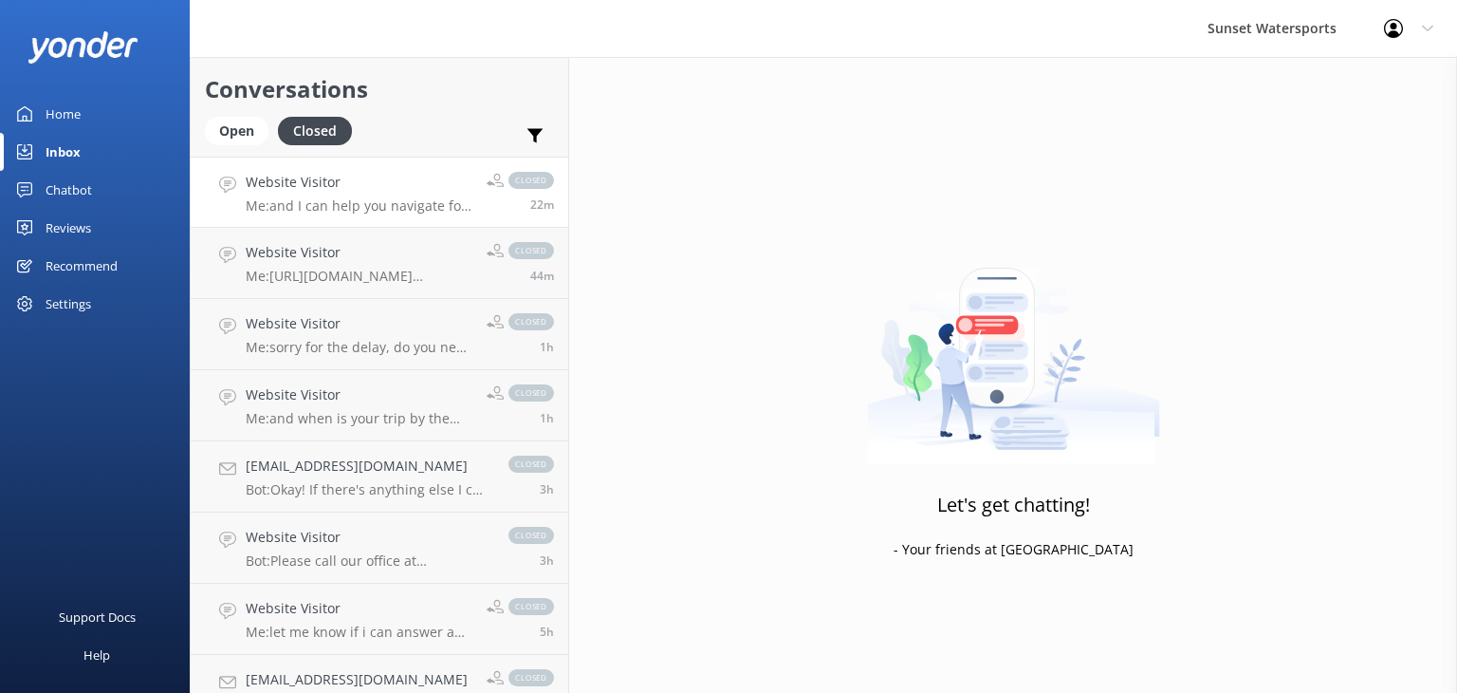
click at [434, 191] on h4 "Website Visitor" at bounding box center [359, 182] width 227 height 21
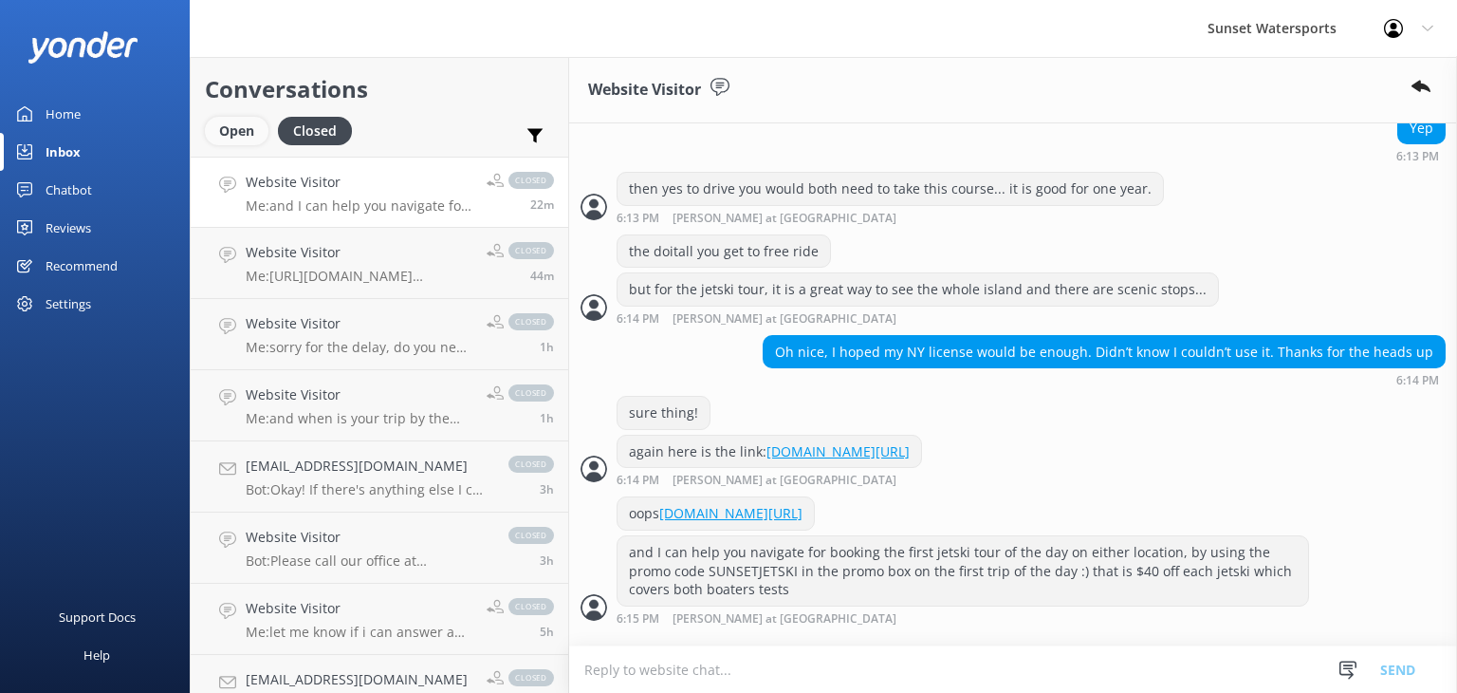
scroll to position [1711, 0]
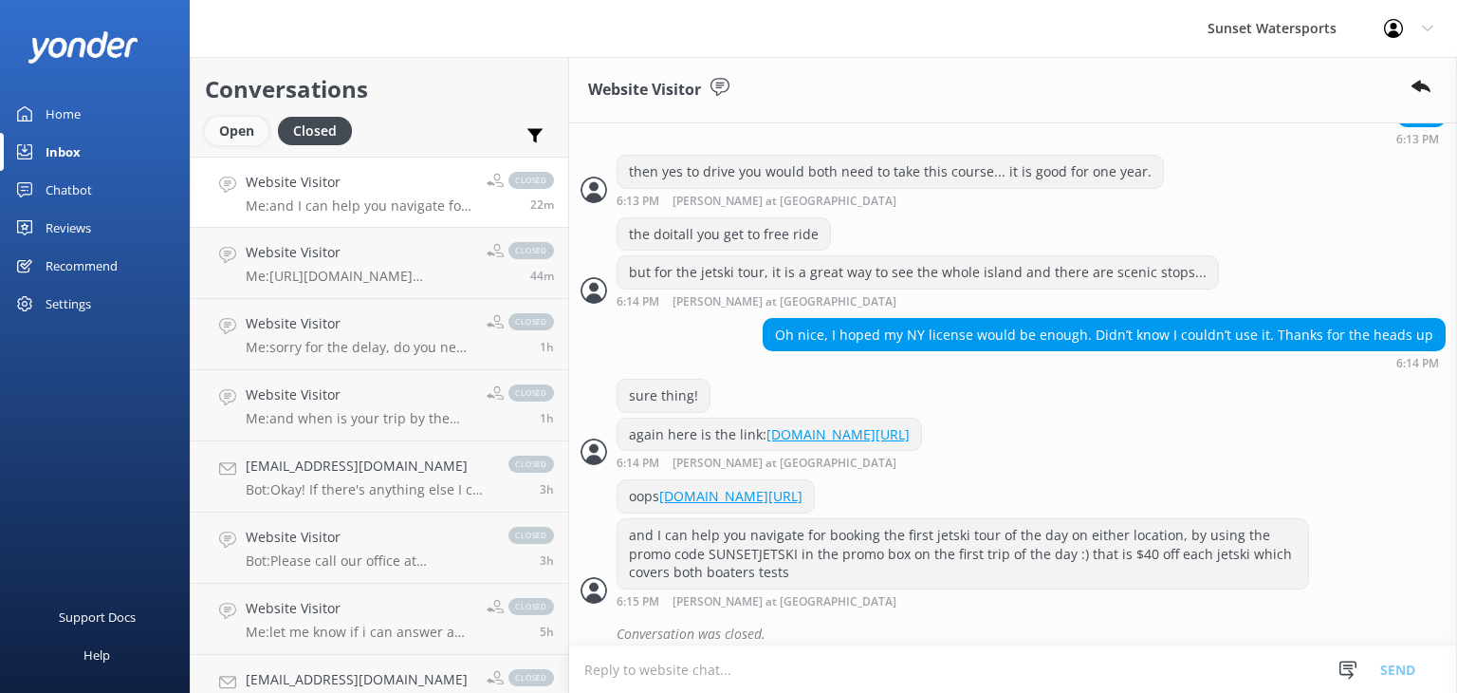
click at [245, 138] on div "Open" at bounding box center [237, 131] width 64 height 28
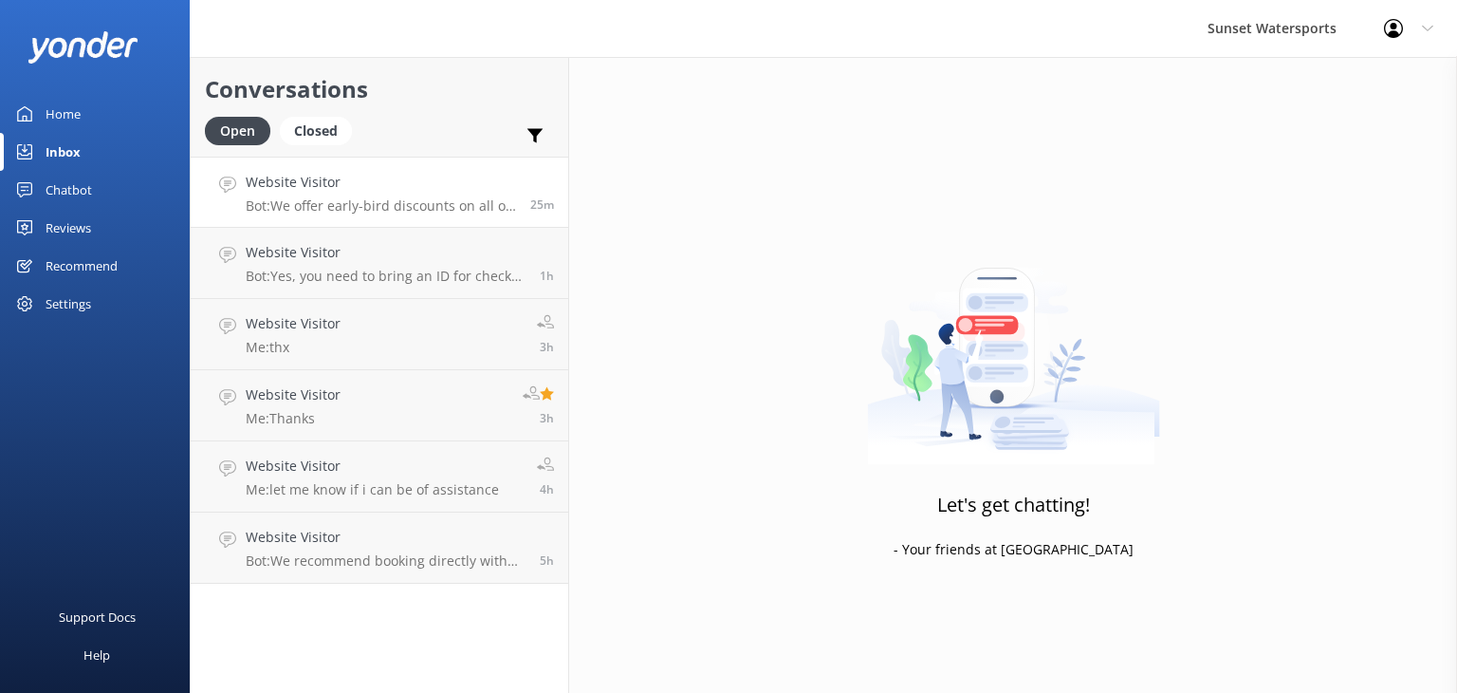
drag, startPoint x: 307, startPoint y: 194, endPoint x: 247, endPoint y: 188, distance: 61.0
click at [247, 188] on h4 "Website Visitor" at bounding box center [381, 182] width 270 height 21
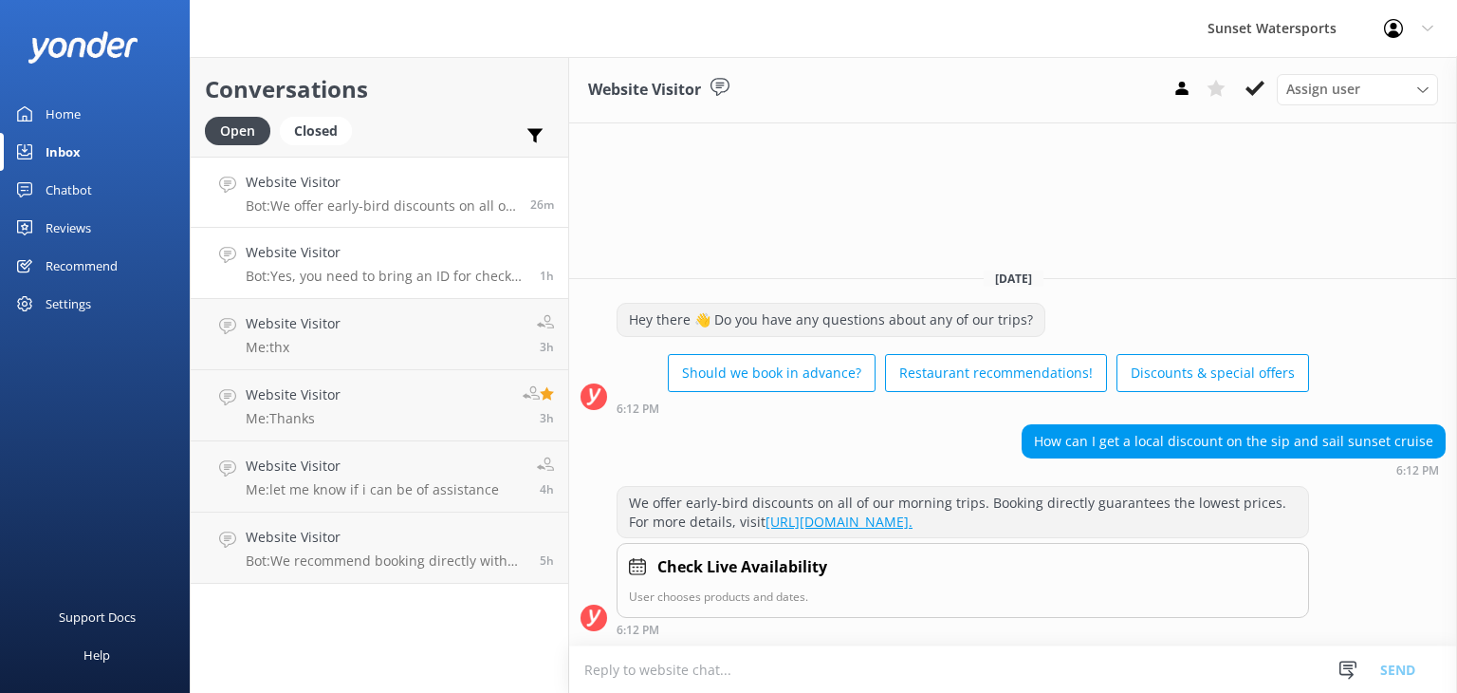
click at [256, 270] on p "Bot: Yes, you need to bring an ID for check-in, and digital IDs are accepted." at bounding box center [386, 276] width 280 height 17
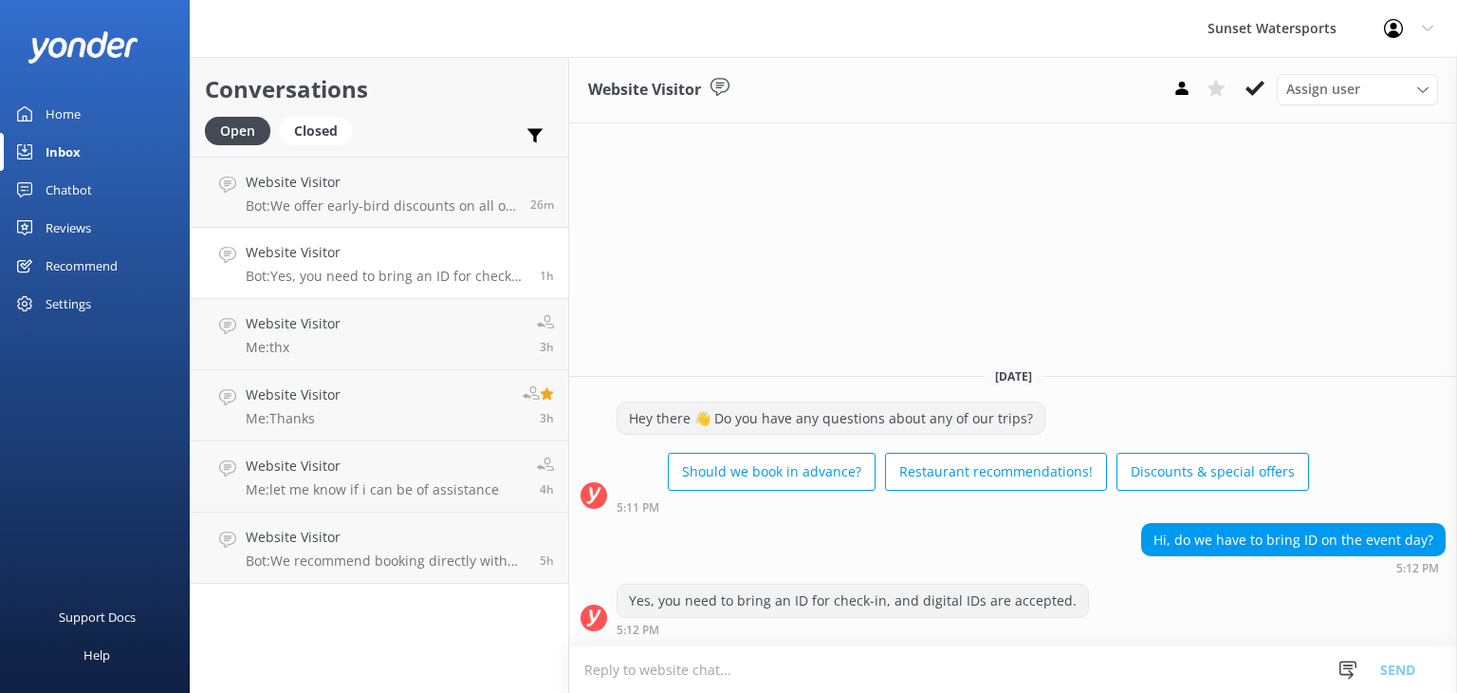
click at [1431, 34] on div "Profile Settings Logout" at bounding box center [1408, 28] width 97 height 57
click at [984, 240] on div "Website Visitor Assign user Nathan at Sunset Dave with Sunset Henry with Sunset…" at bounding box center [1013, 375] width 888 height 636
click at [317, 133] on div "Closed" at bounding box center [316, 131] width 72 height 28
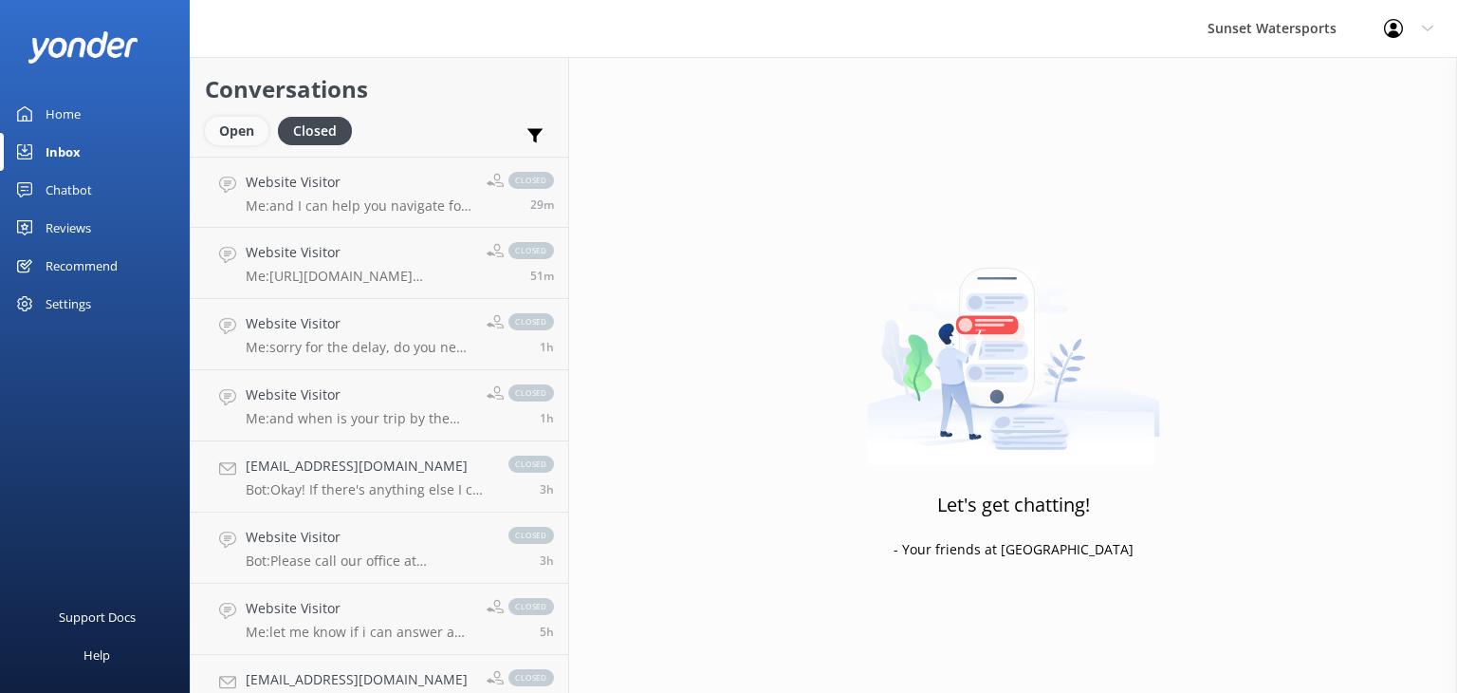
click at [229, 136] on div "Open" at bounding box center [237, 131] width 64 height 28
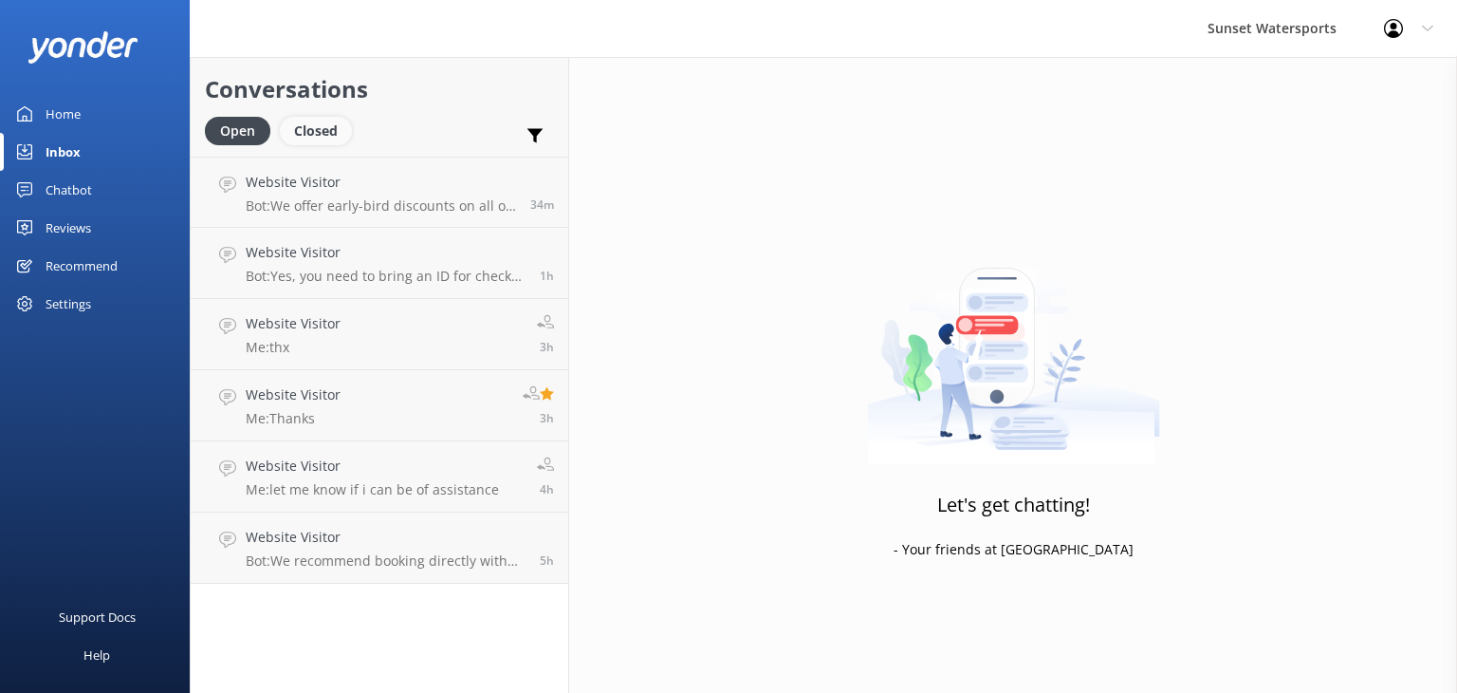
click at [313, 133] on div "Closed" at bounding box center [316, 131] width 72 height 28
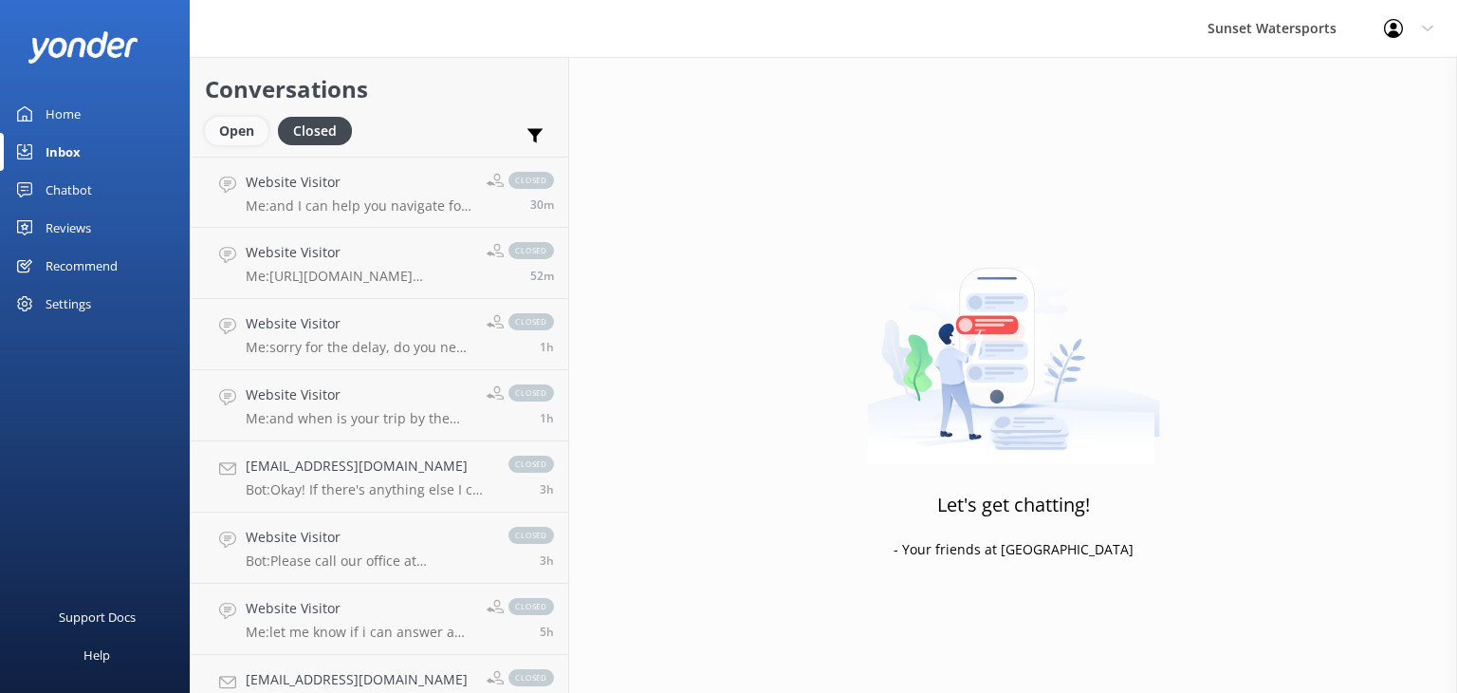
click at [223, 135] on div "Open" at bounding box center [237, 131] width 64 height 28
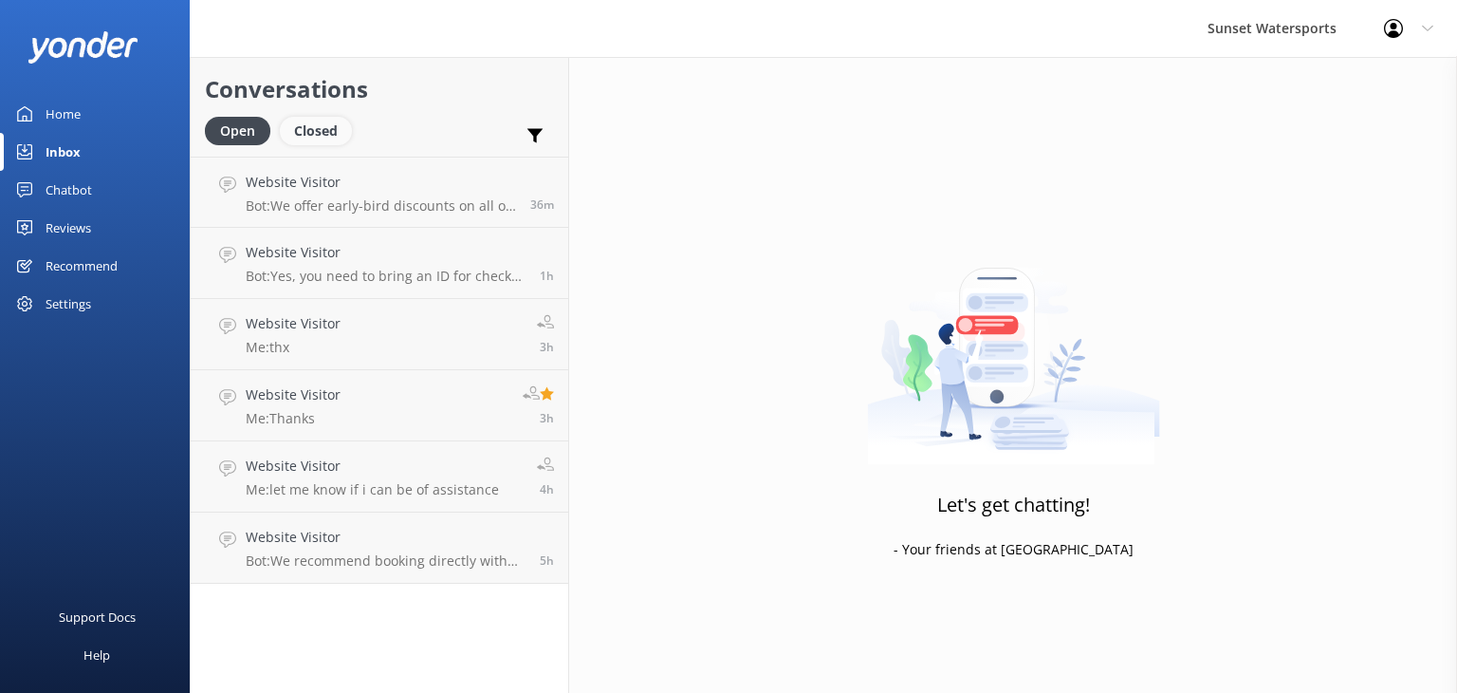
click at [323, 139] on div "Closed" at bounding box center [316, 131] width 72 height 28
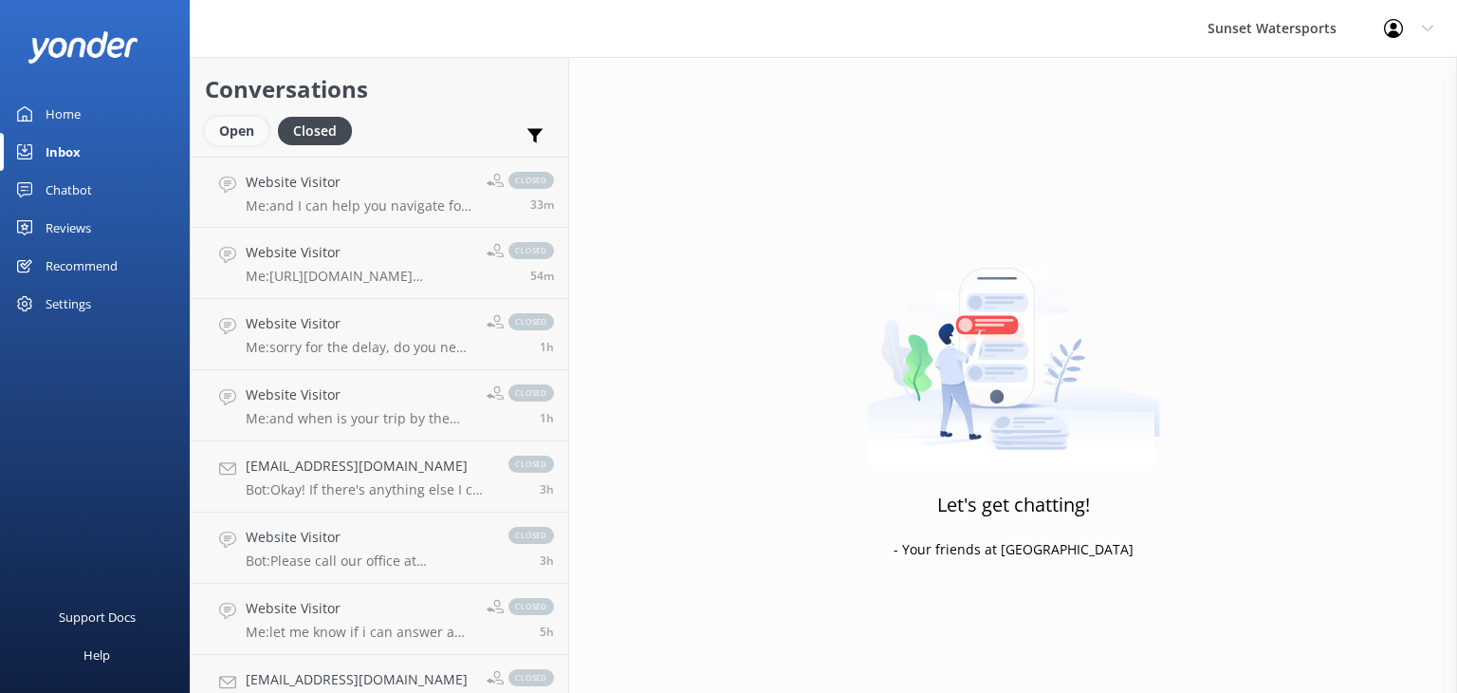
click at [228, 135] on div "Open" at bounding box center [237, 131] width 64 height 28
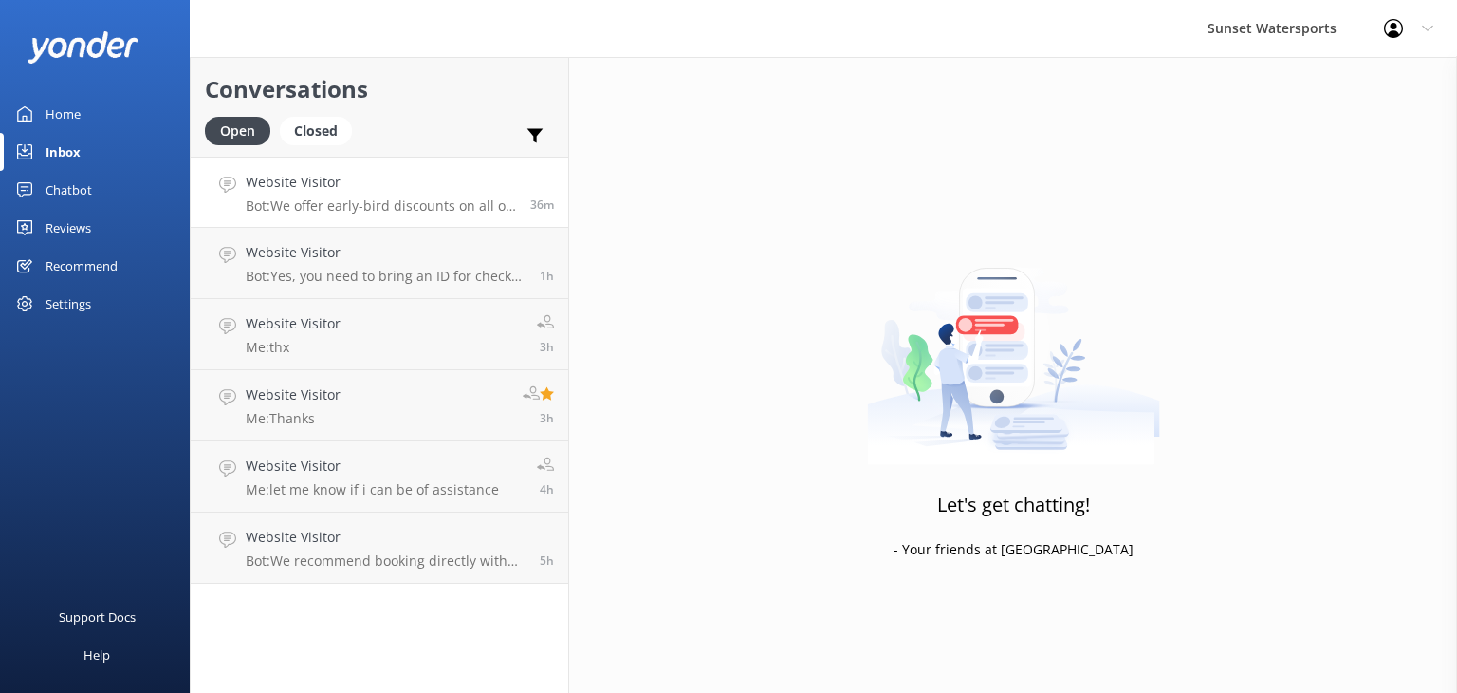
click at [436, 198] on p "Bot: We offer early-bird discounts on all of our morning trips. Booking directl…" at bounding box center [381, 205] width 270 height 17
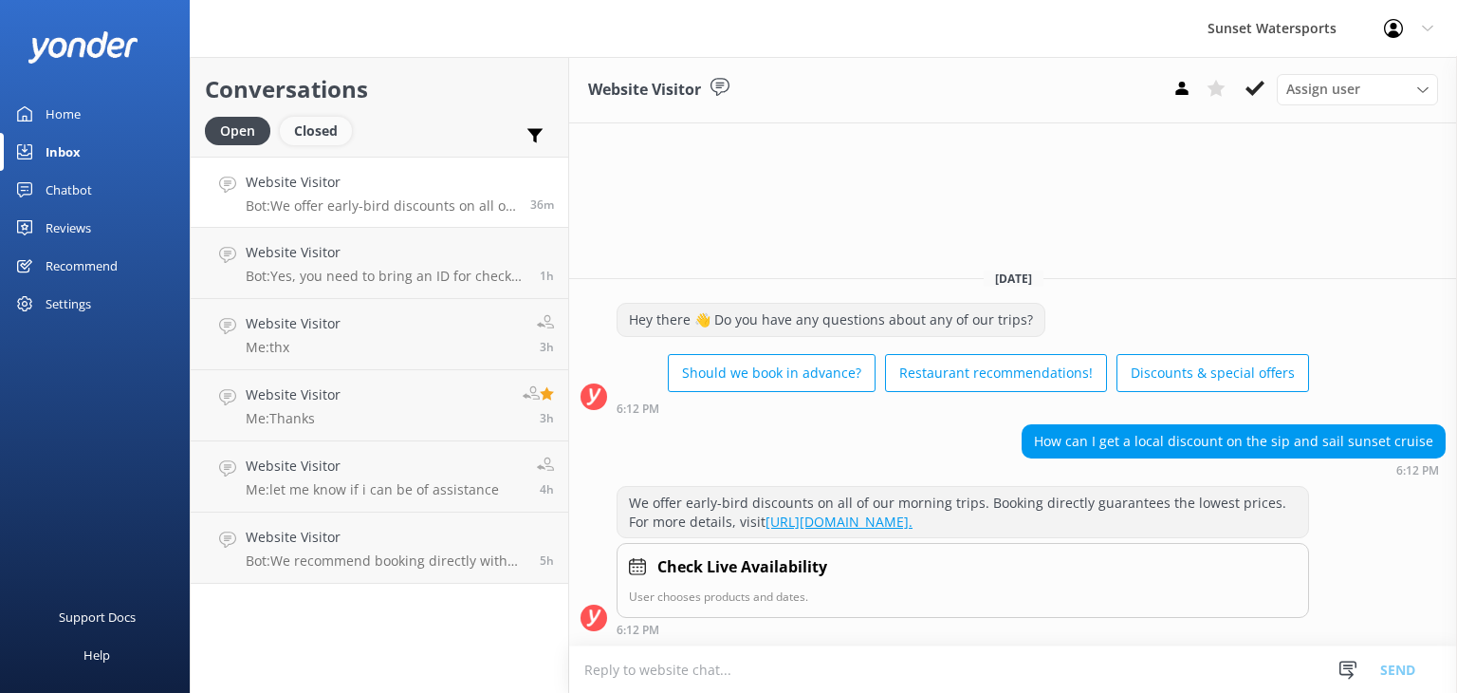
click at [309, 136] on div "Closed" at bounding box center [316, 131] width 72 height 28
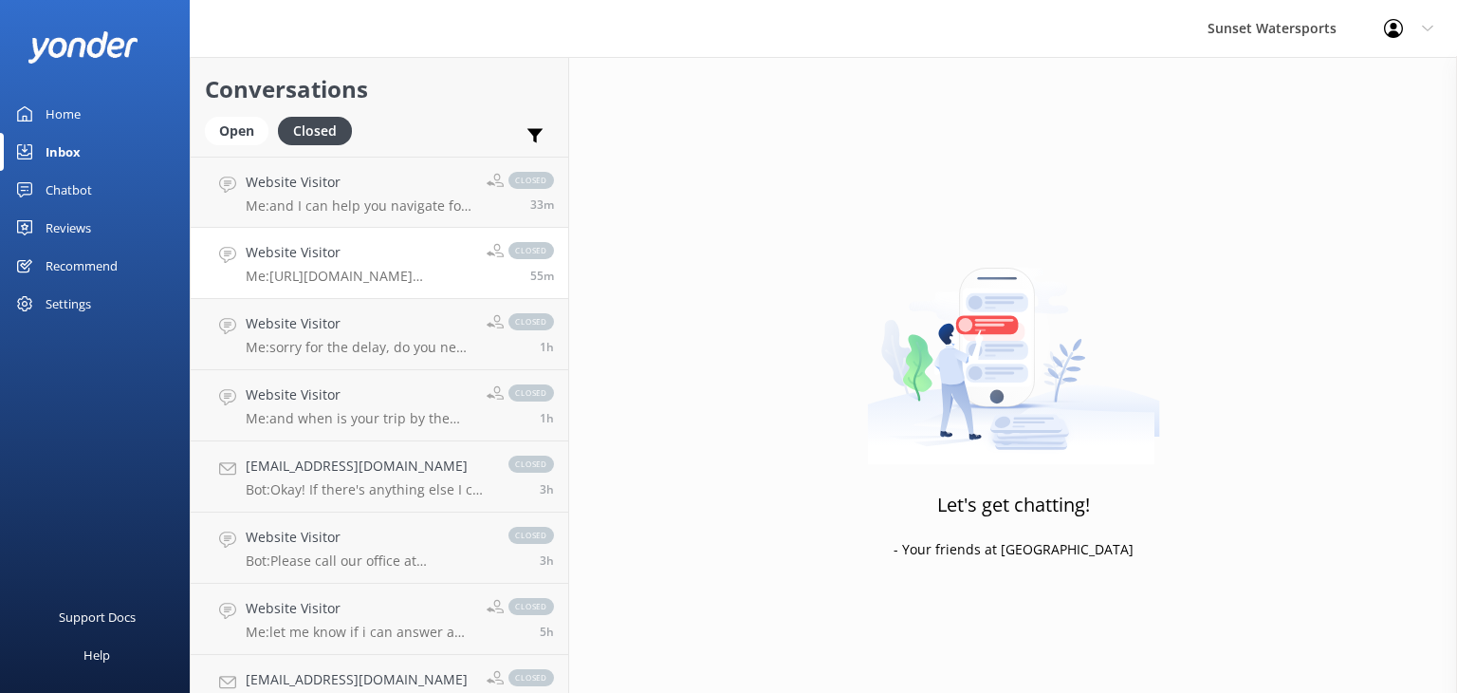
click at [393, 274] on p "Me: [URL][DOMAIN_NAME][PERSON_NAME]" at bounding box center [359, 276] width 227 height 17
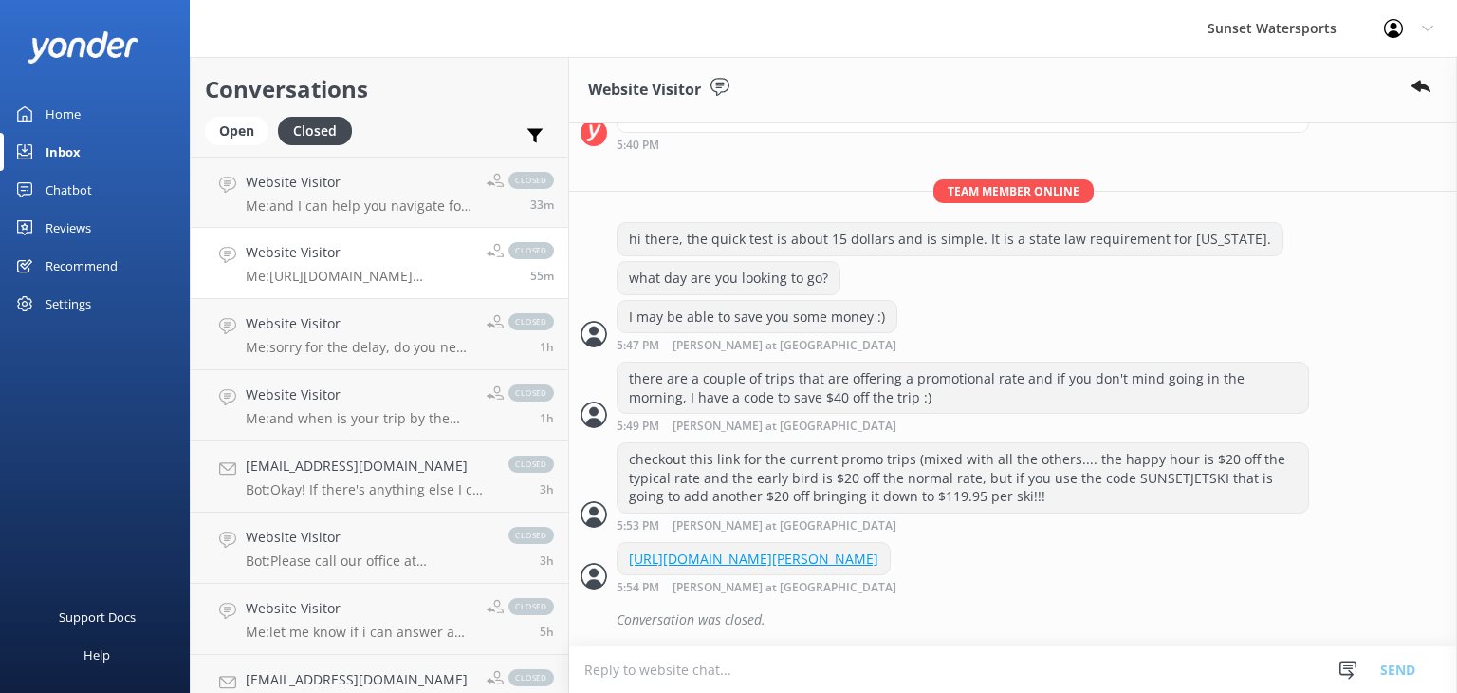
scroll to position [487, 0]
click at [370, 347] on p "Me: sorry for the delay, do you need an agent?" at bounding box center [359, 347] width 227 height 17
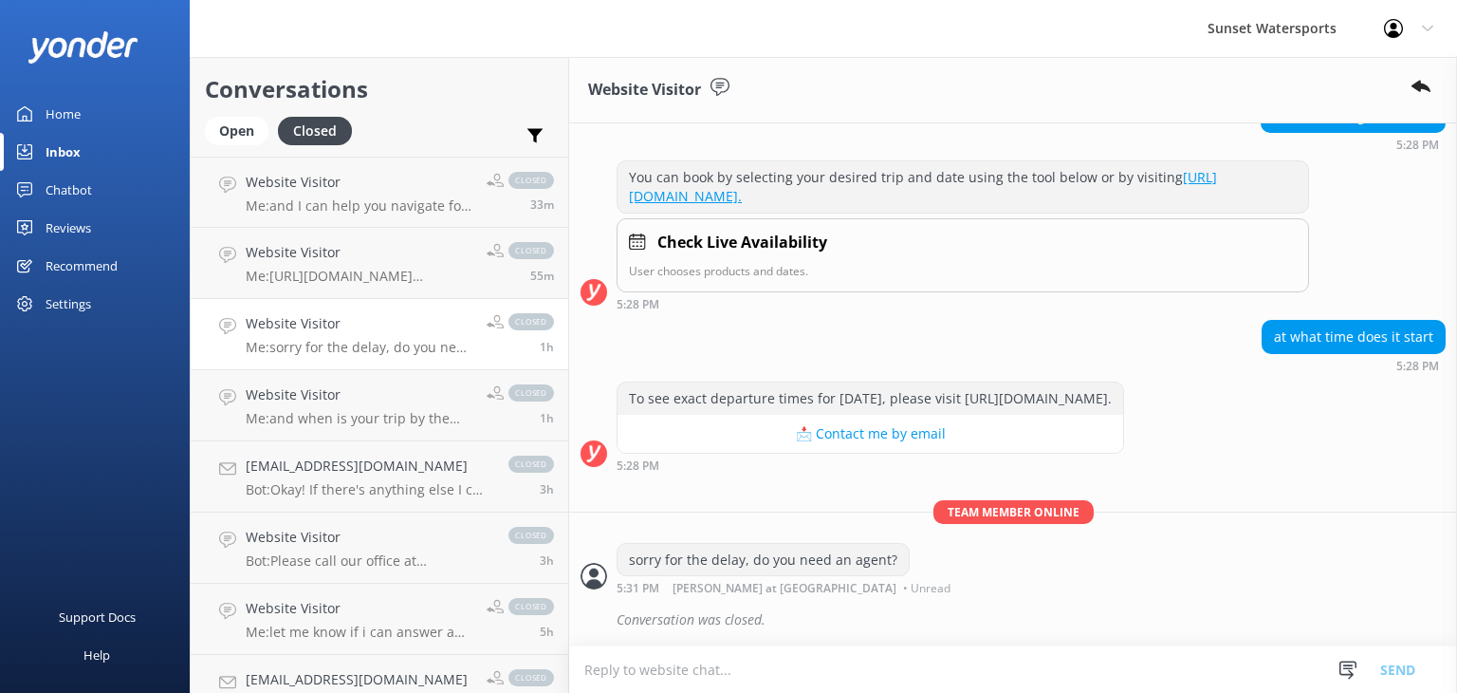
scroll to position [1058, 0]
click at [346, 424] on p "Me: and when is your trip by the way?" at bounding box center [359, 418] width 227 height 17
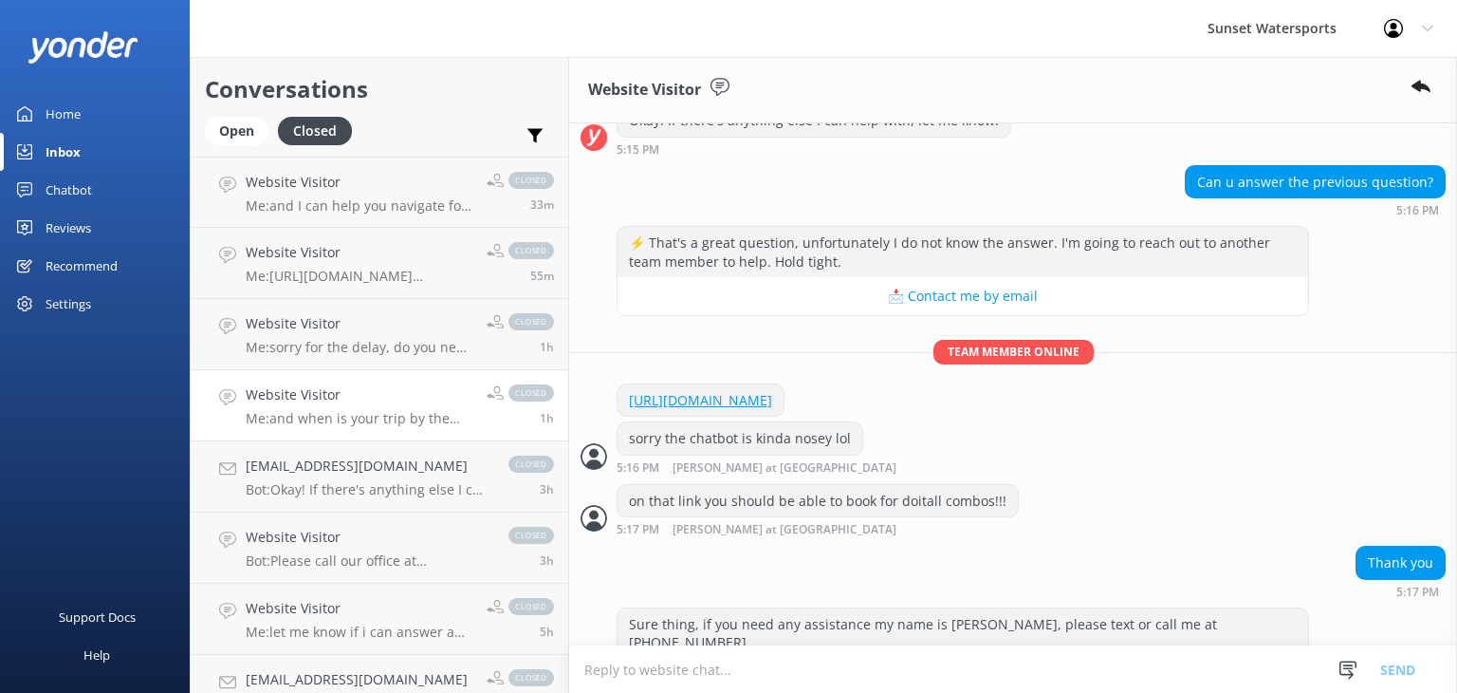
scroll to position [977, 0]
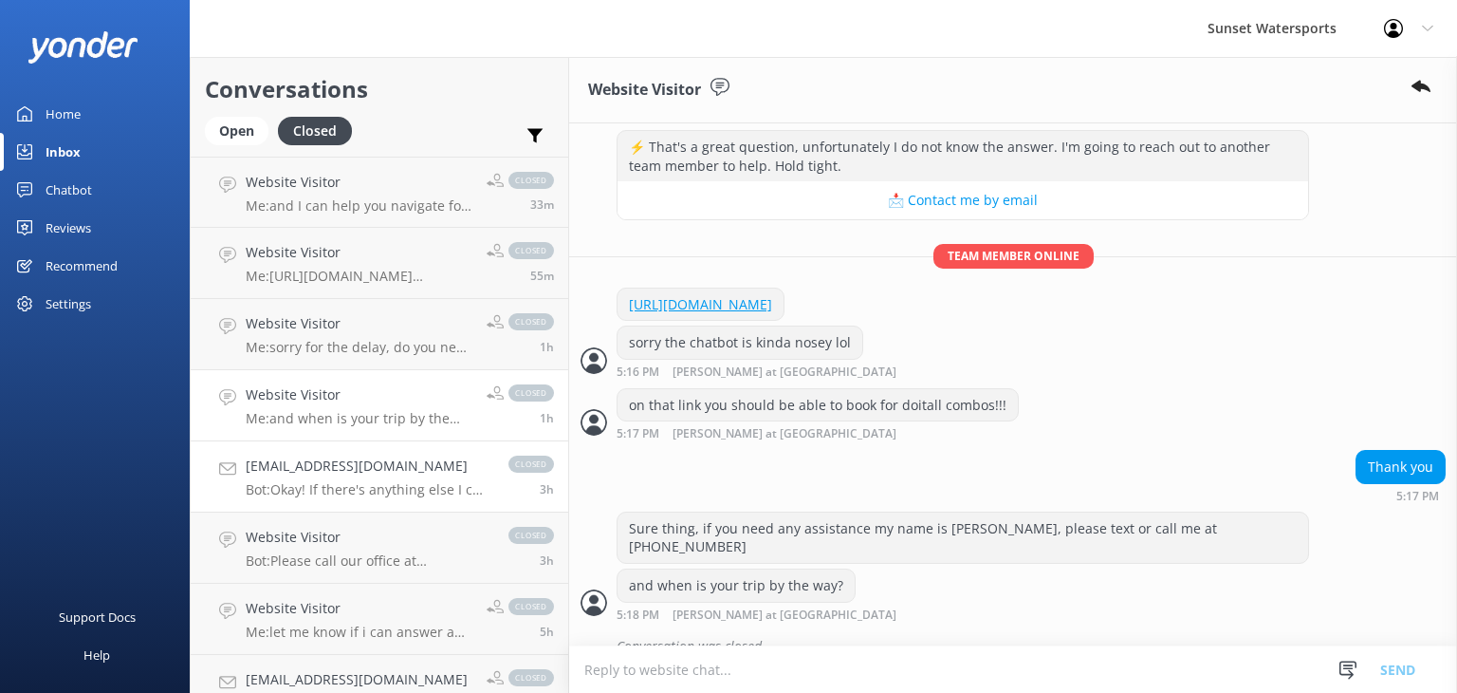
click at [372, 486] on p "Bot: Okay! If there's anything else I can help with, let me know!" at bounding box center [368, 489] width 244 height 17
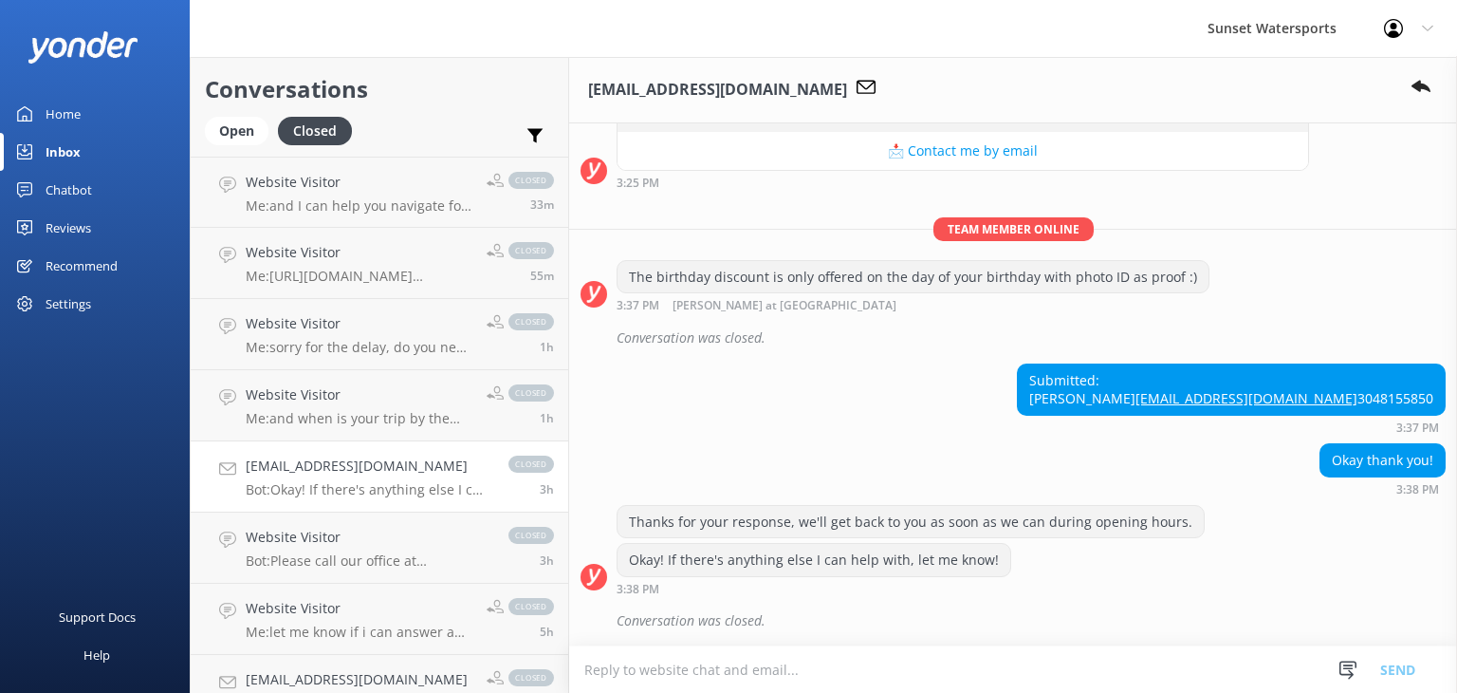
scroll to position [347, 0]
click at [364, 542] on h4 "Website Visitor" at bounding box center [368, 537] width 244 height 21
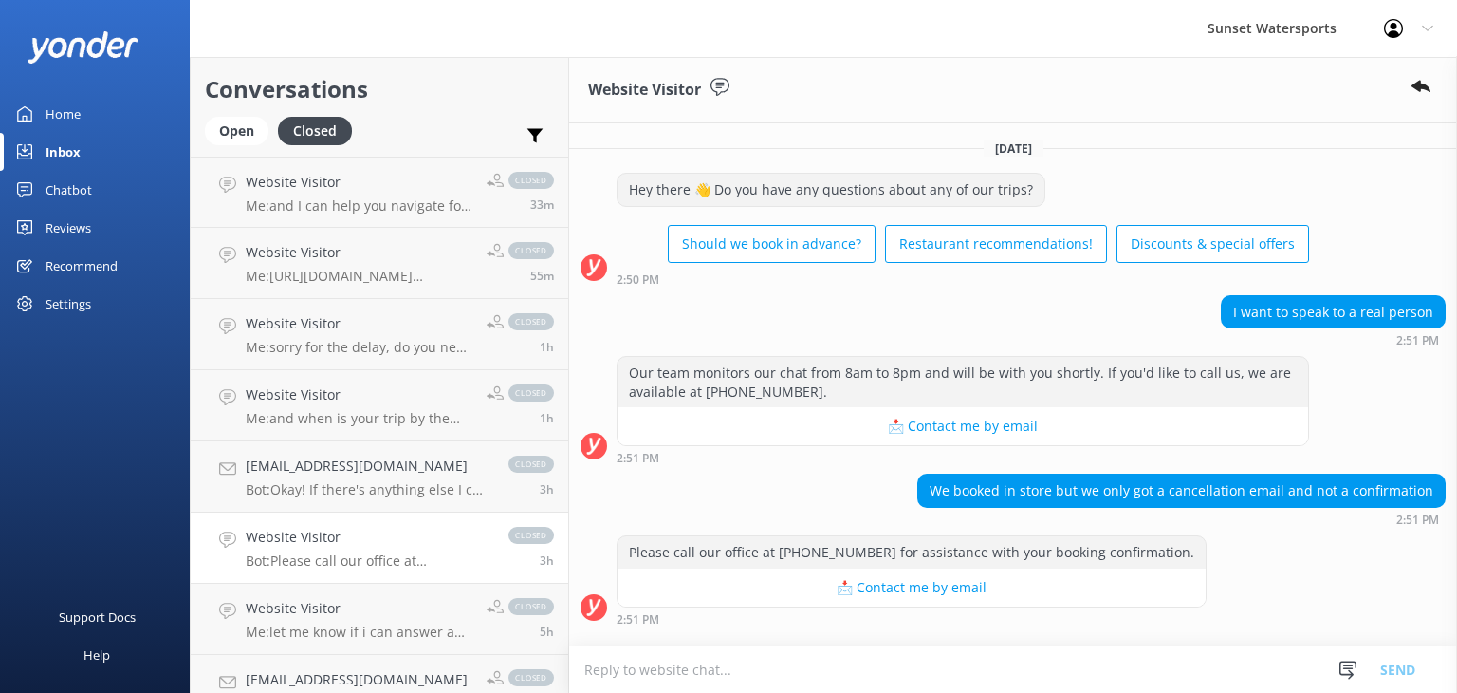
scroll to position [28, 0]
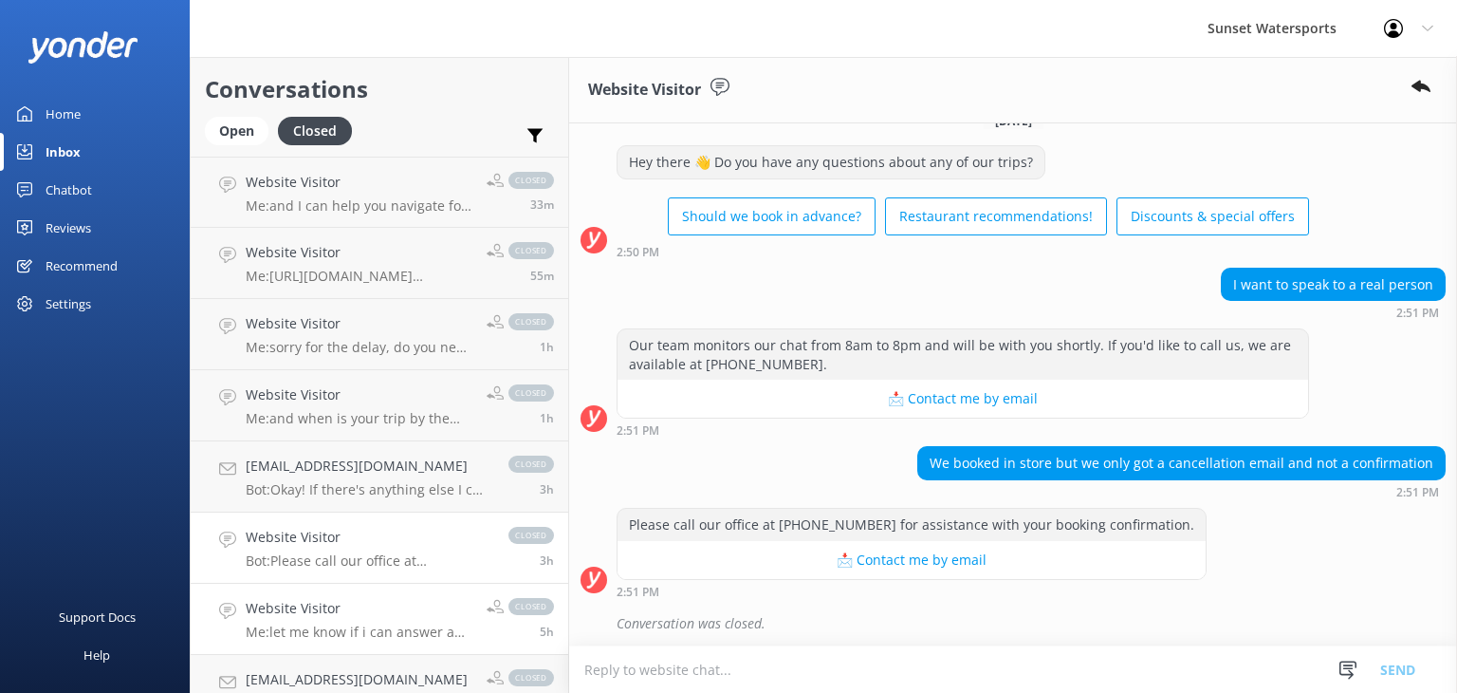
click at [336, 642] on link "Website Visitor Me: let me know if i can answer any questions and help with res…" at bounding box center [380, 618] width 378 height 71
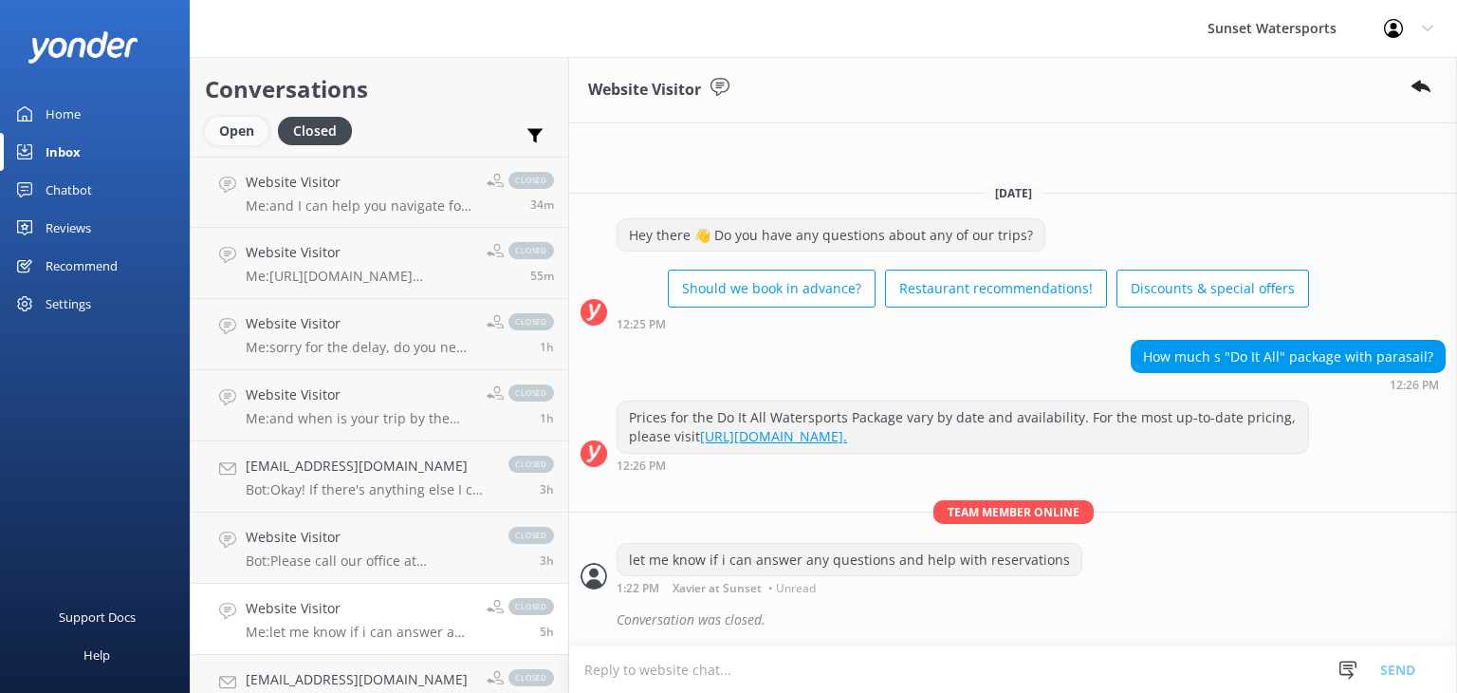
click at [236, 117] on div "Open" at bounding box center [237, 131] width 64 height 28
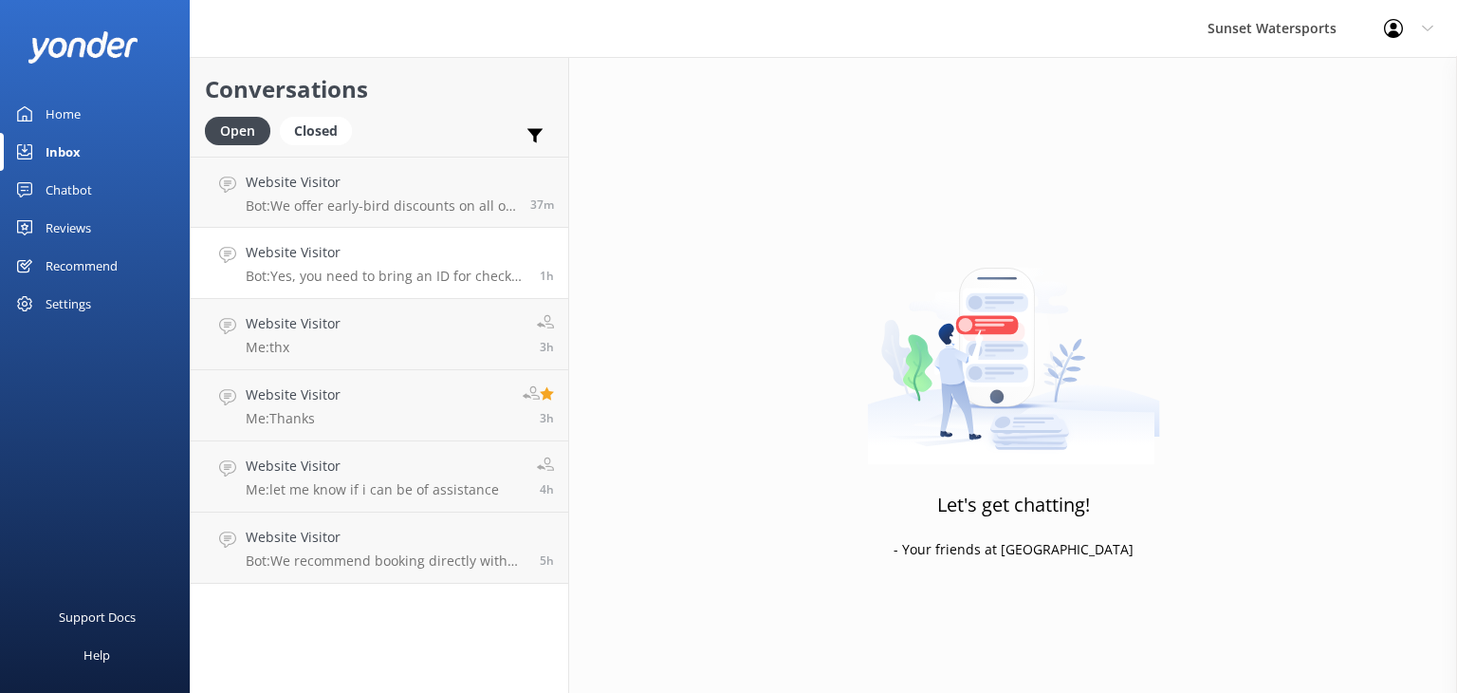
click at [412, 279] on p "Bot: Yes, you need to bring an ID for check-in, and digital IDs are accepted." at bounding box center [386, 276] width 280 height 17
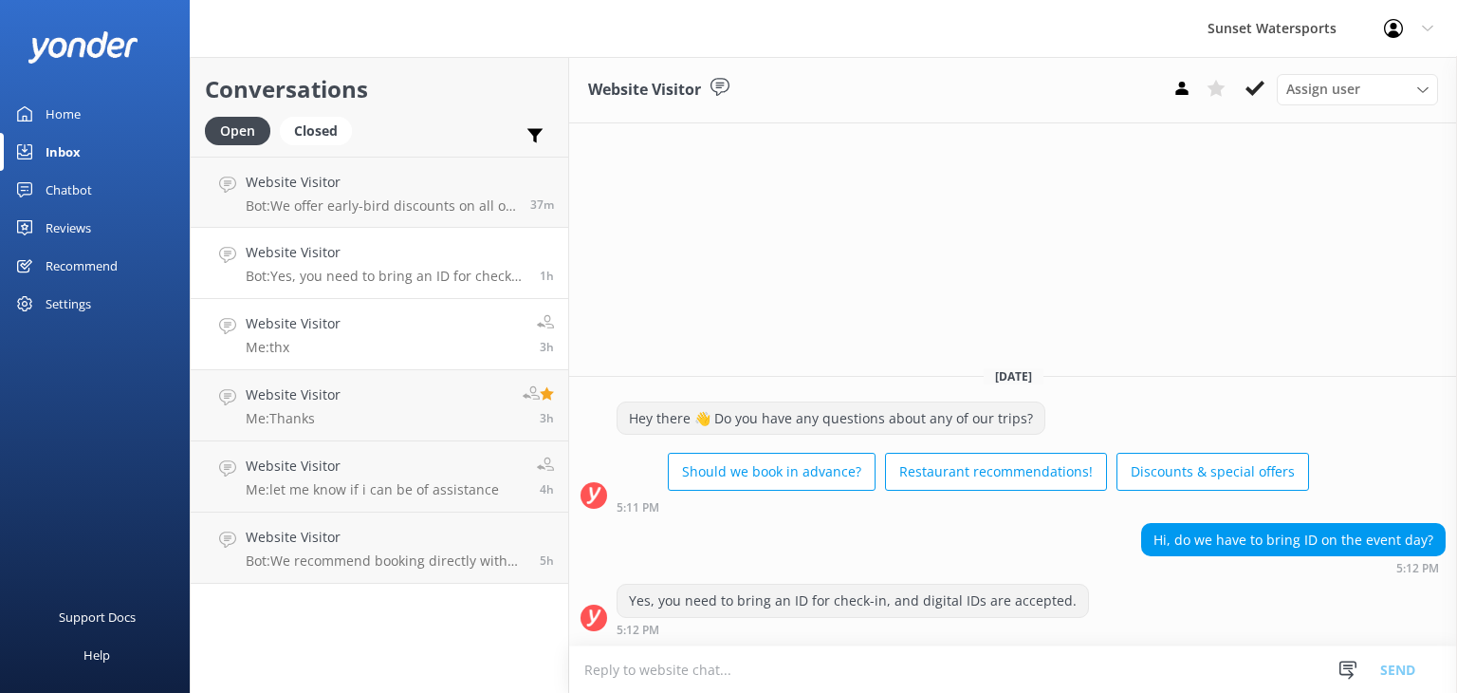
click at [419, 325] on link "Website Visitor Me: thx 3h" at bounding box center [380, 334] width 378 height 71
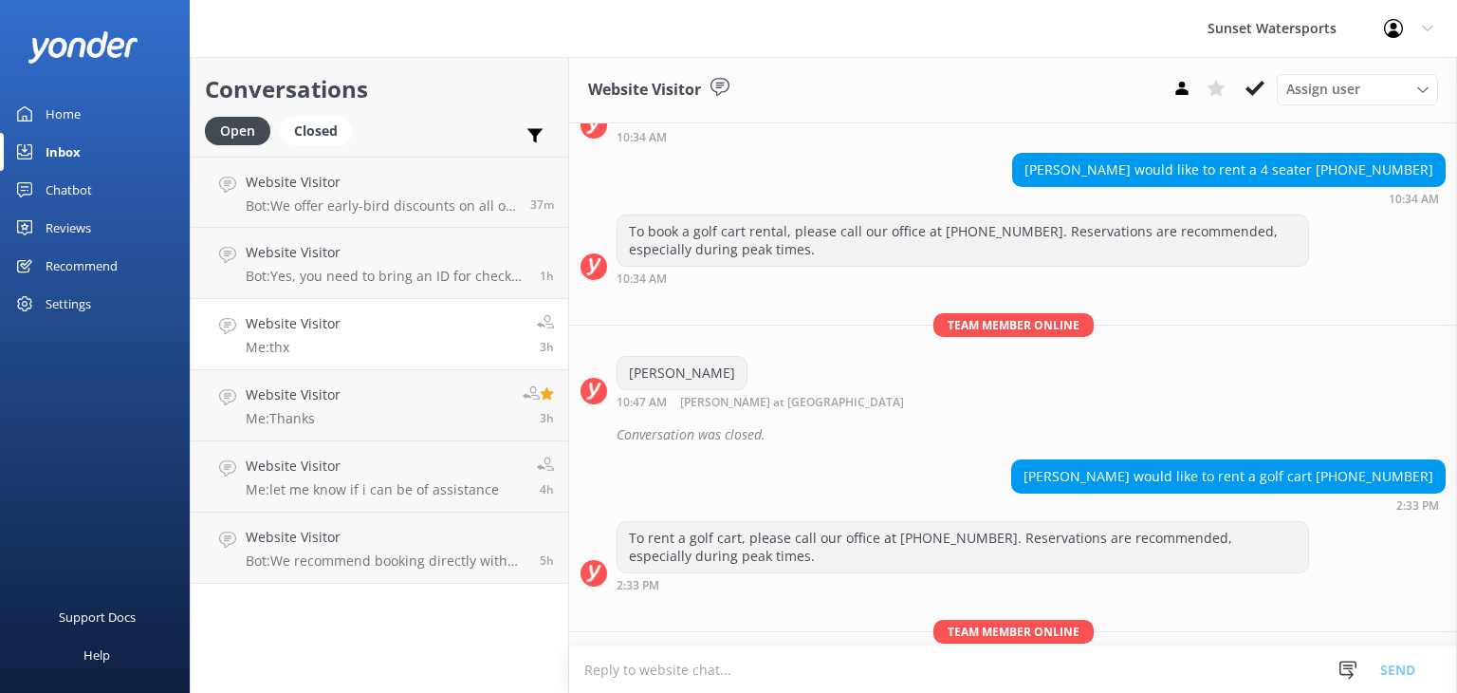
scroll to position [13221, 0]
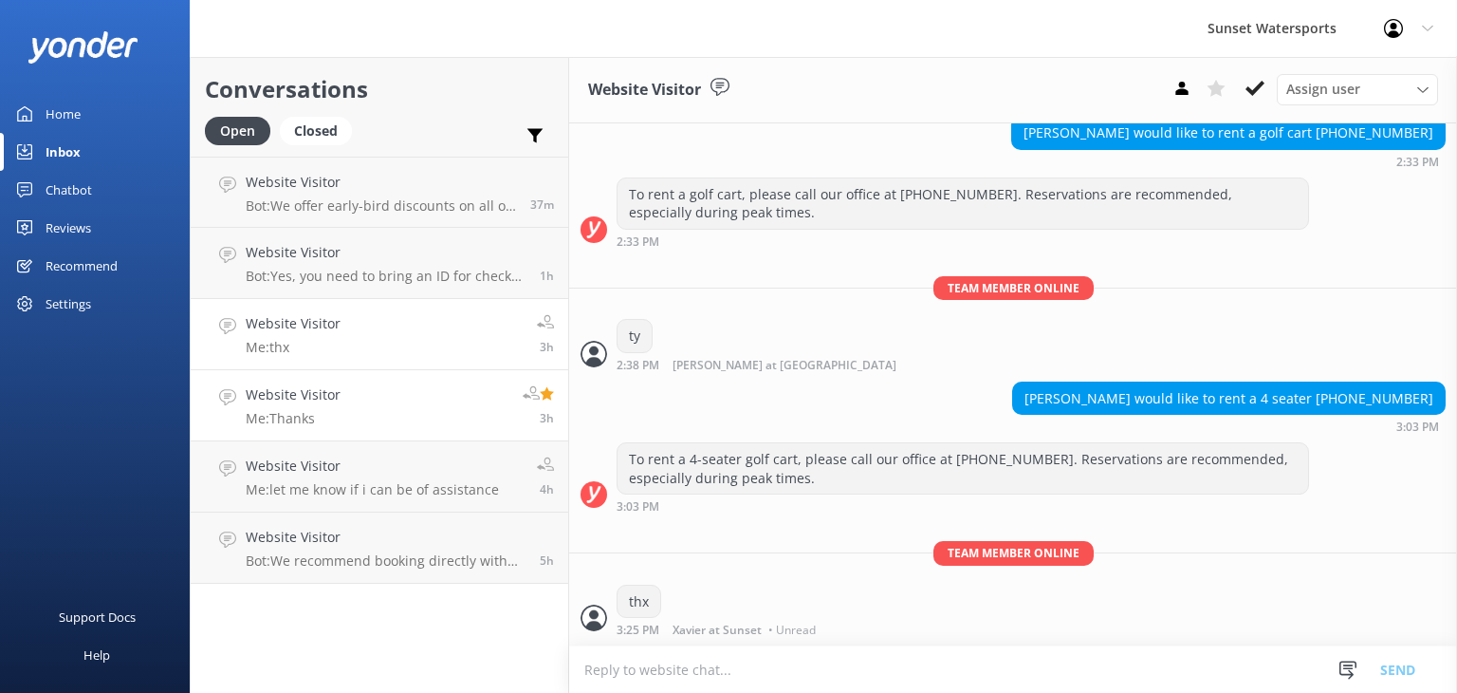
click at [393, 410] on link "Website Visitor Me: Thanks 3h" at bounding box center [380, 405] width 378 height 71
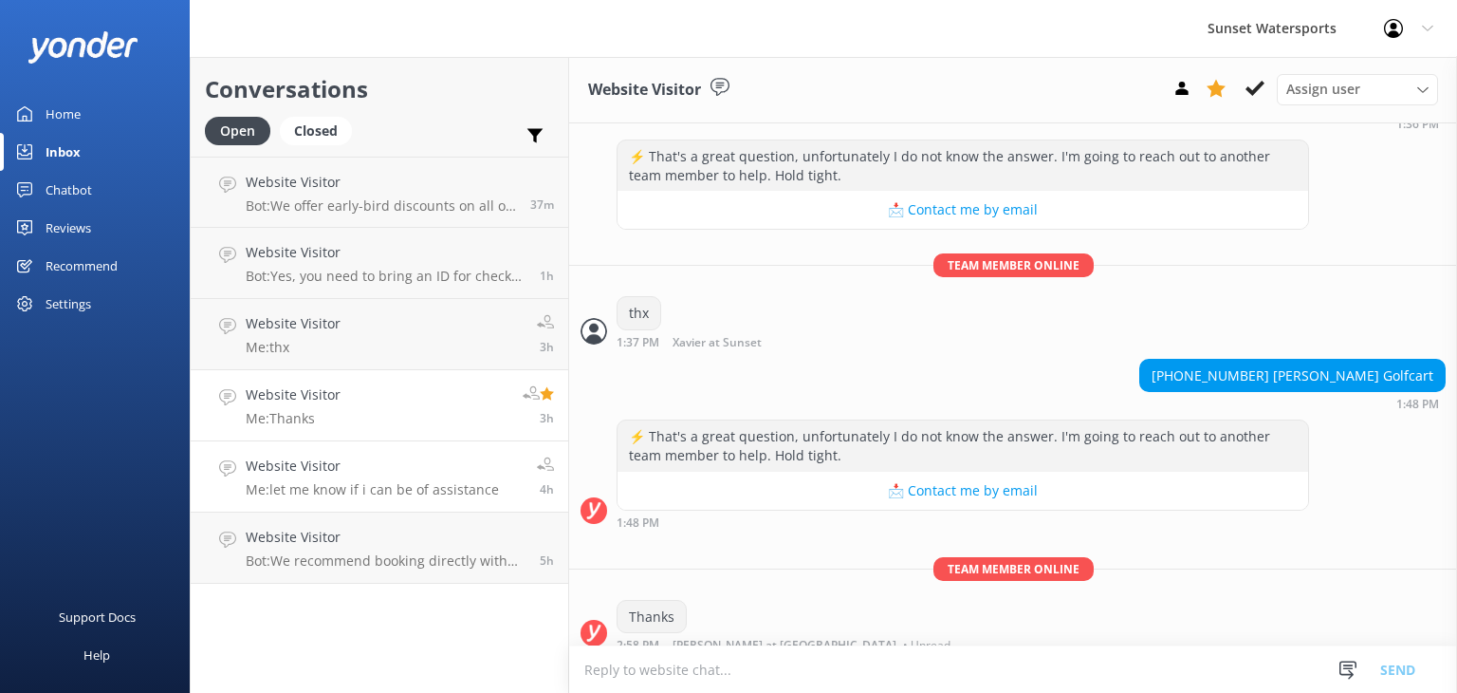
scroll to position [2827, 0]
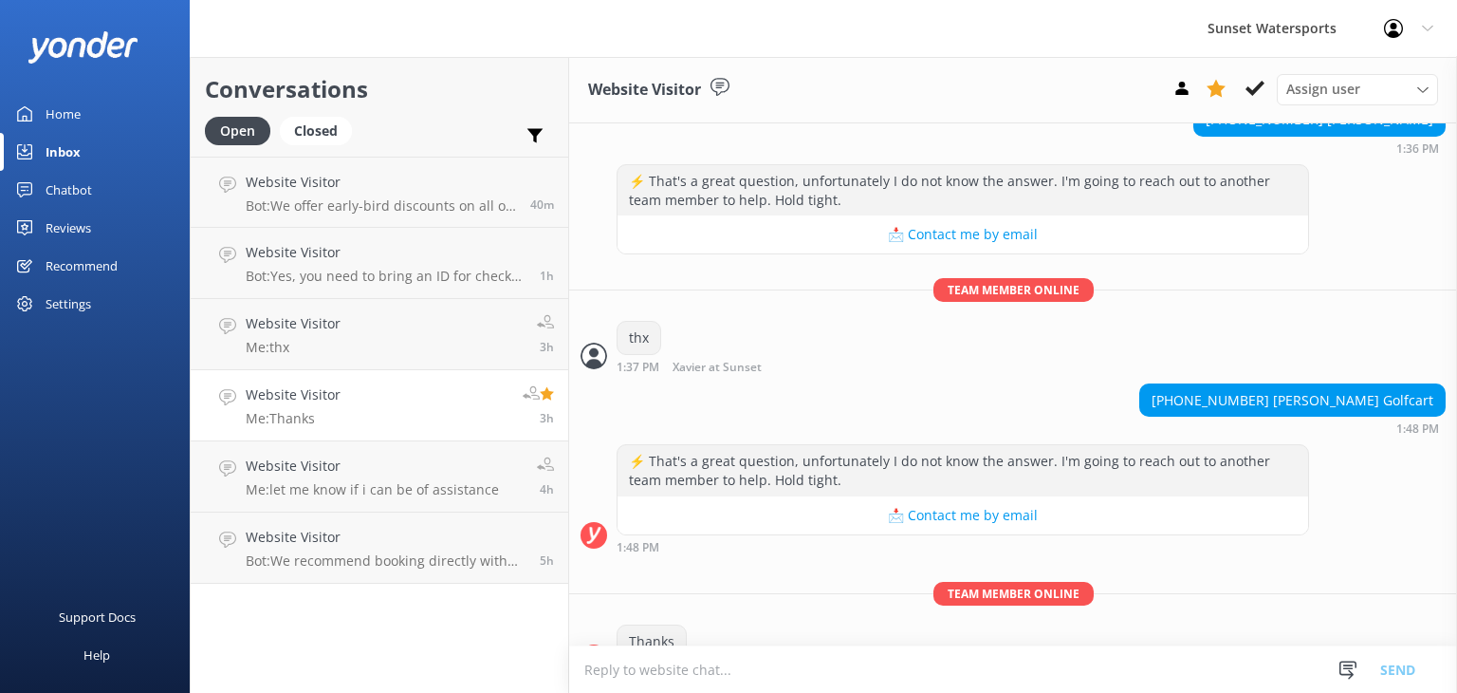
scroll to position [2827, 0]
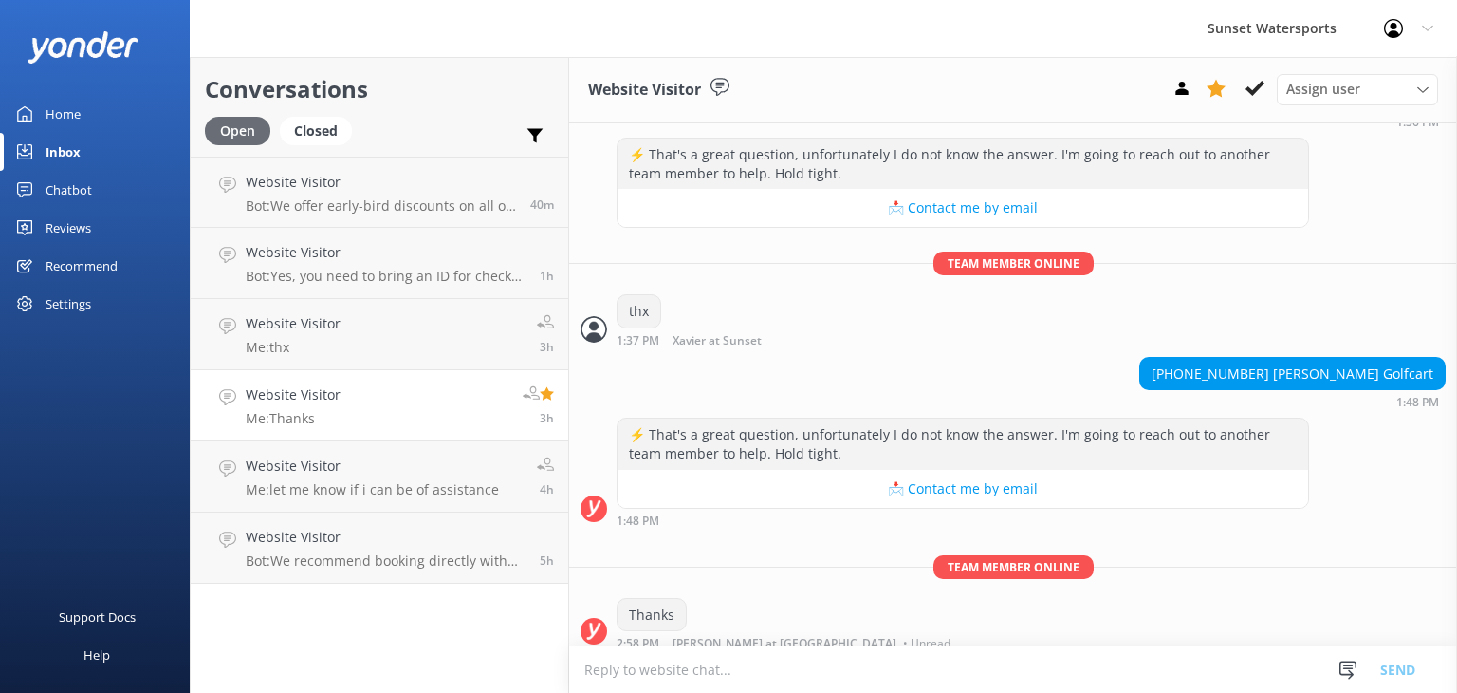
click at [234, 132] on div "Open" at bounding box center [237, 131] width 65 height 28
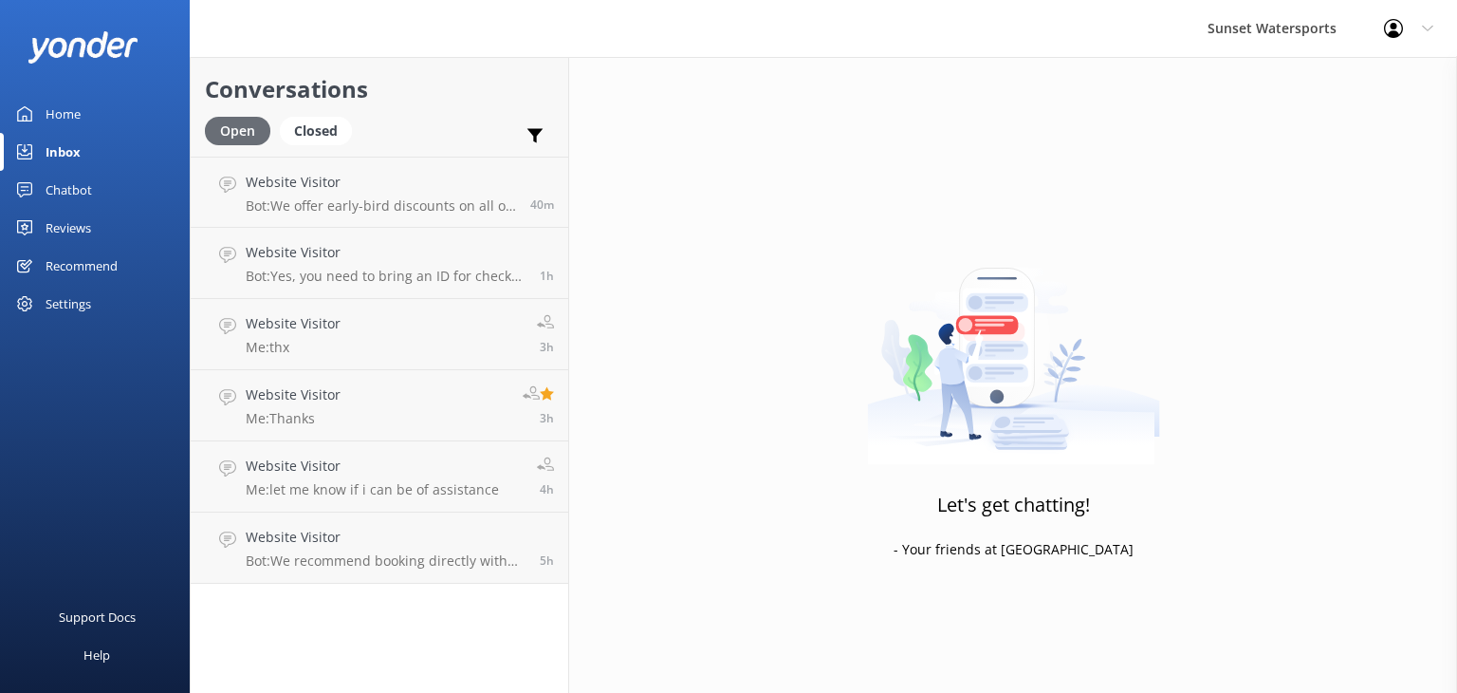
click at [236, 132] on div "Open" at bounding box center [237, 131] width 65 height 28
click at [334, 129] on div "Closed" at bounding box center [316, 131] width 72 height 28
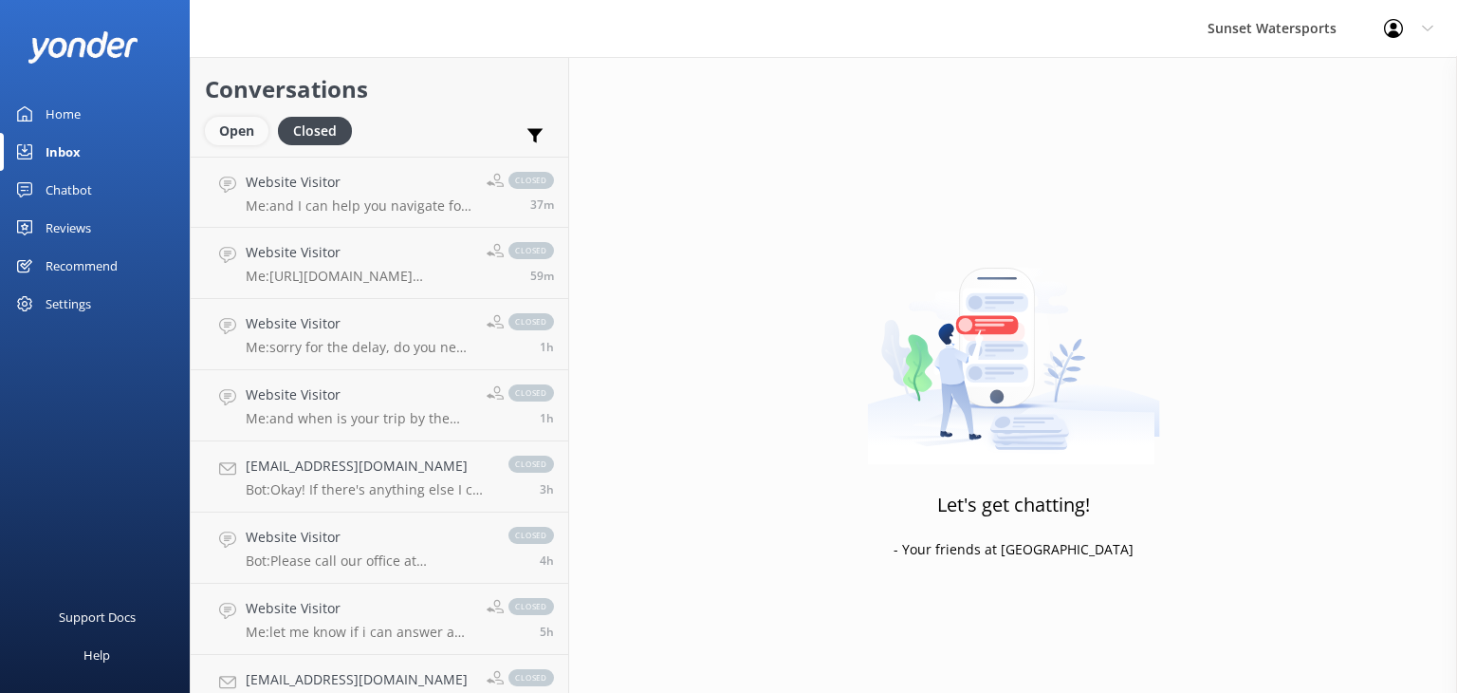
click at [227, 135] on div "Open" at bounding box center [237, 131] width 64 height 28
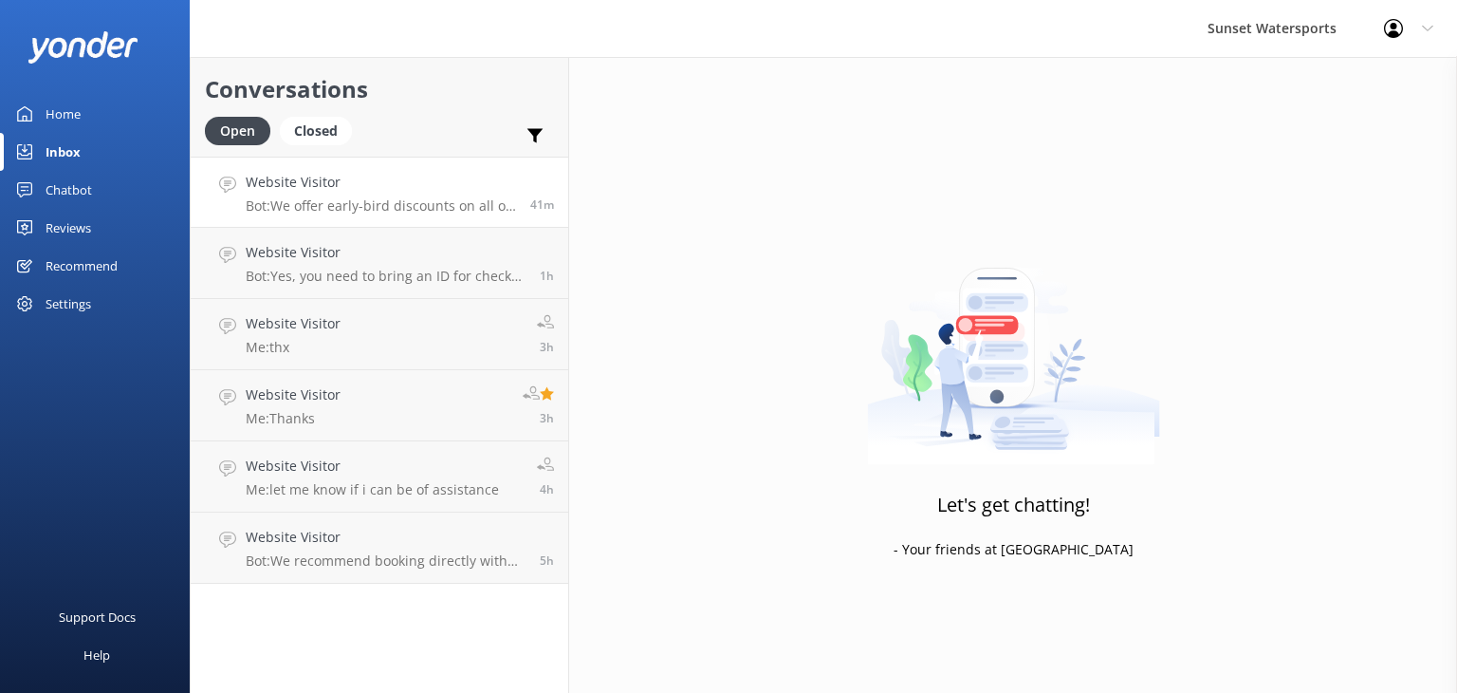
click at [479, 217] on link "Website Visitor Bot: We offer early-bird discounts on all of our morning trips.…" at bounding box center [380, 192] width 378 height 71
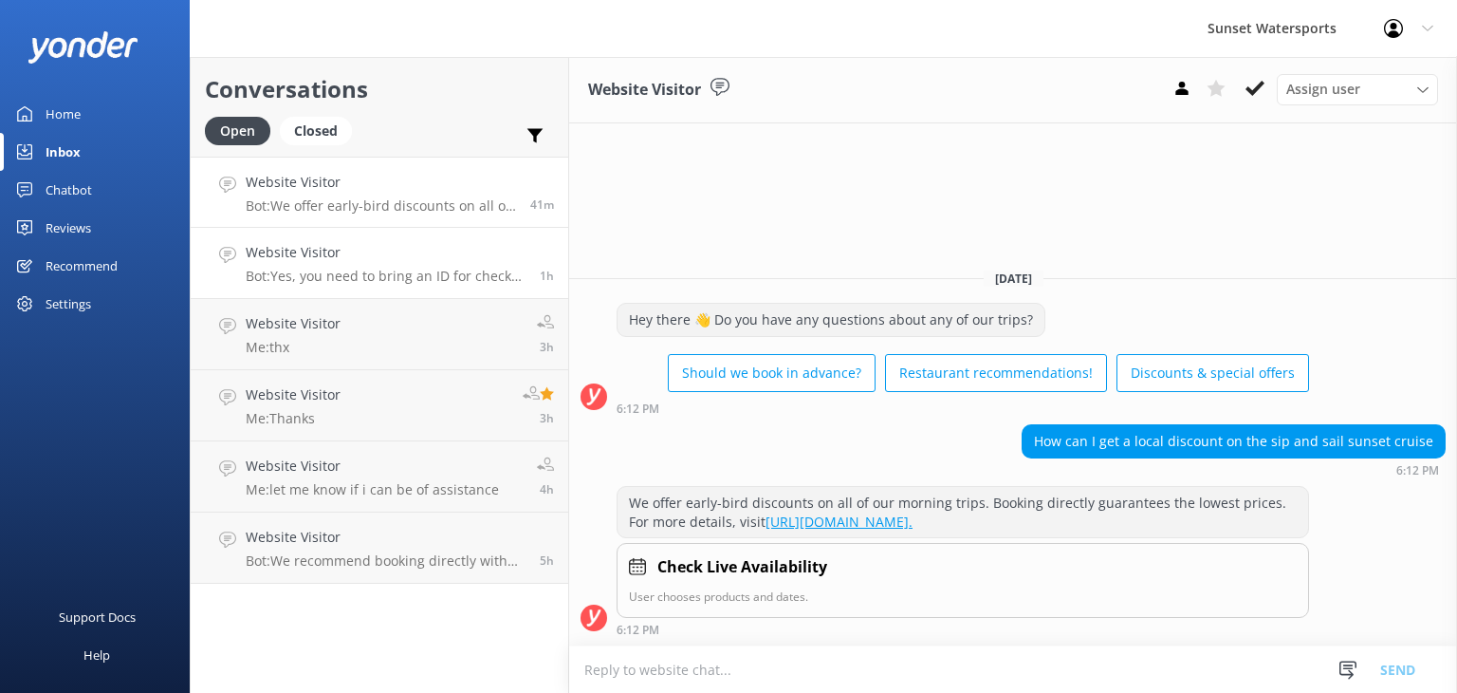
click at [393, 257] on h4 "Website Visitor" at bounding box center [386, 252] width 280 height 21
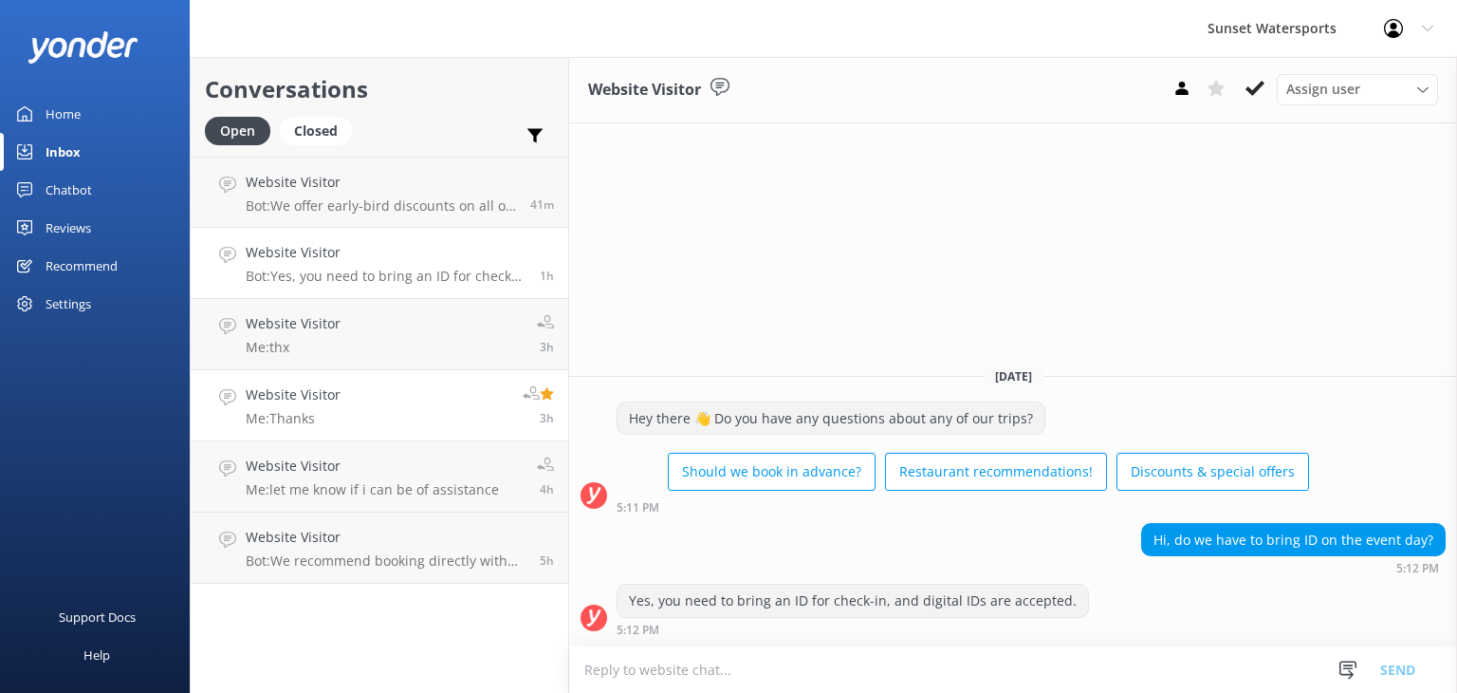
click at [409, 408] on link "Website Visitor Me: Thanks 3h" at bounding box center [380, 405] width 378 height 71
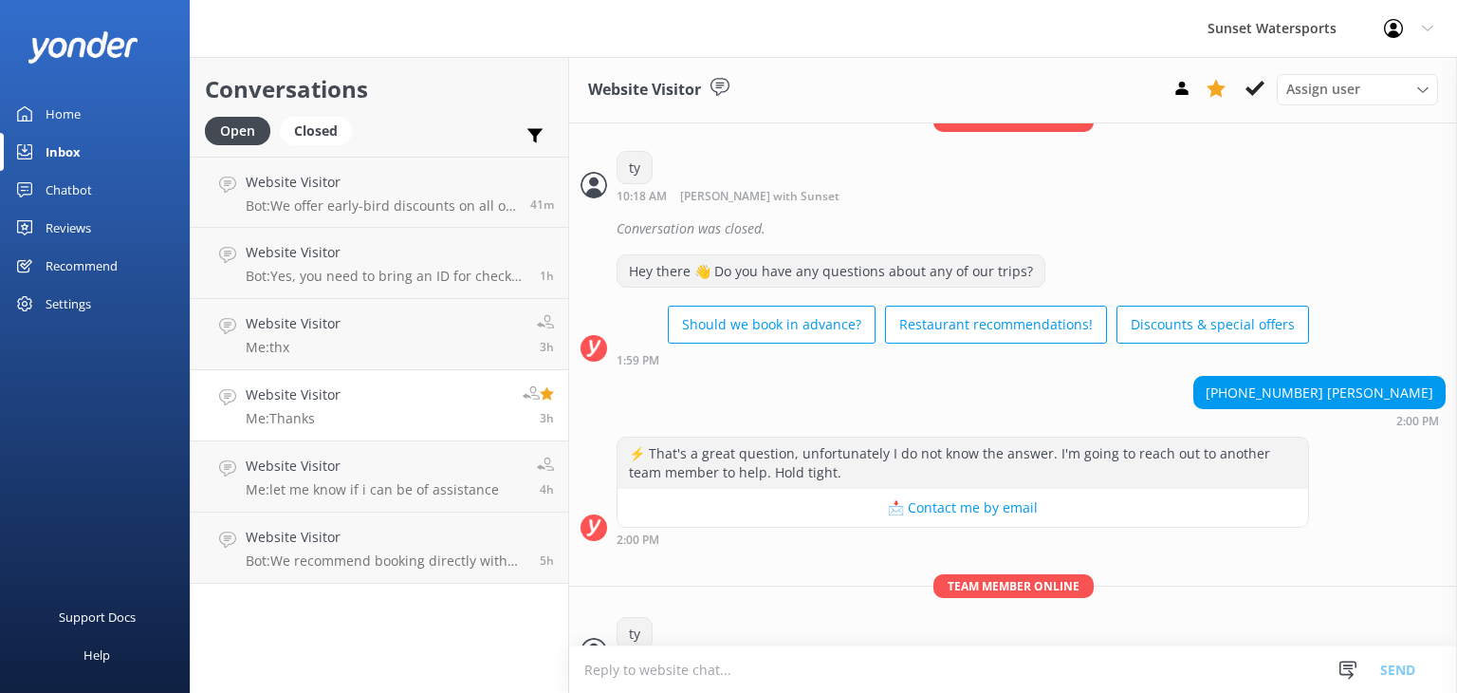
scroll to position [361, 0]
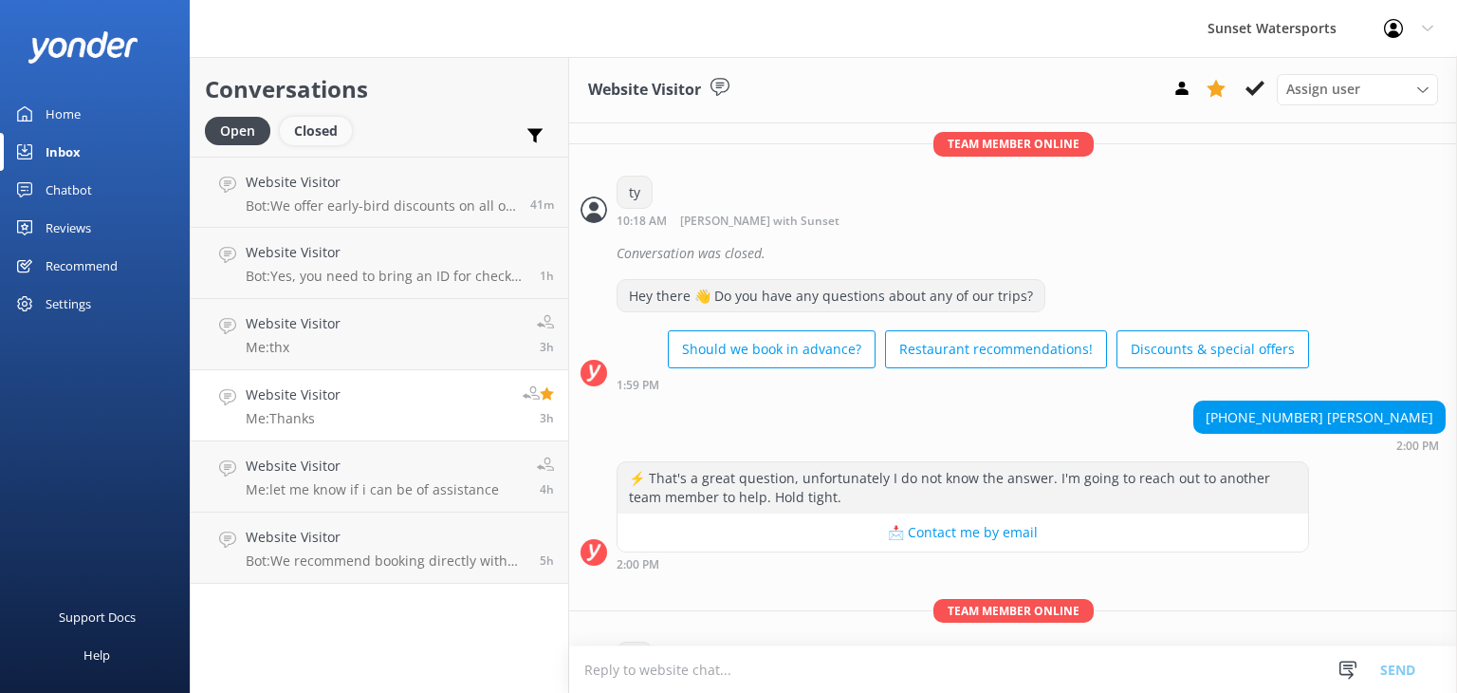
click at [315, 134] on div "Closed" at bounding box center [316, 131] width 72 height 28
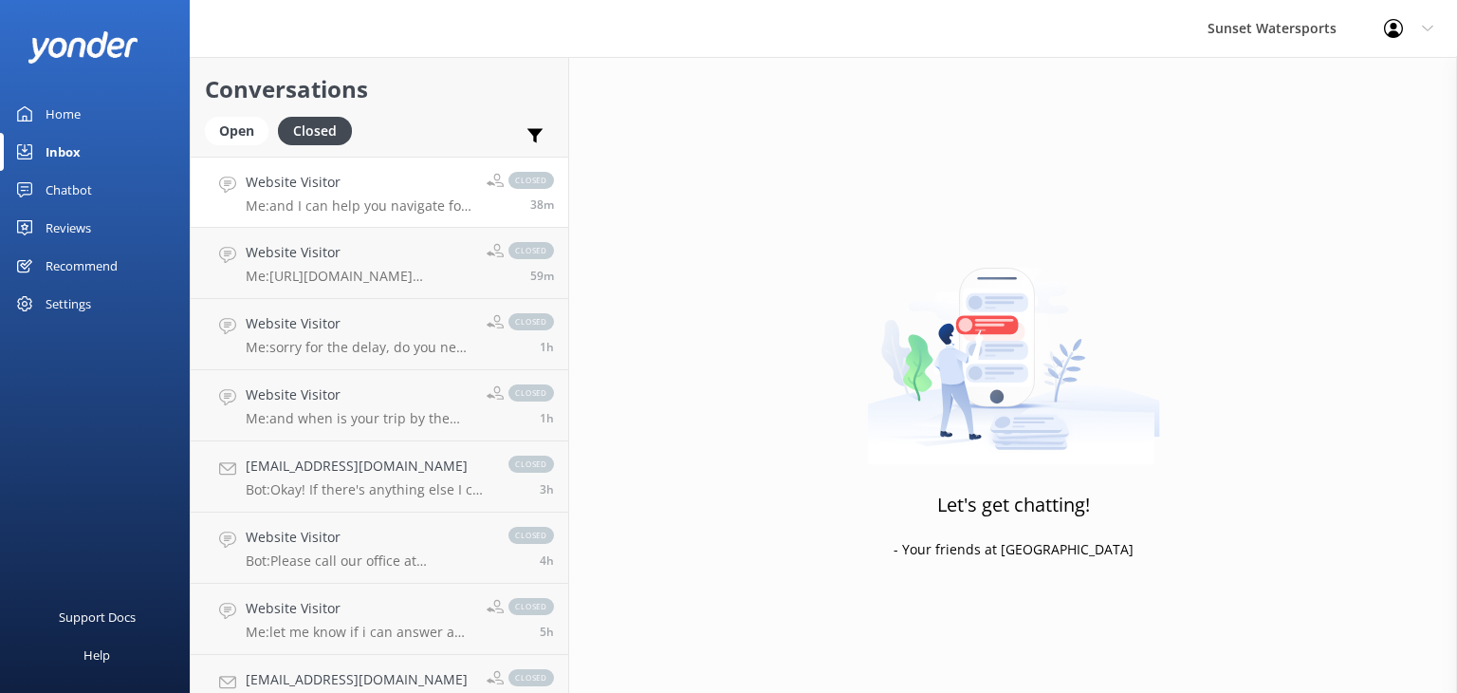
click at [375, 198] on p "Me: and I can help you navigate for booking the first jetski tour of the day on…" at bounding box center [359, 205] width 227 height 17
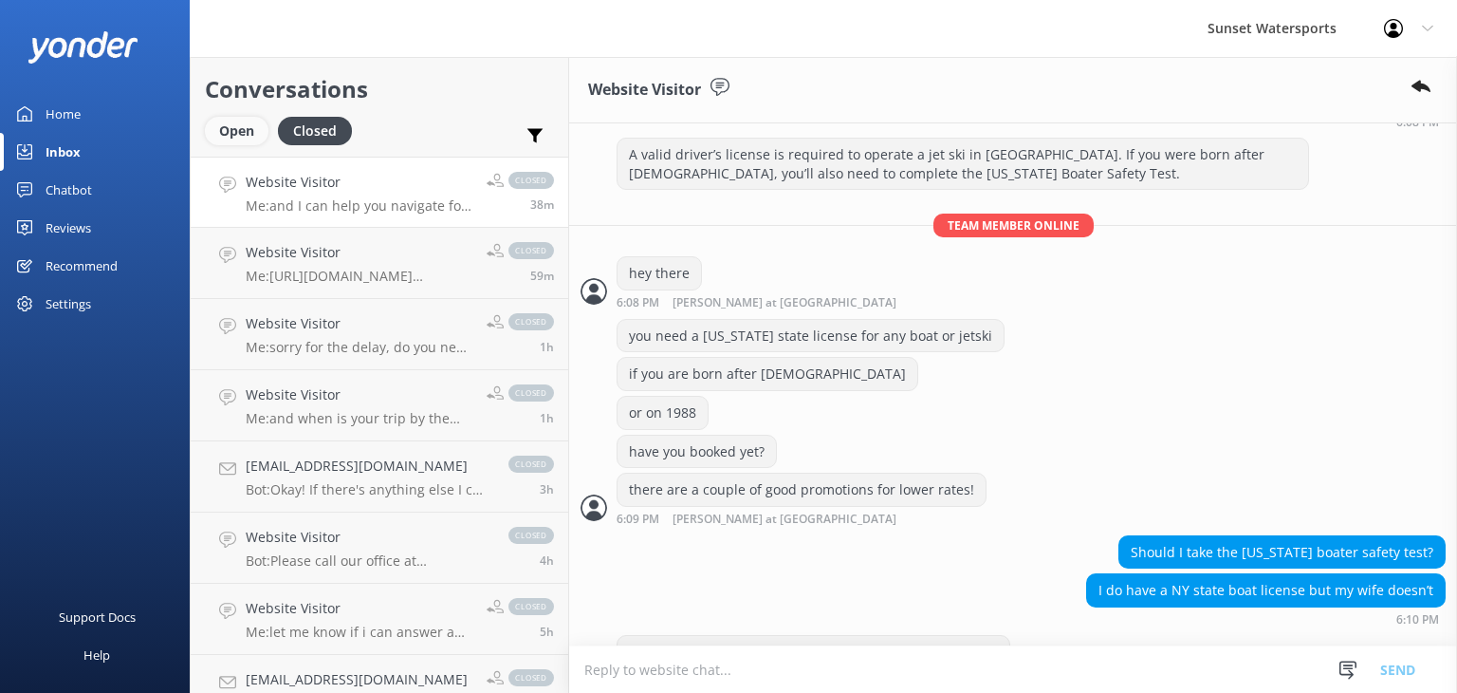
scroll to position [1066, 0]
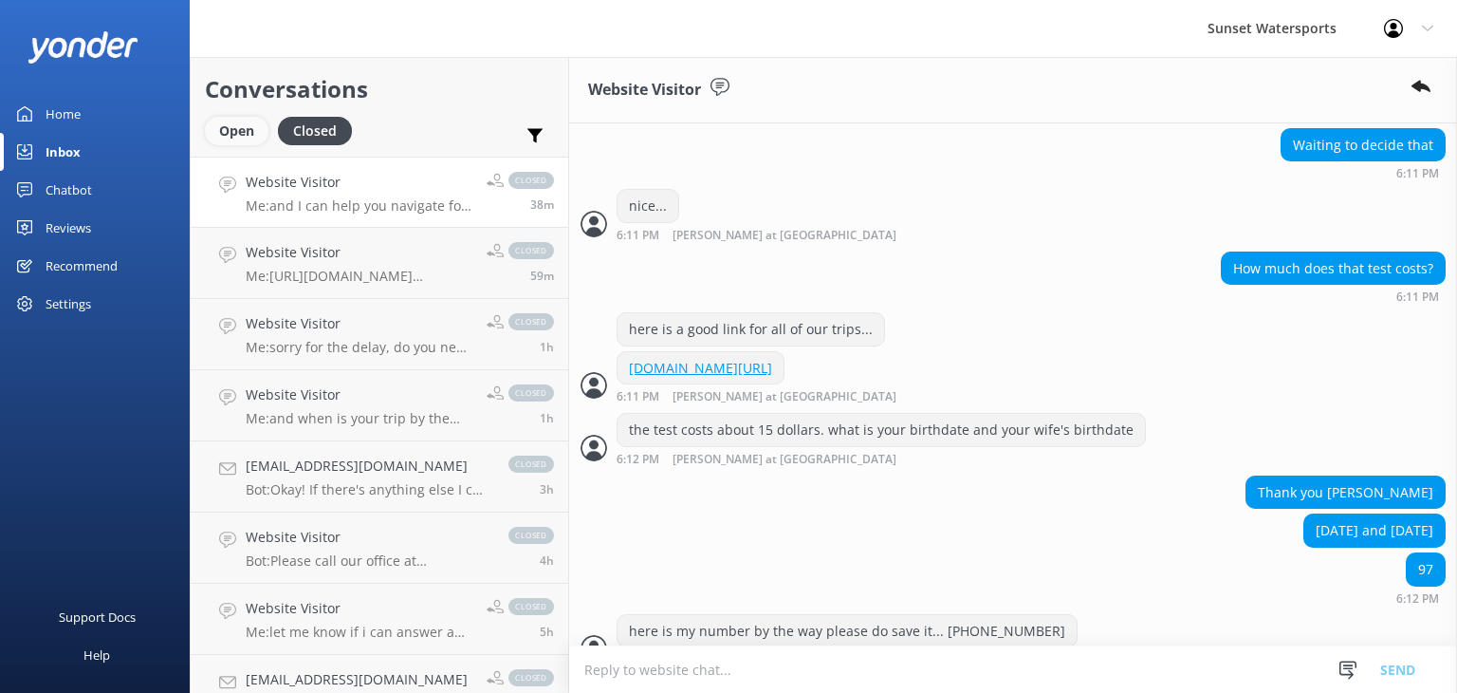
click at [222, 136] on div "Open" at bounding box center [237, 131] width 64 height 28
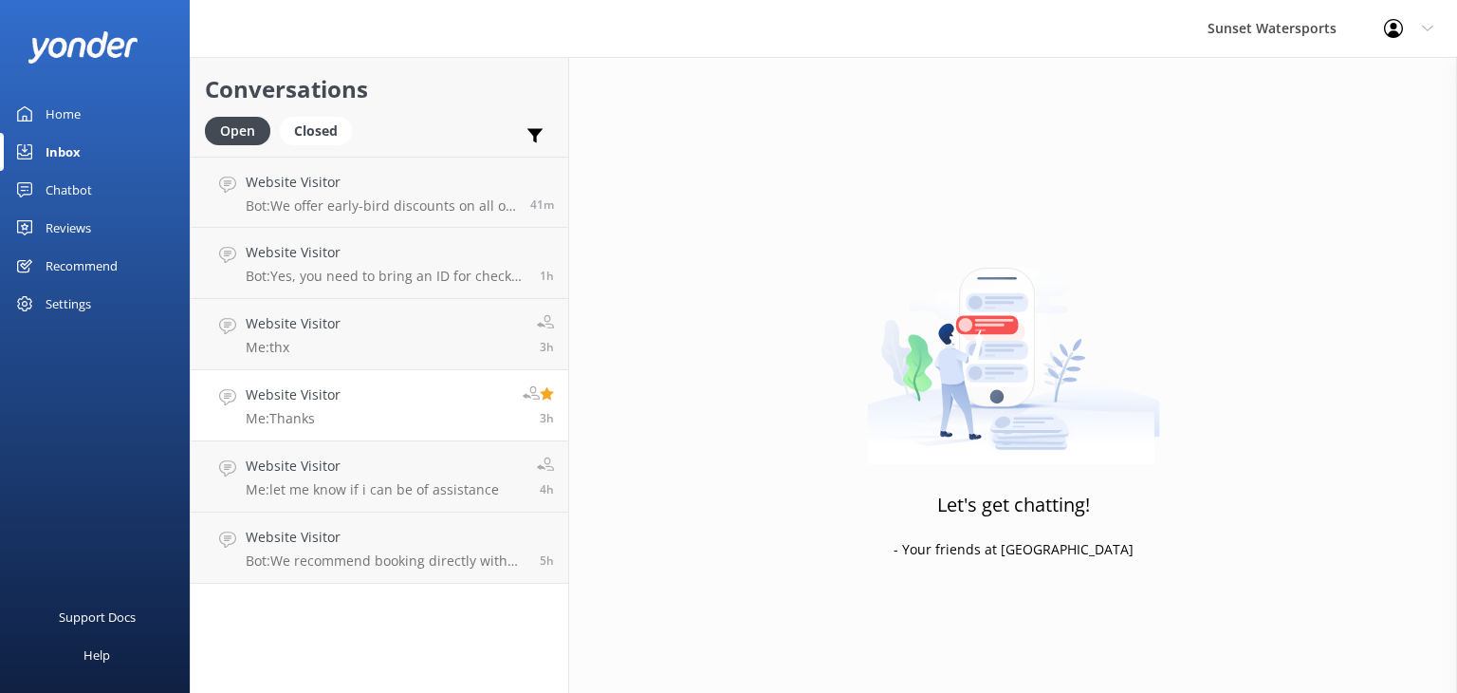
click at [391, 422] on link "Website Visitor Me: Thanks 3h" at bounding box center [380, 405] width 378 height 71
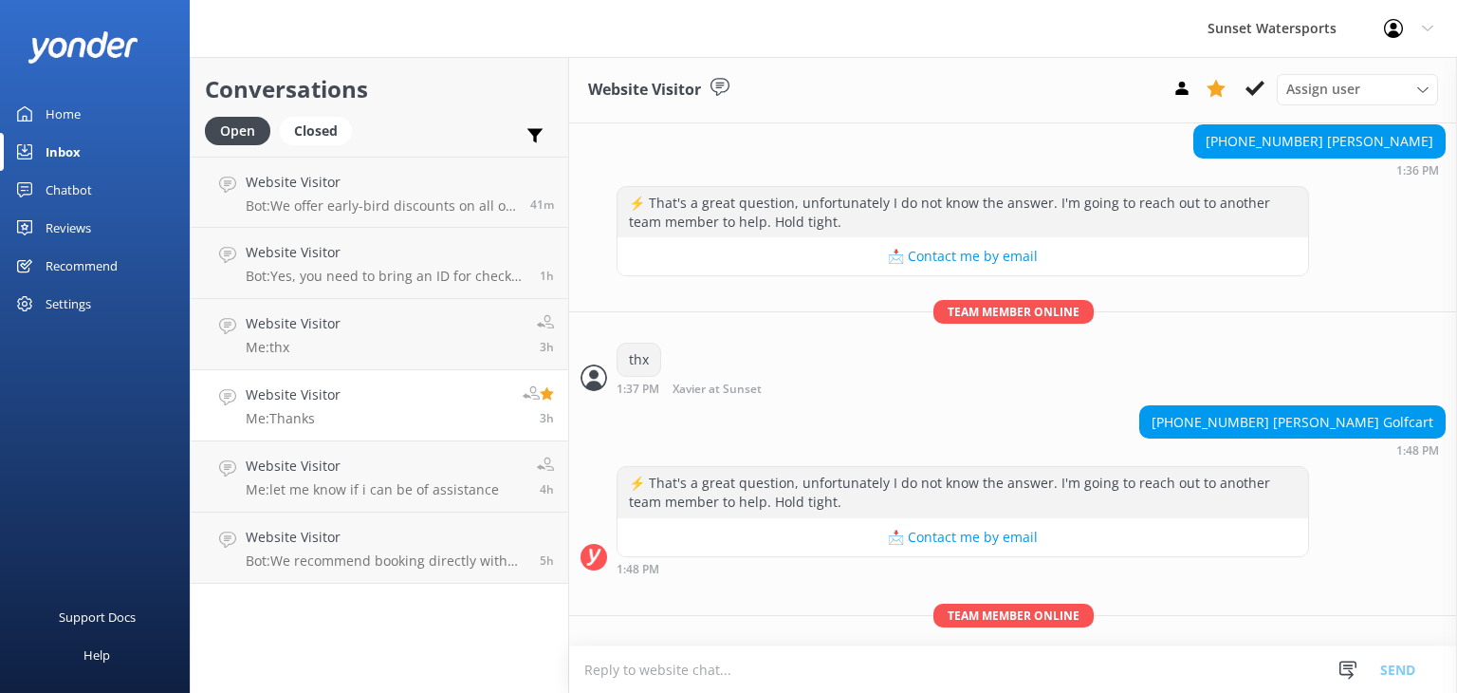
scroll to position [2827, 0]
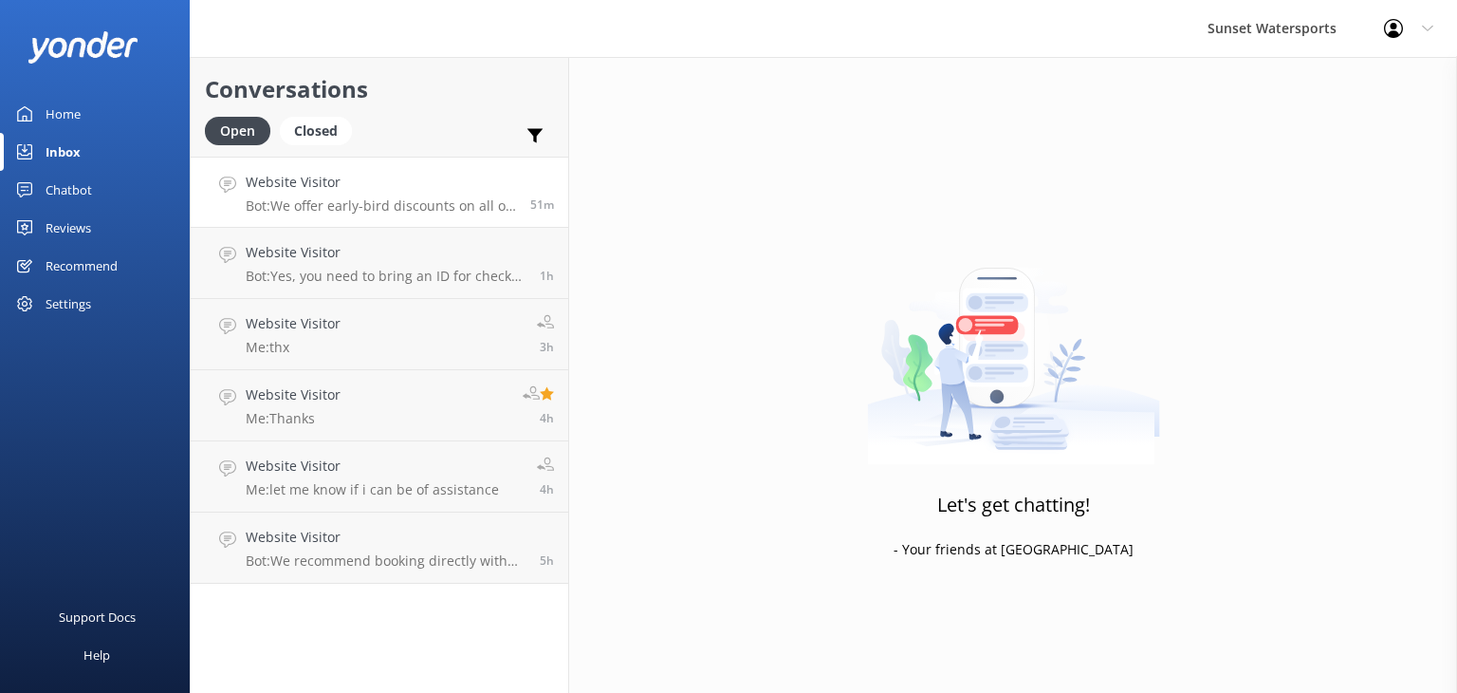
click at [440, 208] on p "Bot: We offer early-bird discounts on all of our morning trips. Booking directl…" at bounding box center [381, 205] width 270 height 17
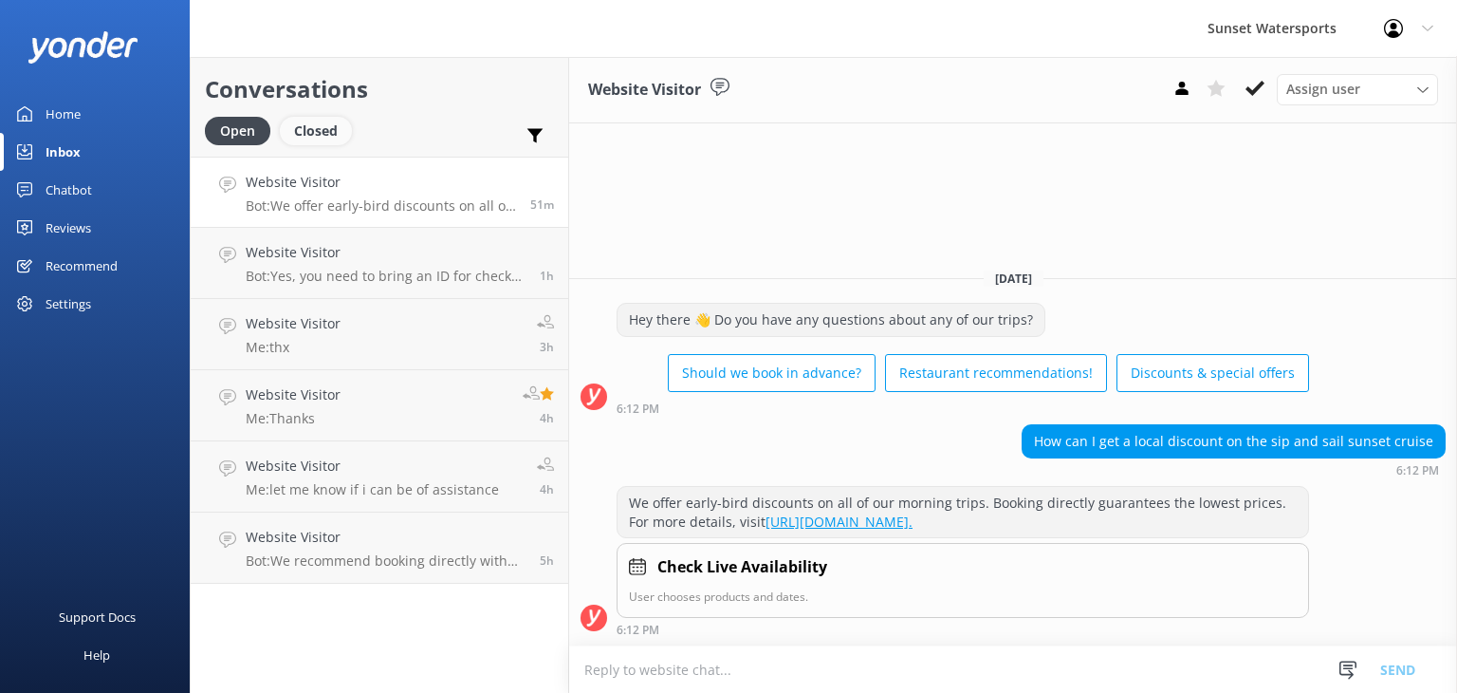
click at [295, 121] on div "Closed" at bounding box center [316, 131] width 72 height 28
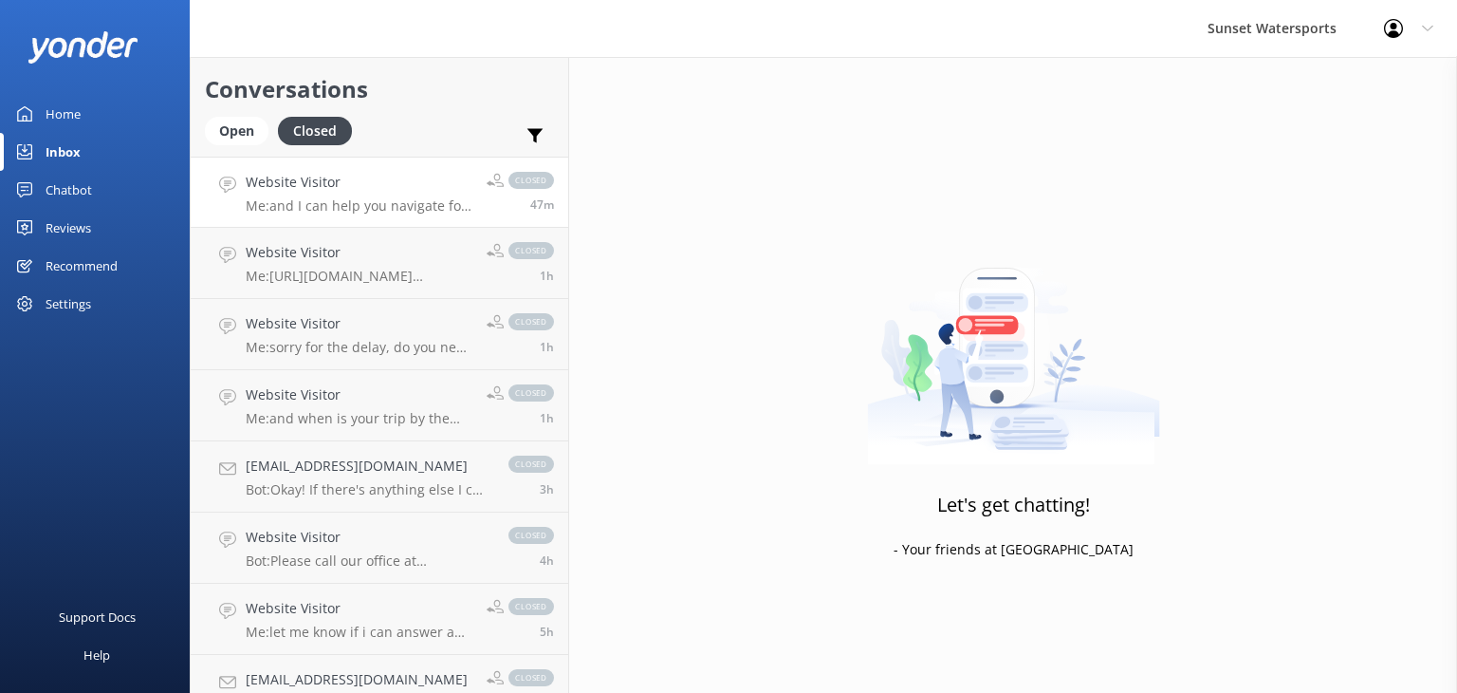
click at [395, 187] on h4 "Website Visitor" at bounding box center [359, 182] width 227 height 21
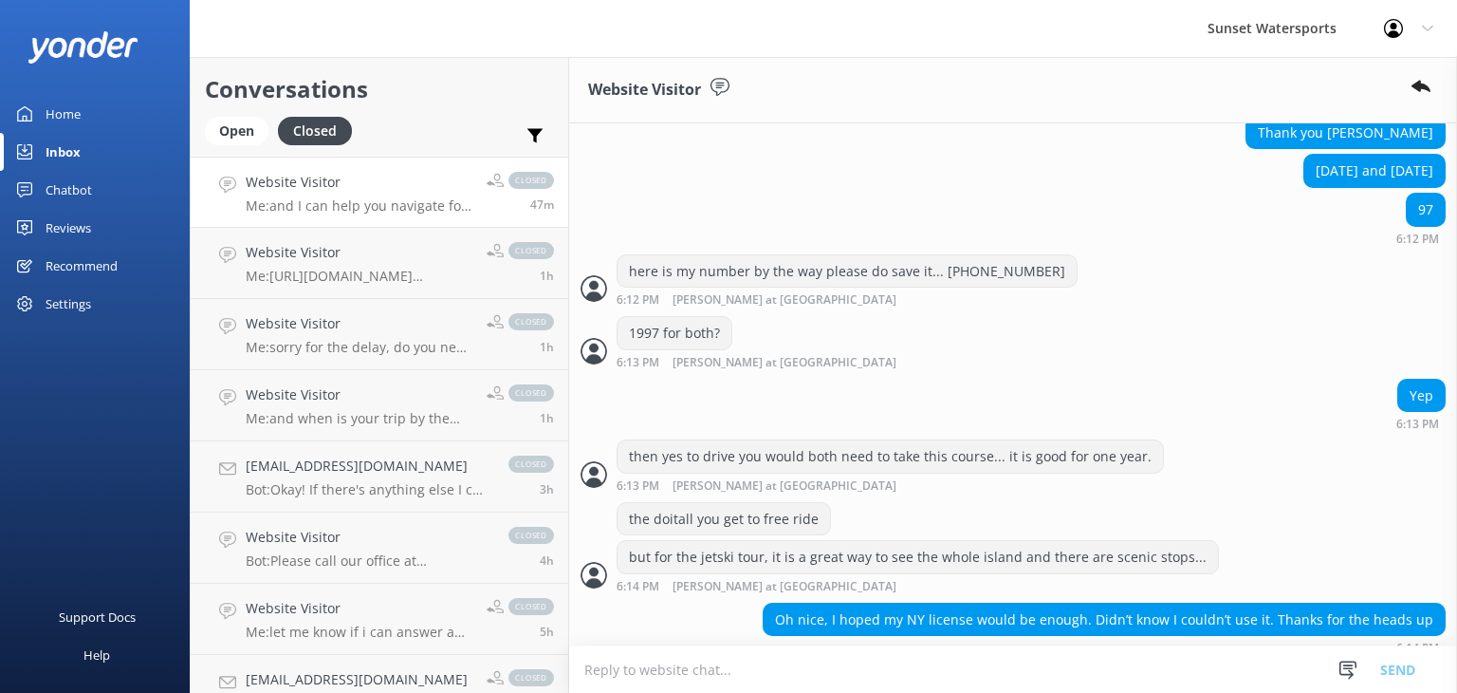
scroll to position [1046, 0]
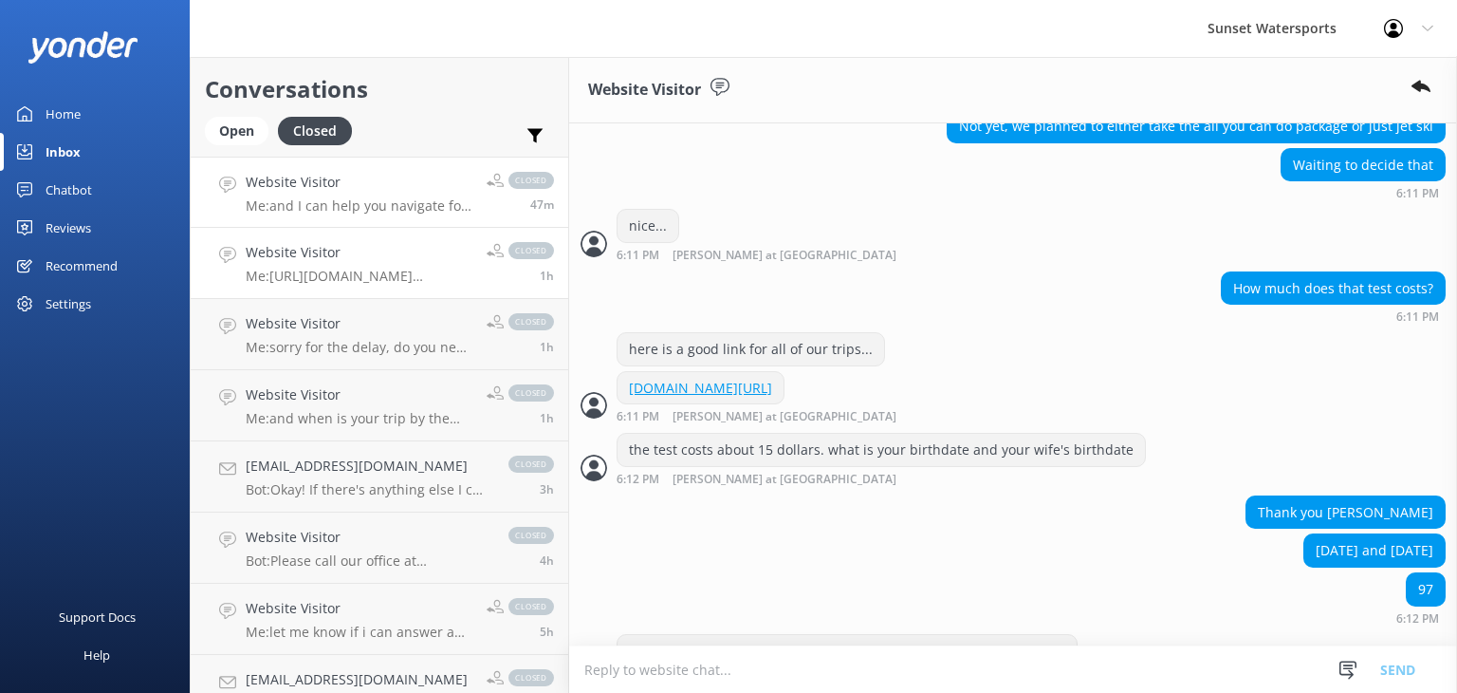
click at [336, 264] on div "Website Visitor Me: [URL][DOMAIN_NAME][PERSON_NAME]" at bounding box center [359, 263] width 227 height 42
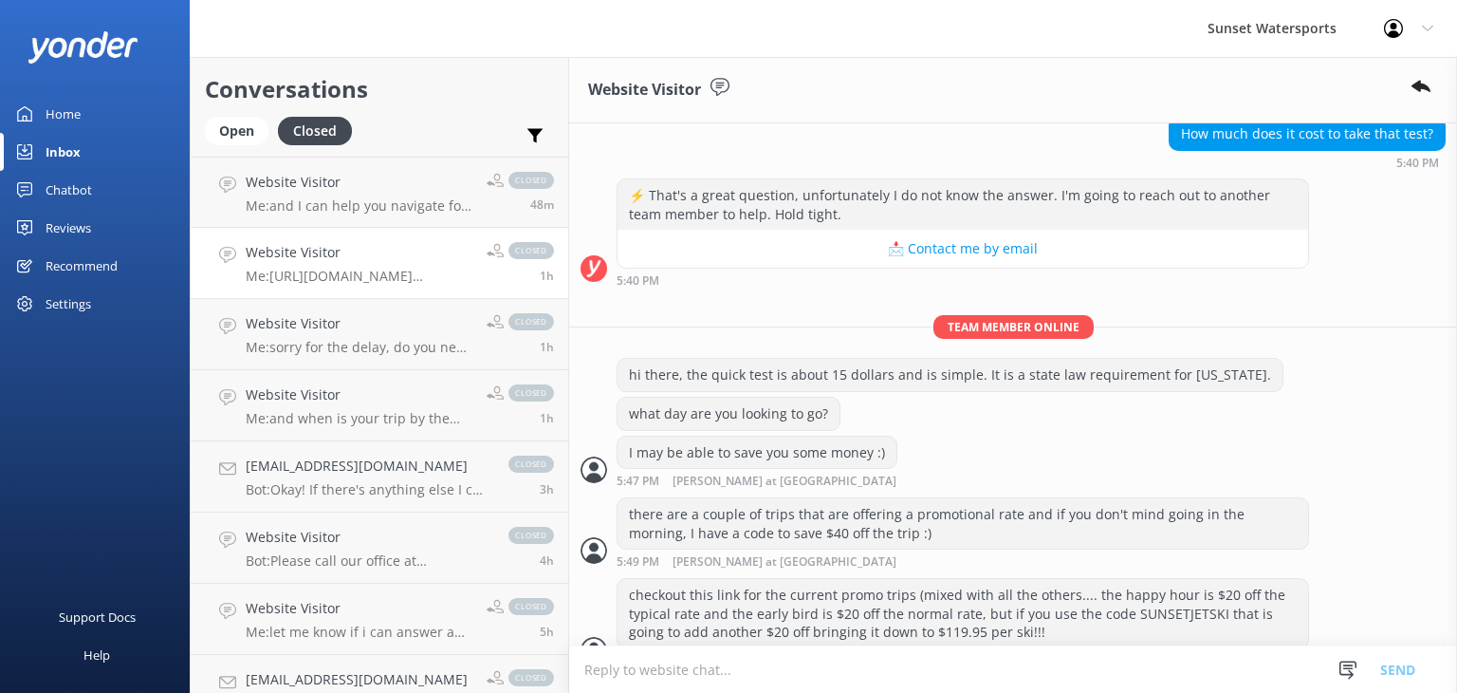
scroll to position [487, 0]
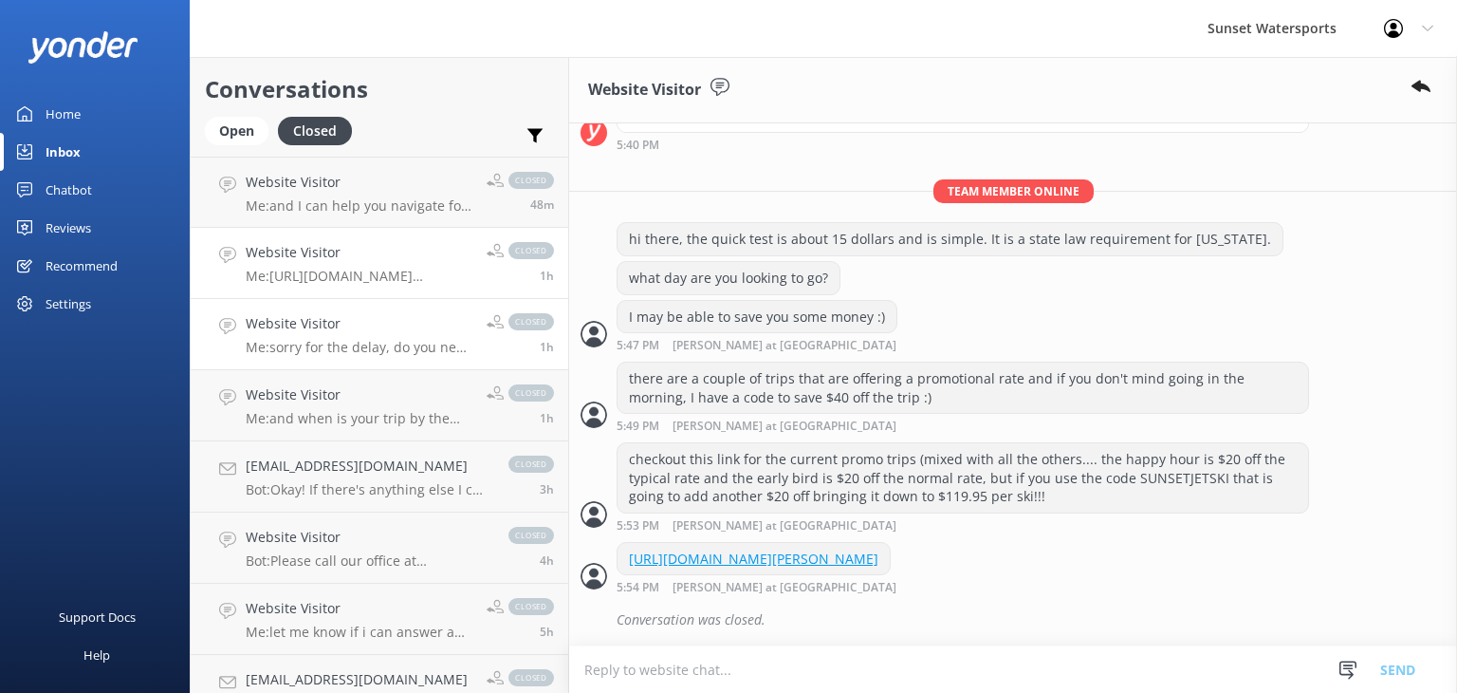
click at [322, 349] on p "Me: sorry for the delay, do you need an agent?" at bounding box center [359, 347] width 227 height 17
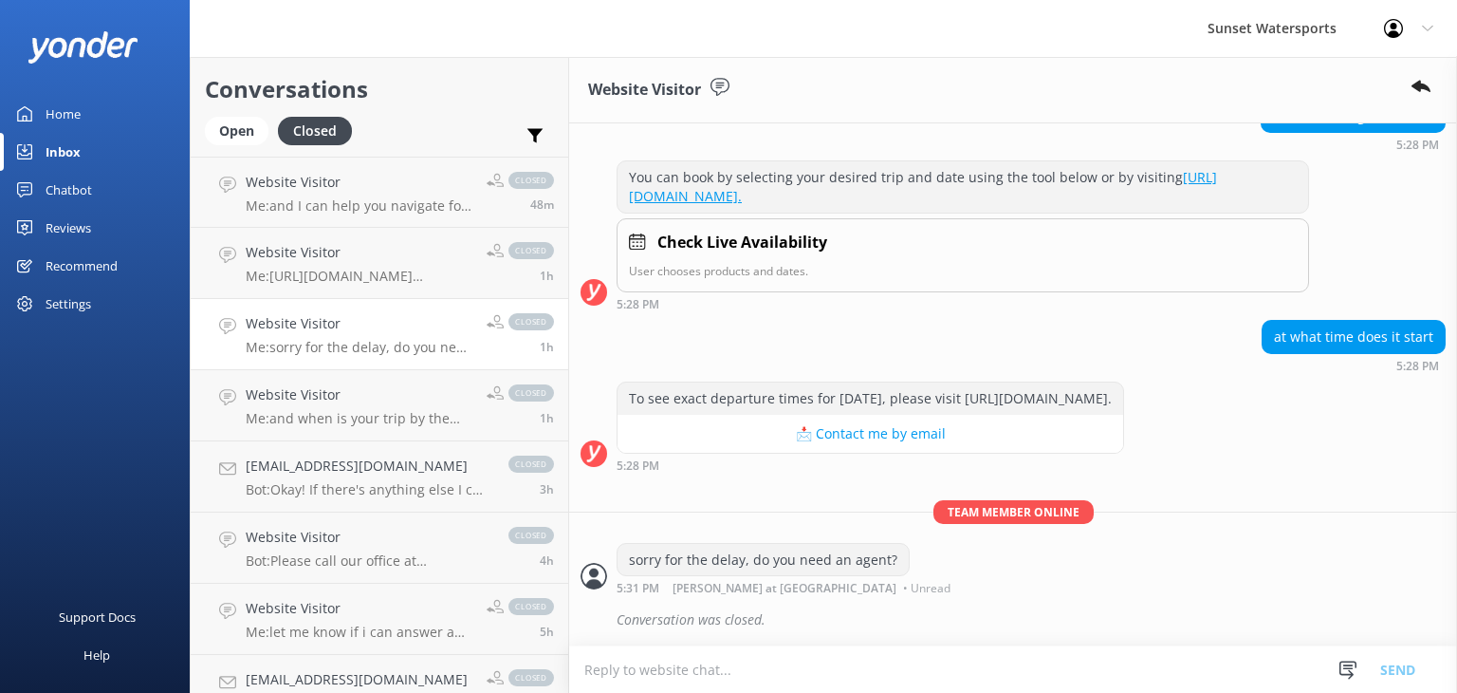
scroll to position [1058, 0]
click at [332, 424] on p "Me: and when is your trip by the way?" at bounding box center [359, 418] width 227 height 17
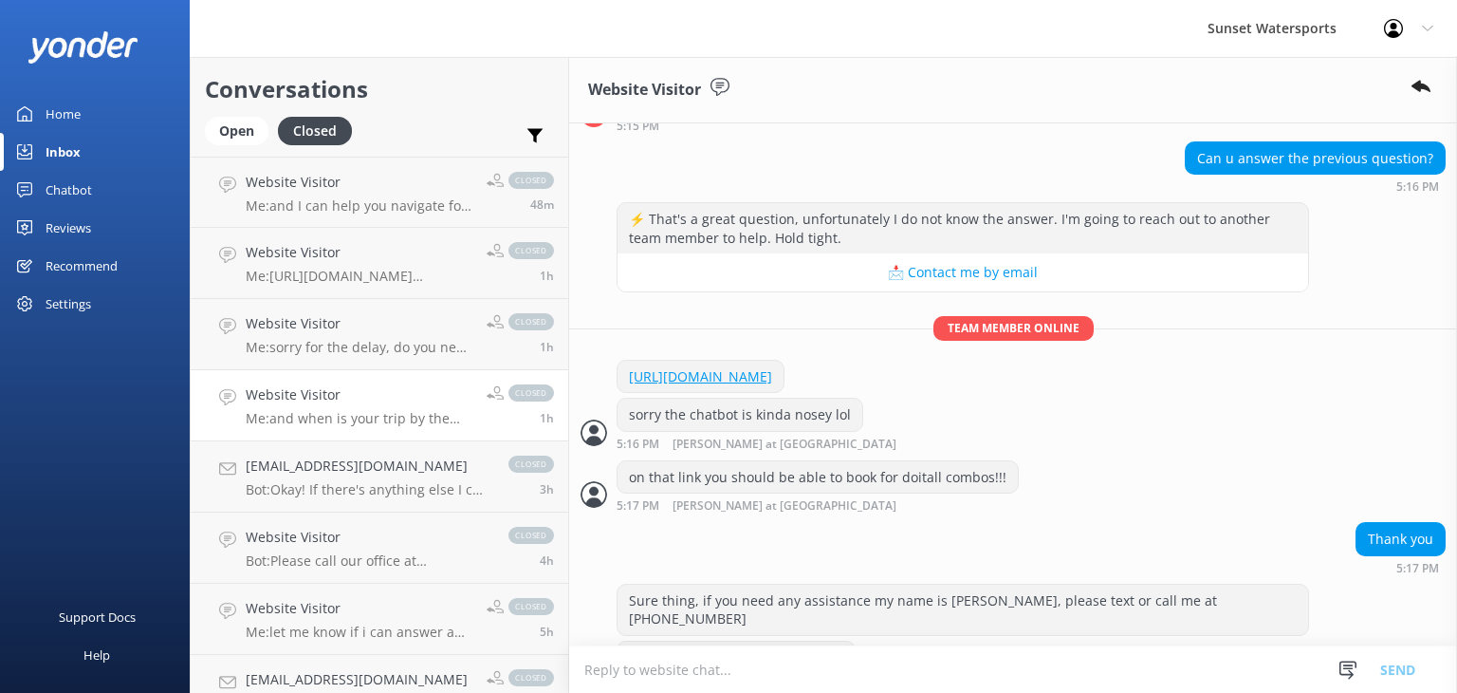
scroll to position [977, 0]
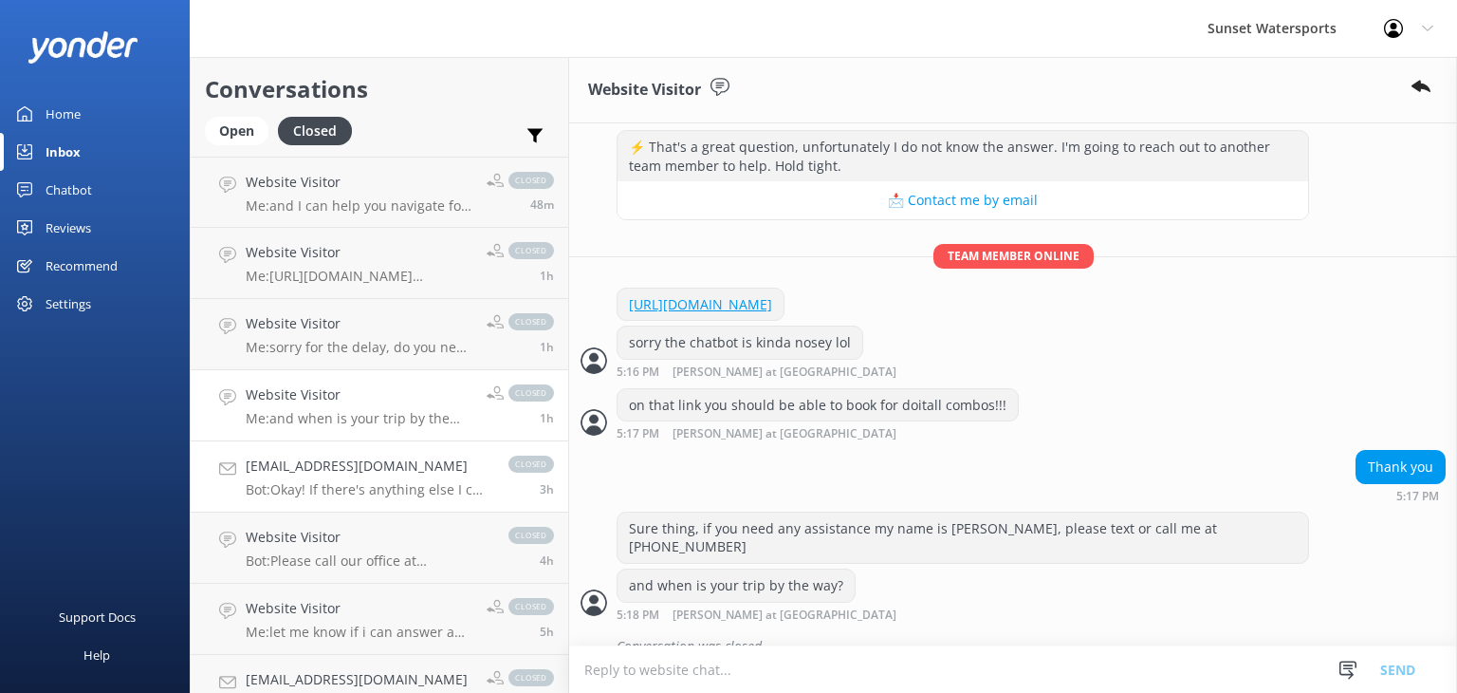
click at [360, 490] on p "Bot: Okay! If there's anything else I can help with, let me know!" at bounding box center [368, 489] width 244 height 17
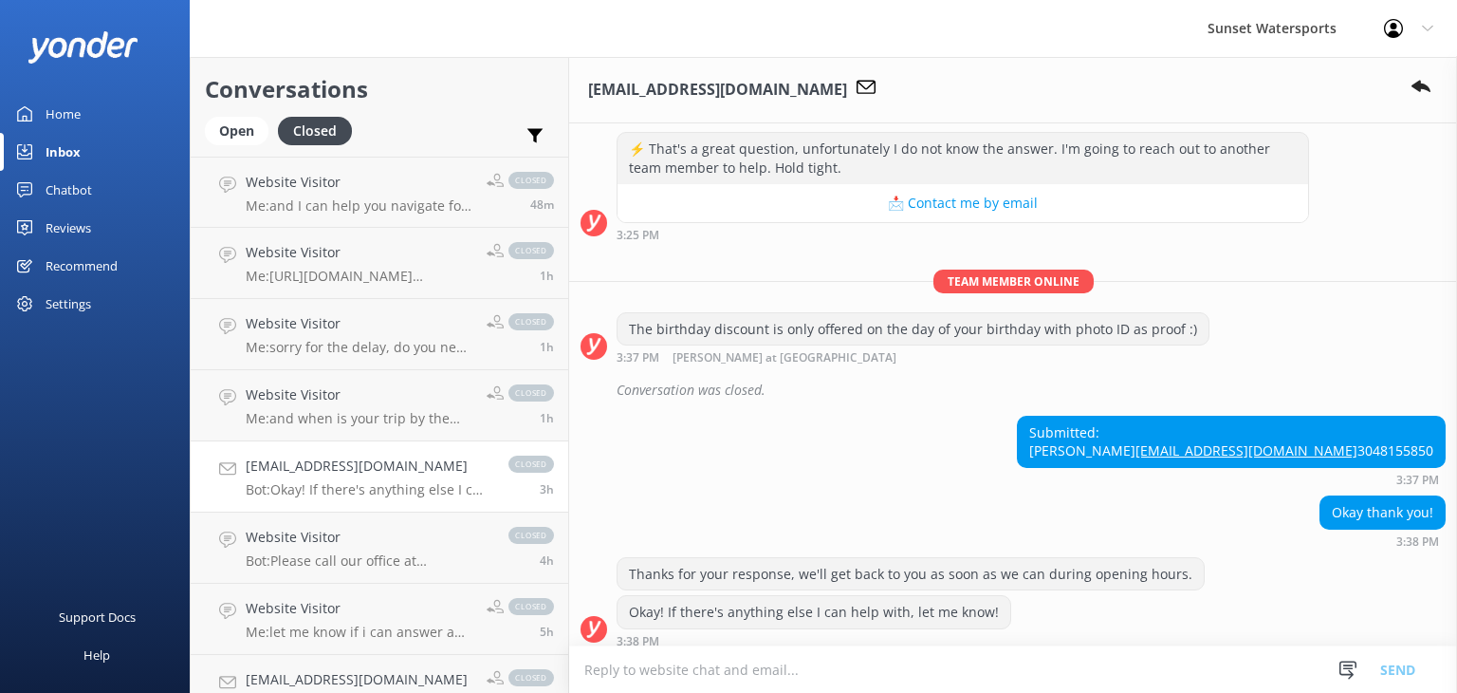
scroll to position [347, 0]
